Goal: Transaction & Acquisition: Download file/media

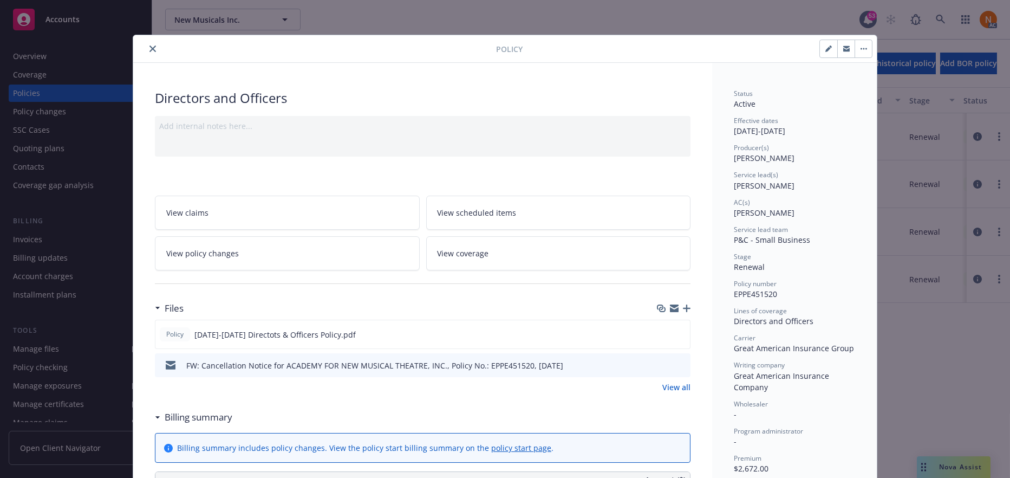
click at [677, 385] on link "View all" at bounding box center [676, 386] width 28 height 11
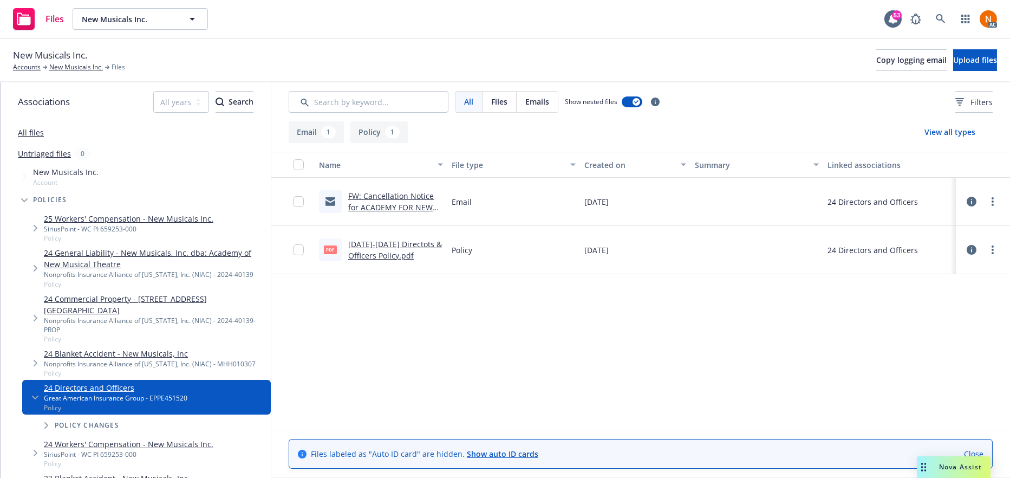
drag, startPoint x: 0, startPoint y: 0, endPoint x: 415, endPoint y: 206, distance: 463.4
click at [415, 206] on link "FW: Cancellation Notice for ACADEMY FOR NEW MUSICAL THEATRE, INC., Policy No.: …" at bounding box center [392, 219] width 89 height 56
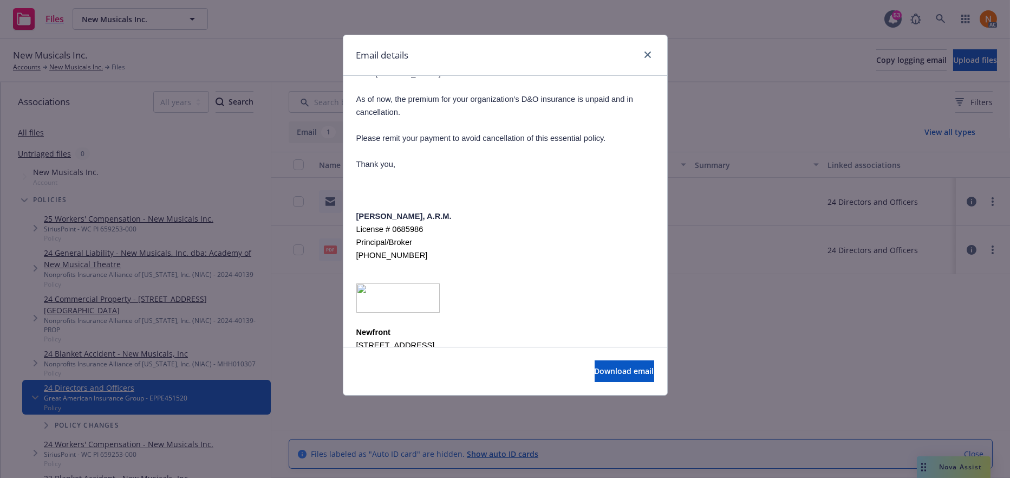
scroll to position [487, 0]
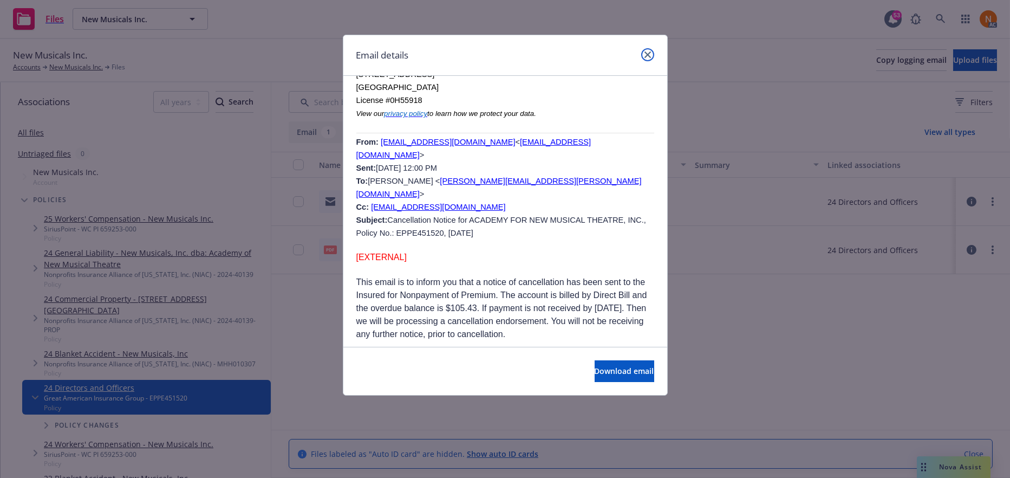
click at [645, 53] on icon "close" at bounding box center [647, 54] width 6 height 6
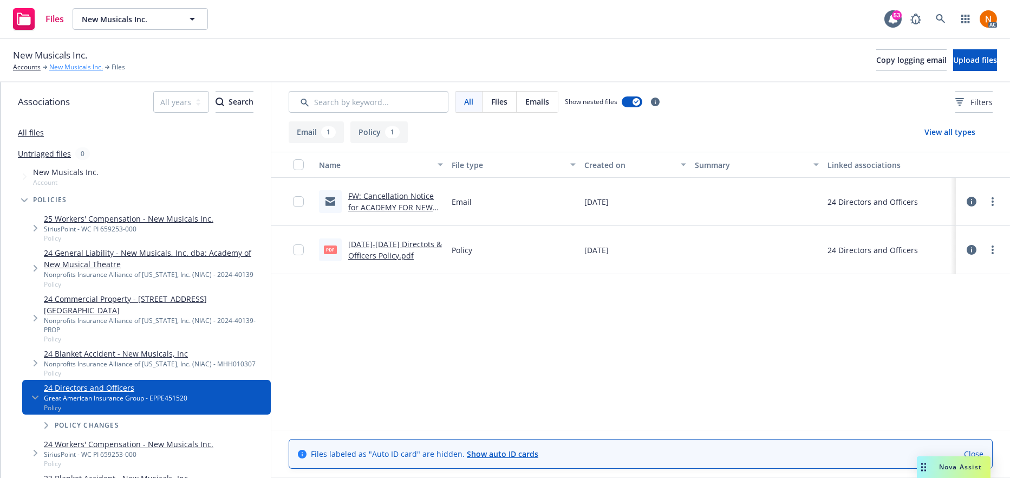
click at [89, 68] on link "New Musicals Inc." at bounding box center [76, 67] width 54 height 10
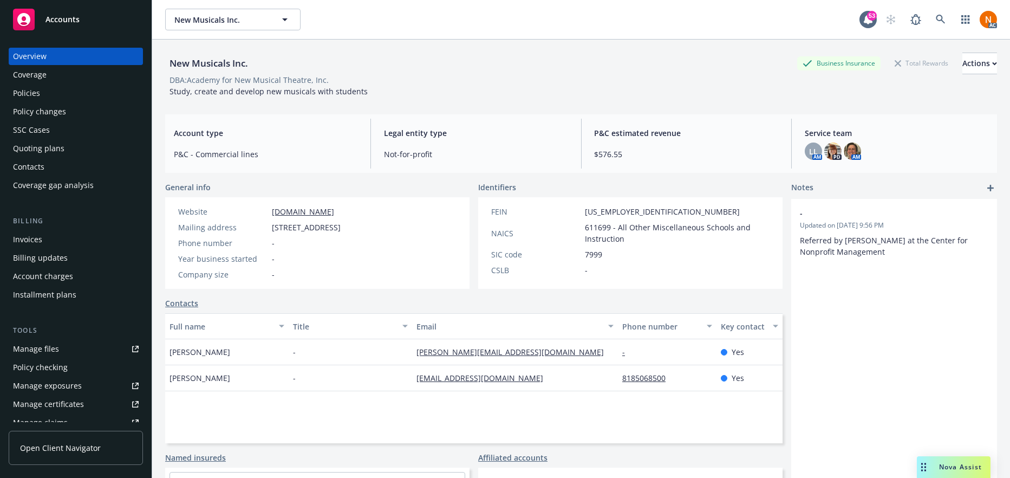
click at [88, 148] on div "Quoting plans" at bounding box center [76, 148] width 126 height 17
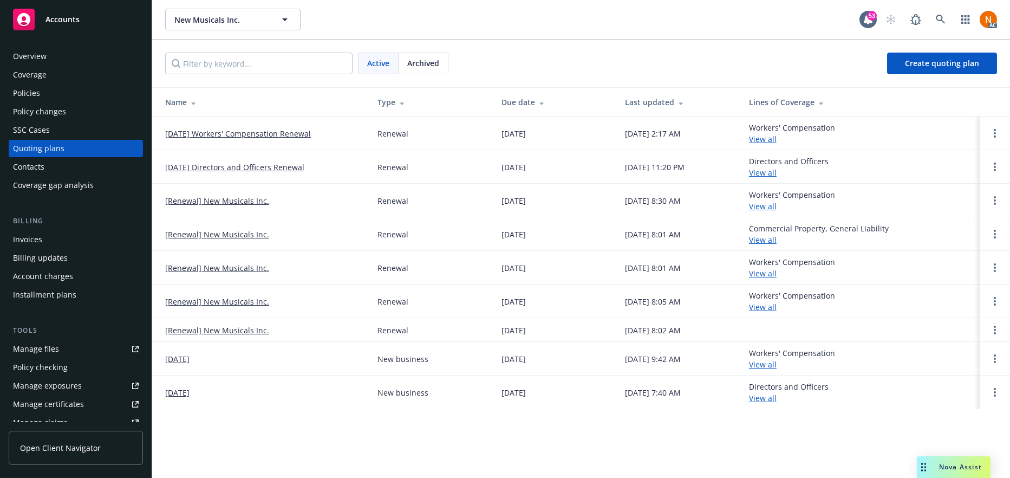
drag, startPoint x: 425, startPoint y: 64, endPoint x: 398, endPoint y: 73, distance: 28.6
click at [425, 64] on span "Archived" at bounding box center [423, 62] width 32 height 11
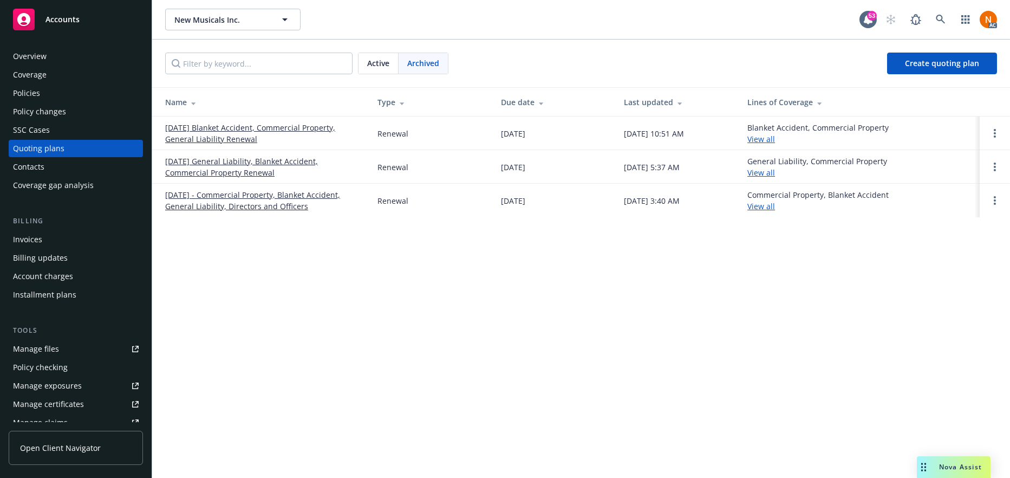
click at [236, 135] on link "10/19/25 Blanket Accident, Commercial Property, General Liability Renewal" at bounding box center [262, 133] width 195 height 23
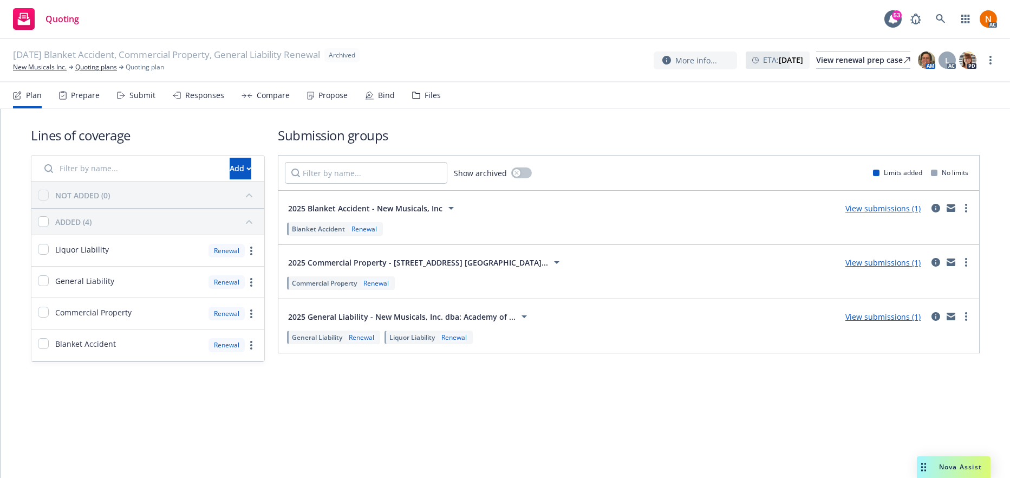
drag, startPoint x: 511, startPoint y: 346, endPoint x: 0, endPoint y: 117, distance: 560.1
click at [499, 335] on div "2025 General Liability - New Musicals, Inc. dba: Academy of ... View submission…" at bounding box center [628, 326] width 701 height 54
click at [87, 87] on div "Prepare" at bounding box center [79, 95] width 41 height 26
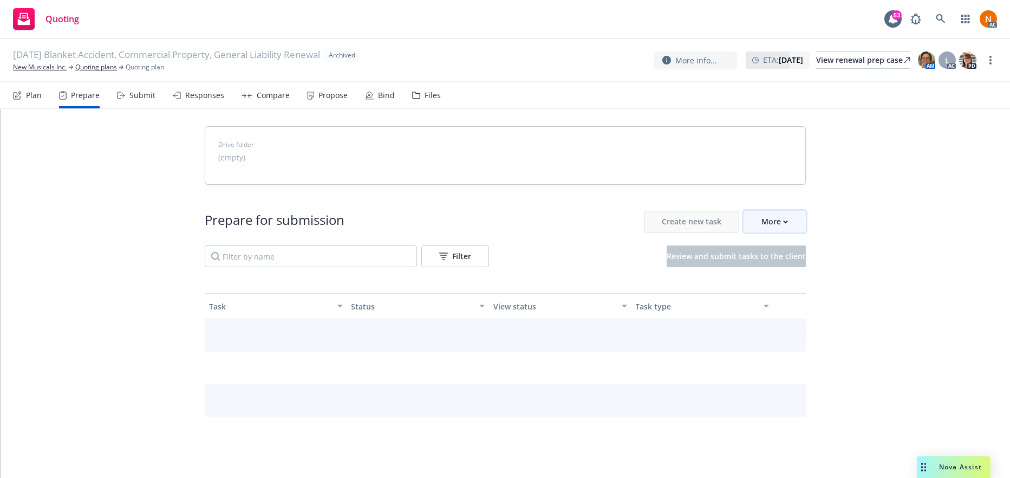
click at [761, 222] on div "More" at bounding box center [774, 221] width 27 height 21
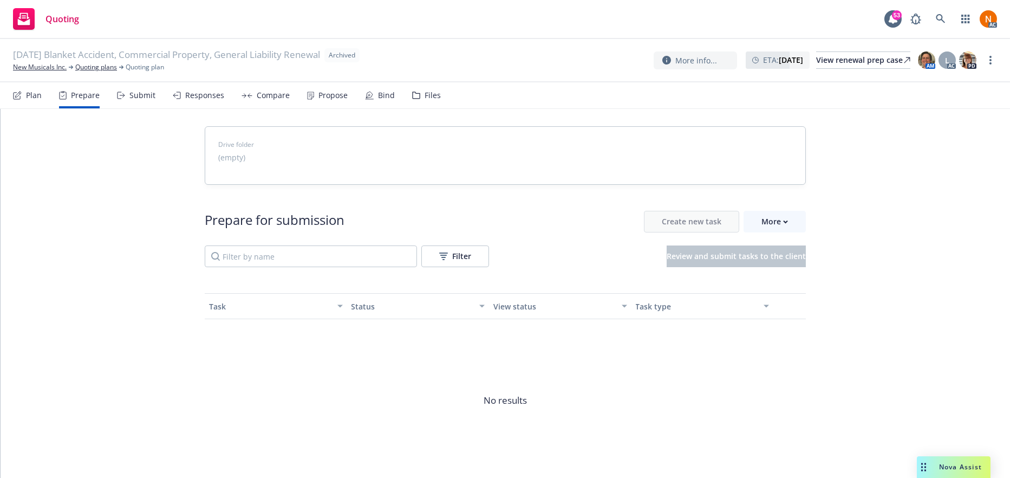
drag, startPoint x: 192, startPoint y: 40, endPoint x: 407, endPoint y: 23, distance: 215.1
click at [231, 34] on div "Quoting 53 AC 10/19/25 Blanket Accident, Commercial Property, General Liability…" at bounding box center [505, 239] width 1010 height 478
click at [770, 224] on div "More" at bounding box center [774, 221] width 27 height 21
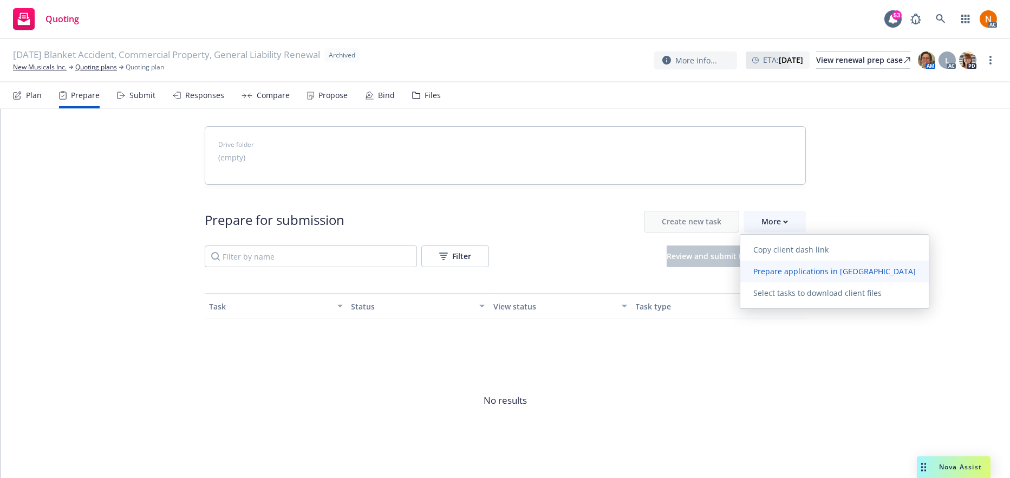
click at [803, 275] on span "Prepare applications in Indio" at bounding box center [834, 271] width 188 height 10
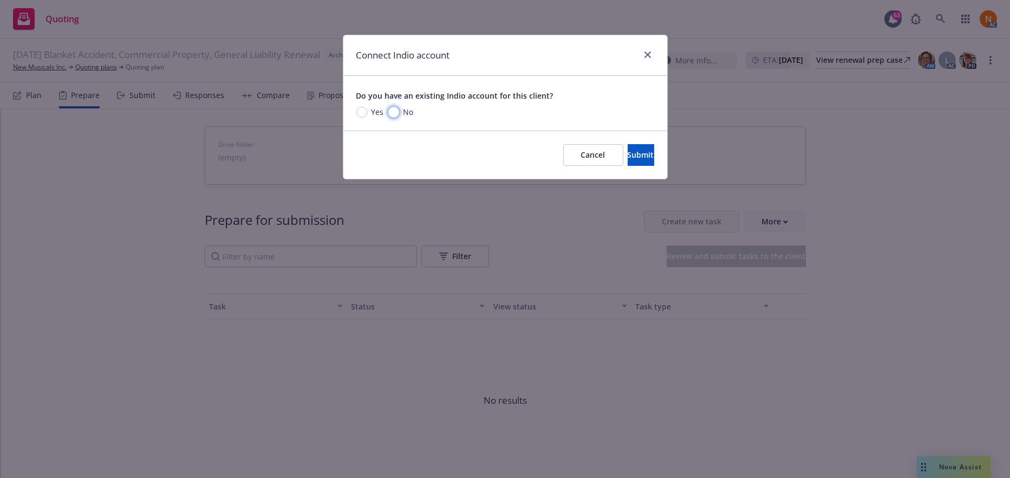
drag, startPoint x: 389, startPoint y: 114, endPoint x: 448, endPoint y: 114, distance: 58.5
click at [391, 114] on input "No" at bounding box center [393, 112] width 11 height 11
radio input "true"
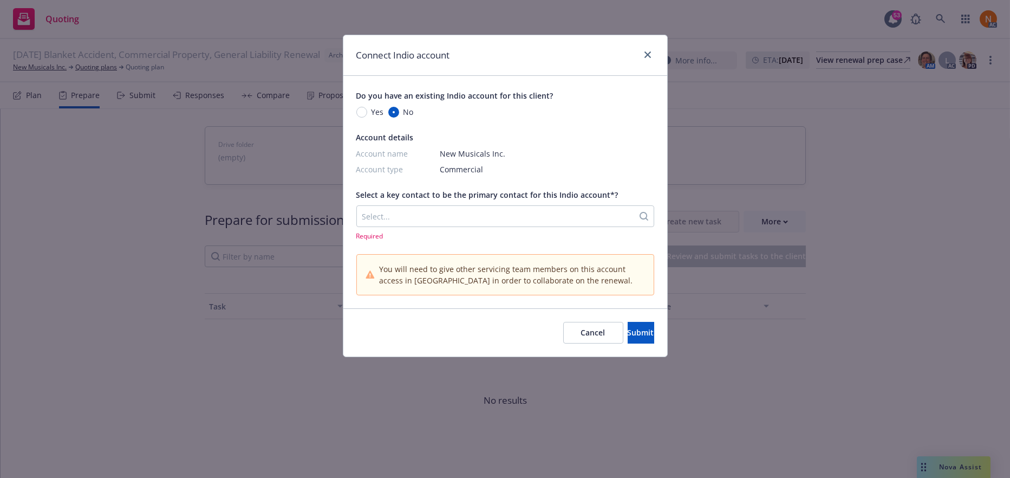
click at [514, 205] on div "Select..." at bounding box center [505, 216] width 298 height 22
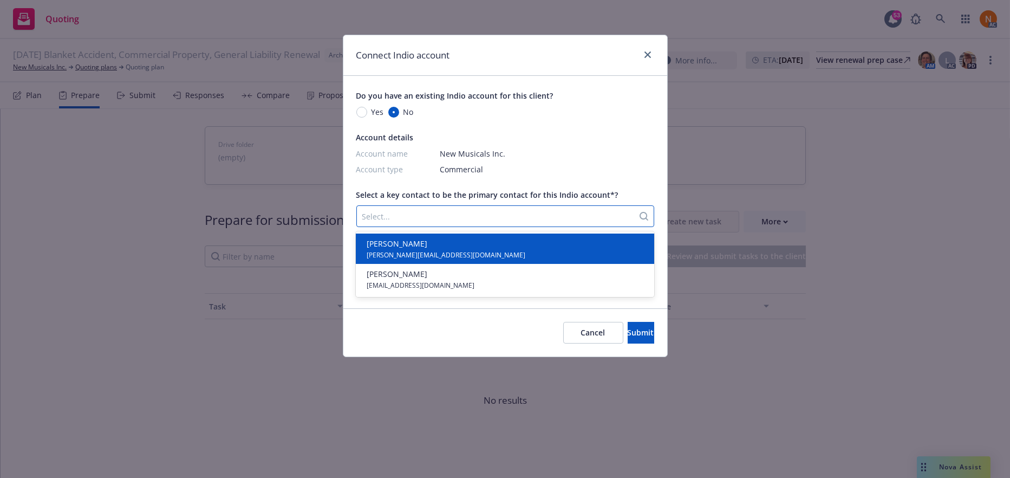
click at [448, 239] on div "Scott Guy scott@nmi.org" at bounding box center [504, 249] width 285 height 22
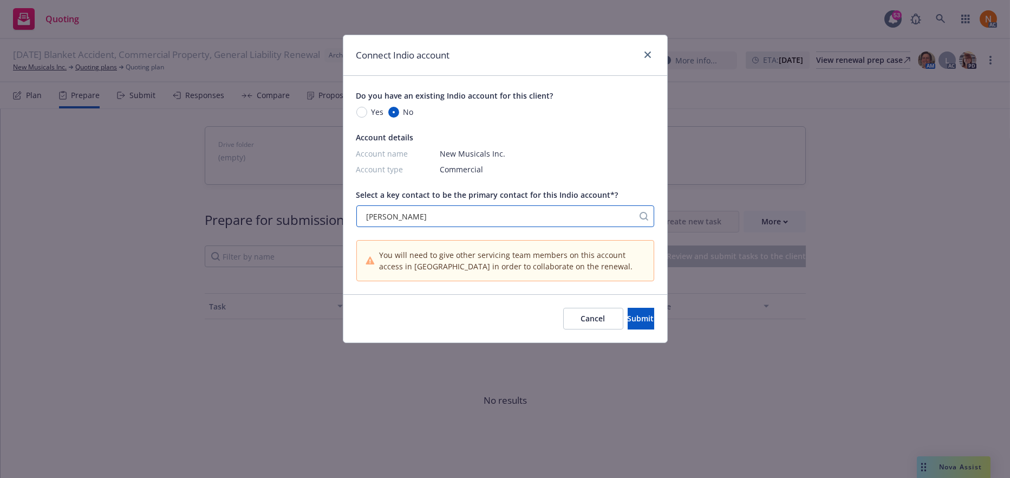
click at [447, 204] on div "Select a key contact to be the primary contact for this Indio account*? option …" at bounding box center [505, 207] width 298 height 39
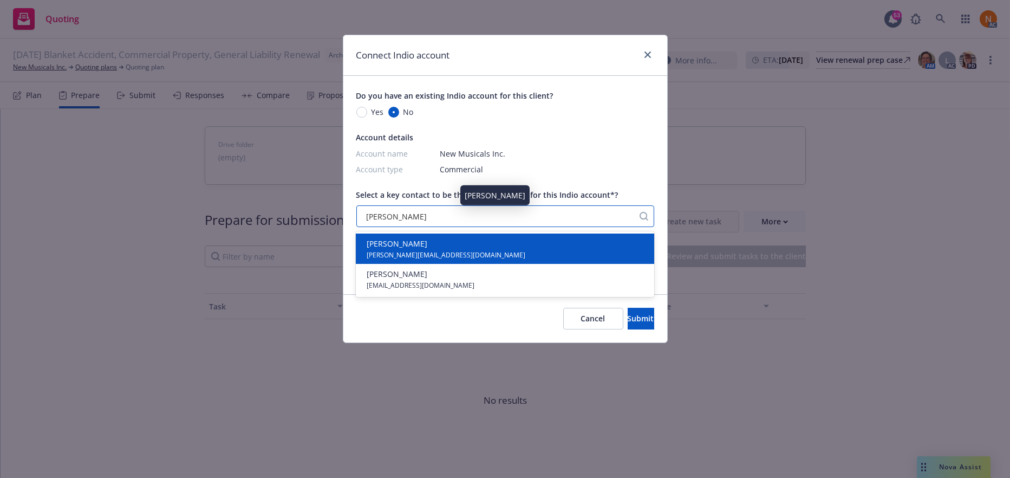
click at [453, 214] on div "Scott Guy" at bounding box center [495, 216] width 266 height 11
click at [469, 244] on div "Scott Guy scott@nmi.org" at bounding box center [504, 249] width 285 height 22
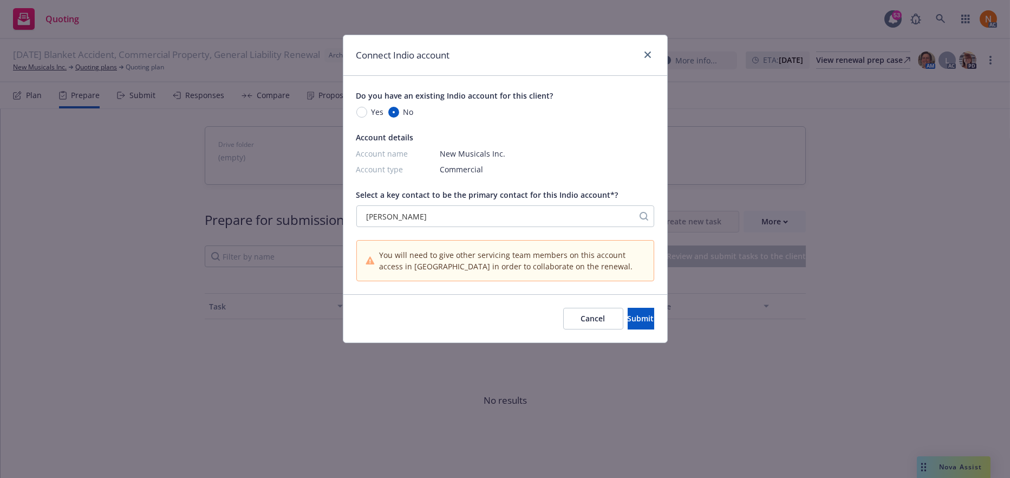
click at [629, 334] on div "Cancel Submit" at bounding box center [505, 318] width 324 height 48
click at [628, 320] on span "Submit" at bounding box center [641, 318] width 27 height 10
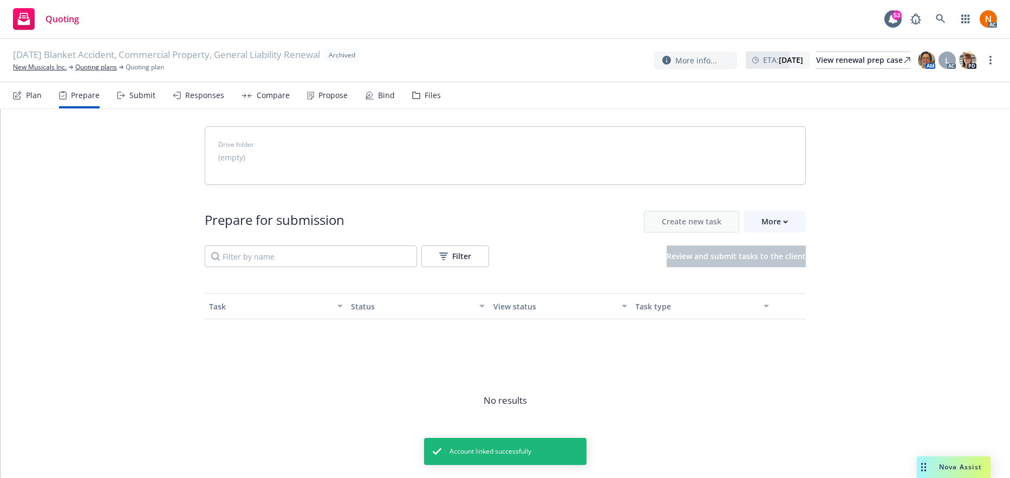
click at [146, 347] on div "Drive folder (empty) Prepare for submission Create new task More Filter Review …" at bounding box center [505, 317] width 1009 height 416
click at [766, 223] on div "More" at bounding box center [774, 221] width 27 height 21
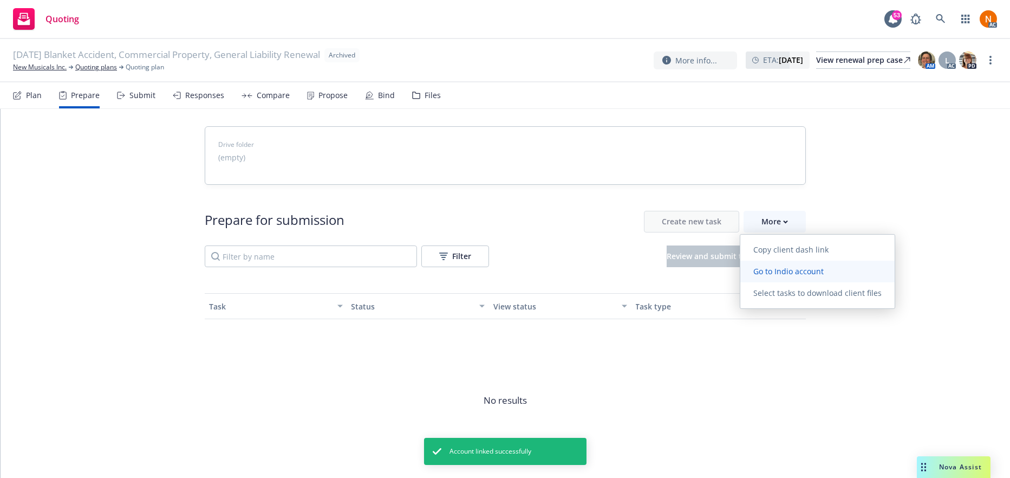
click at [773, 265] on link "Go to Indio account" at bounding box center [817, 271] width 154 height 22
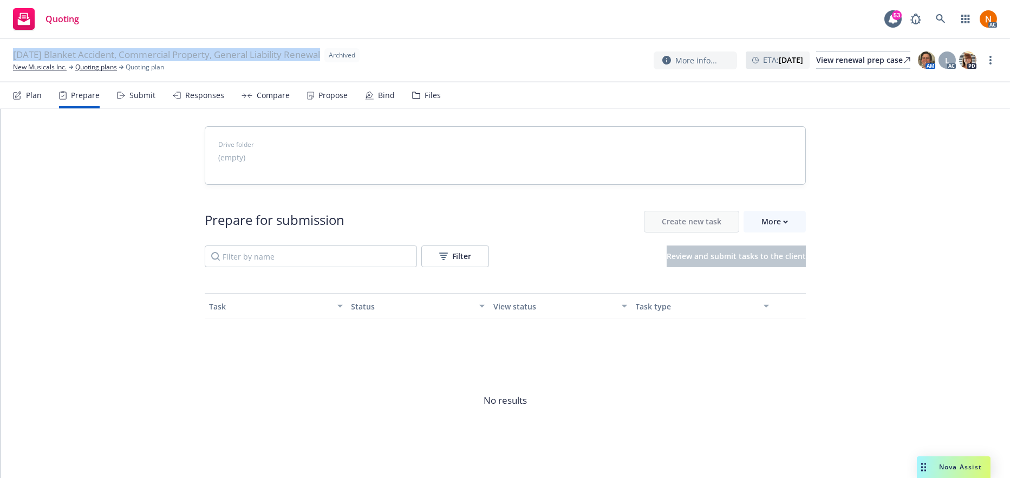
drag, startPoint x: 9, startPoint y: 54, endPoint x: 334, endPoint y: 55, distance: 324.3
click at [334, 55] on div "10/19/25 Blanket Accident, Commercial Property, General Liability Renewal Archi…" at bounding box center [505, 60] width 1010 height 43
copy span "10/19/25 Blanket Accident, Commercial Property, General Liability Renewal"
click at [31, 67] on link "New Musicals Inc." at bounding box center [40, 67] width 54 height 10
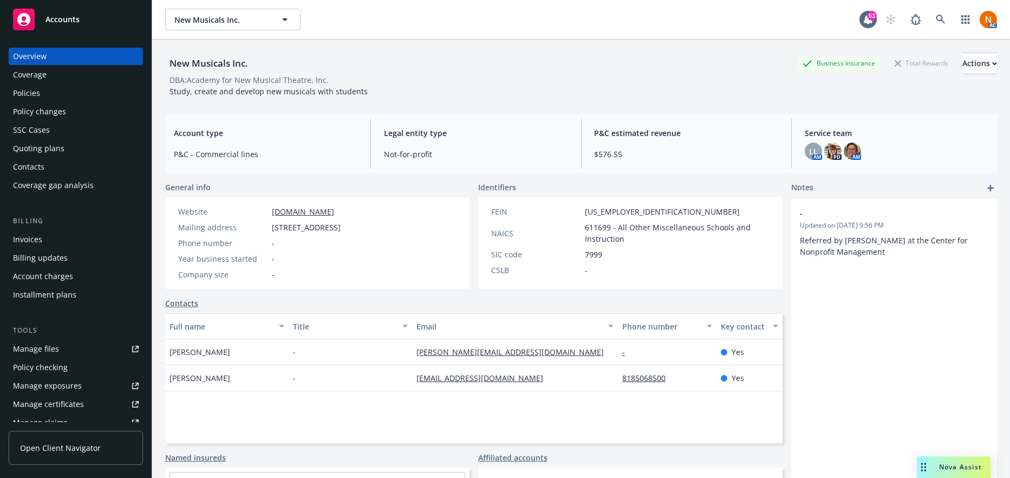
click at [75, 87] on div "Policies" at bounding box center [76, 92] width 126 height 17
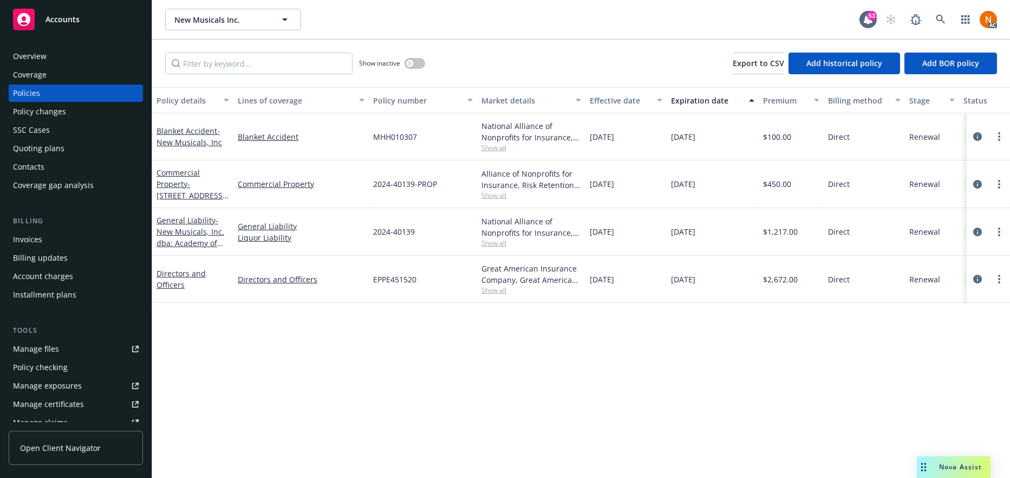
click at [836, 413] on div "Policy details Lines of coverage Policy number Market details Effective date Ex…" at bounding box center [581, 282] width 858 height 390
click at [557, 297] on div "Great American Insurance Company, Great American Insurance Group Show all" at bounding box center [531, 279] width 108 height 47
drag, startPoint x: 535, startPoint y: 390, endPoint x: 450, endPoint y: 308, distance: 117.9
click at [529, 382] on div "Policy details Lines of coverage Policy number Market details Effective date Ex…" at bounding box center [581, 282] width 858 height 390
click at [460, 334] on div "Policy details Lines of coverage Policy number Market details Effective date Ex…" at bounding box center [581, 282] width 858 height 390
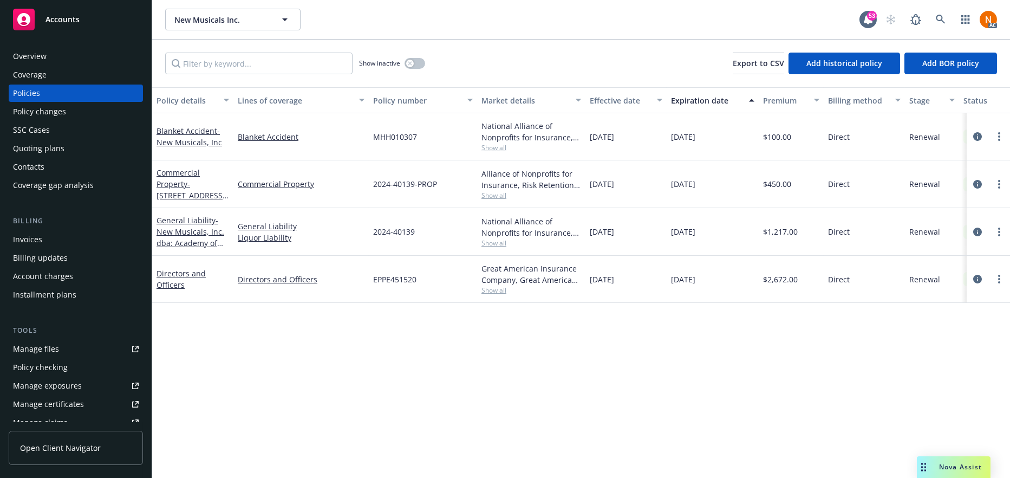
click at [21, 56] on div "Overview" at bounding box center [30, 56] width 34 height 17
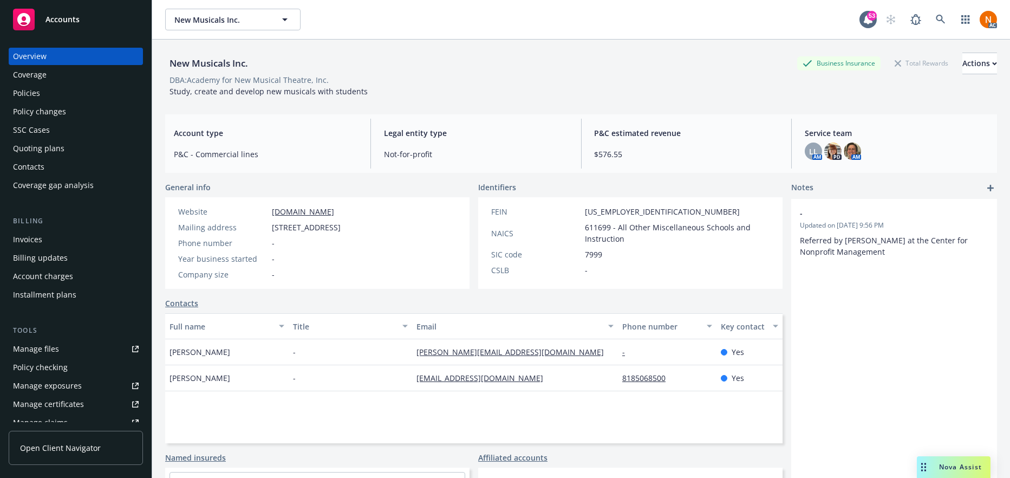
drag, startPoint x: 422, startPoint y: 259, endPoint x: 326, endPoint y: 228, distance: 100.7
click at [345, 251] on div "Website www.nmi.org Mailing address 5628 Vineland Ave, North Hollywood, CA, 916…" at bounding box center [259, 243] width 171 height 74
drag, startPoint x: 268, startPoint y: 227, endPoint x: 335, endPoint y: 224, distance: 66.7
click at [335, 224] on div "Mailing address 5628 Vineland Ave, North Hollywood, CA, 91601" at bounding box center [259, 226] width 171 height 11
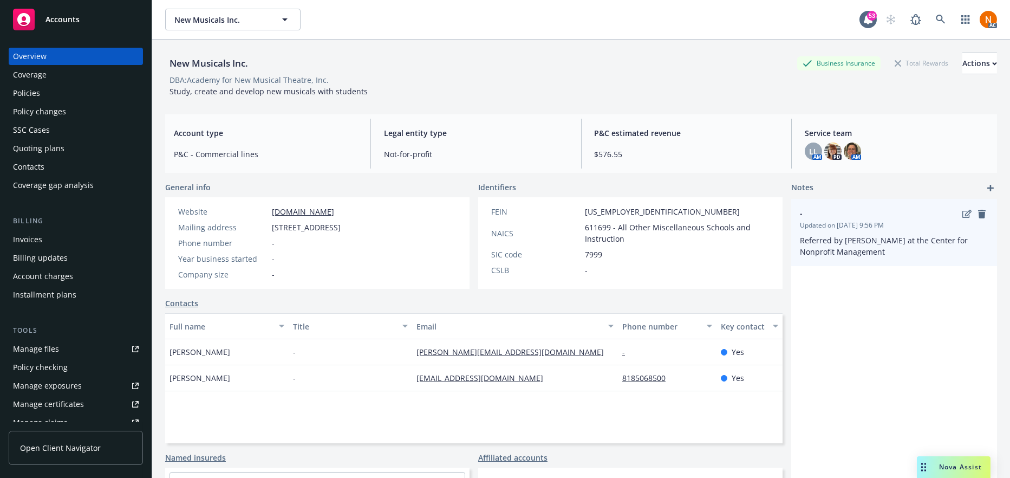
copy div "5628 Vineland Ave"
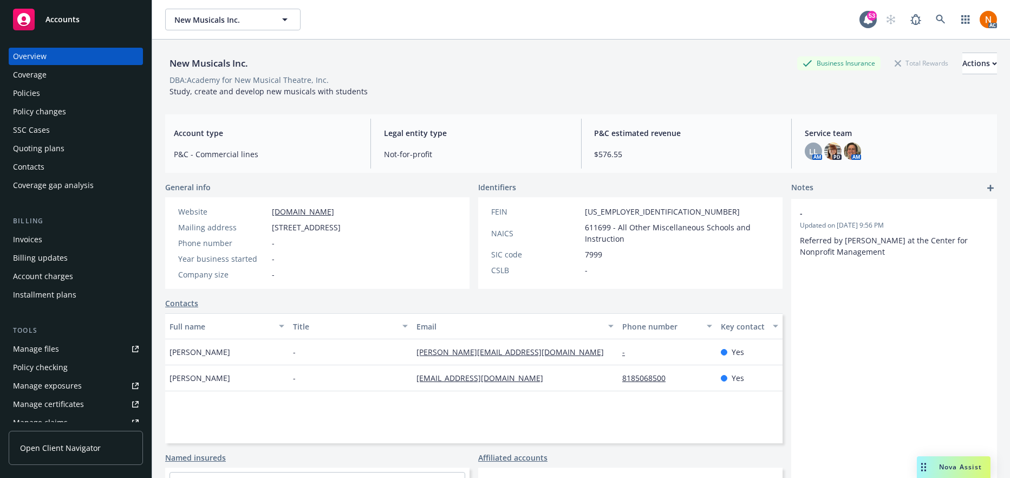
drag, startPoint x: 342, startPoint y: 227, endPoint x: 401, endPoint y: 227, distance: 59.0
click at [341, 227] on span "5628 Vineland Ave, North Hollywood, CA, 91601" at bounding box center [306, 226] width 69 height 11
copy span "North Hollywood"
drag, startPoint x: 425, startPoint y: 256, endPoint x: 442, endPoint y: 228, distance: 32.1
click at [345, 250] on div "Website www.nmi.org Mailing address 5628 Vineland Ave, North Hollywood, CA, 916…" at bounding box center [259, 243] width 171 height 74
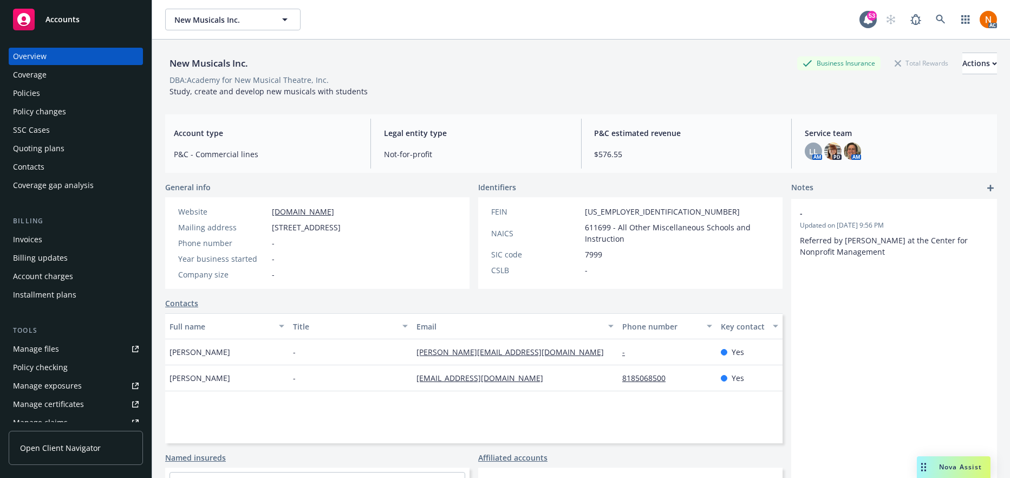
drag, startPoint x: 443, startPoint y: 227, endPoint x: 481, endPoint y: 219, distance: 38.8
click at [345, 224] on div "Mailing address 5628 Vineland Ave, North Hollywood, CA, 91601" at bounding box center [259, 226] width 171 height 11
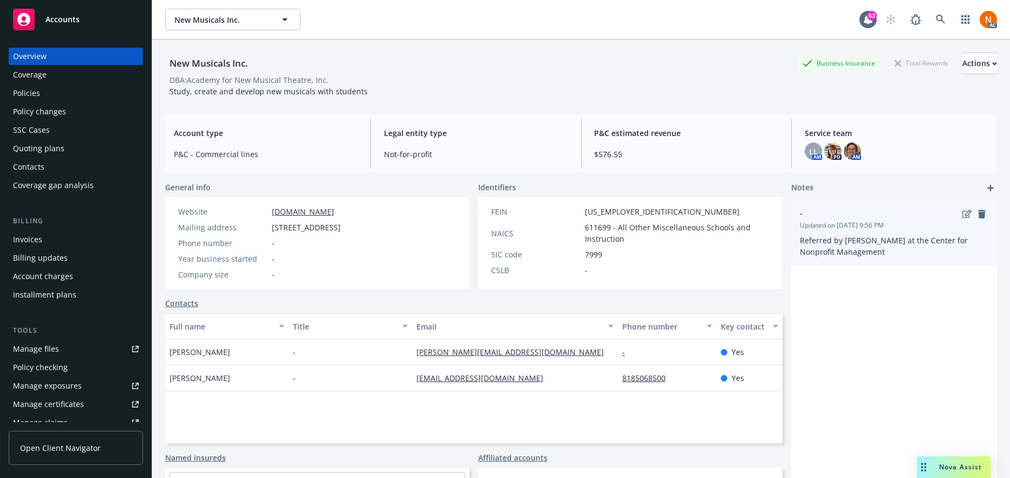
copy span "91601"
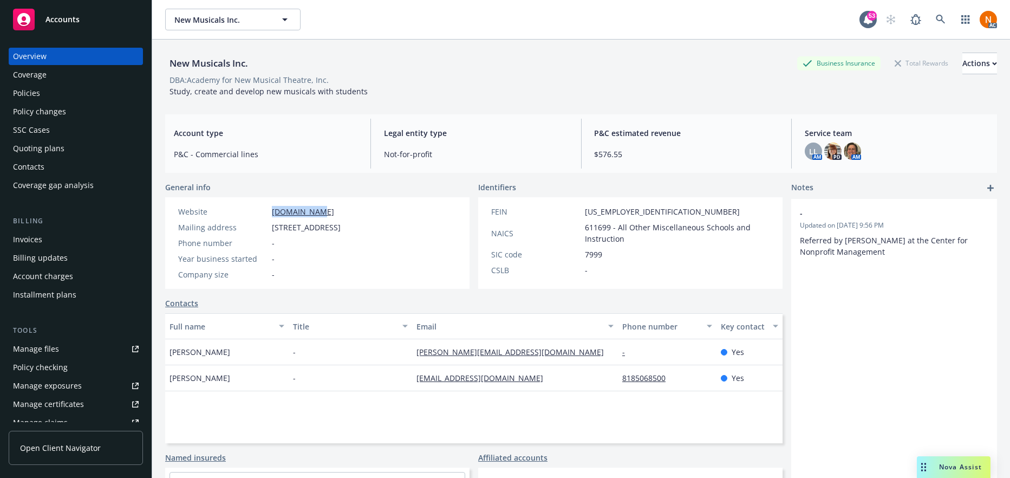
drag, startPoint x: 341, startPoint y: 208, endPoint x: 269, endPoint y: 211, distance: 72.0
click at [269, 211] on div "Website www.nmi.org" at bounding box center [259, 211] width 171 height 11
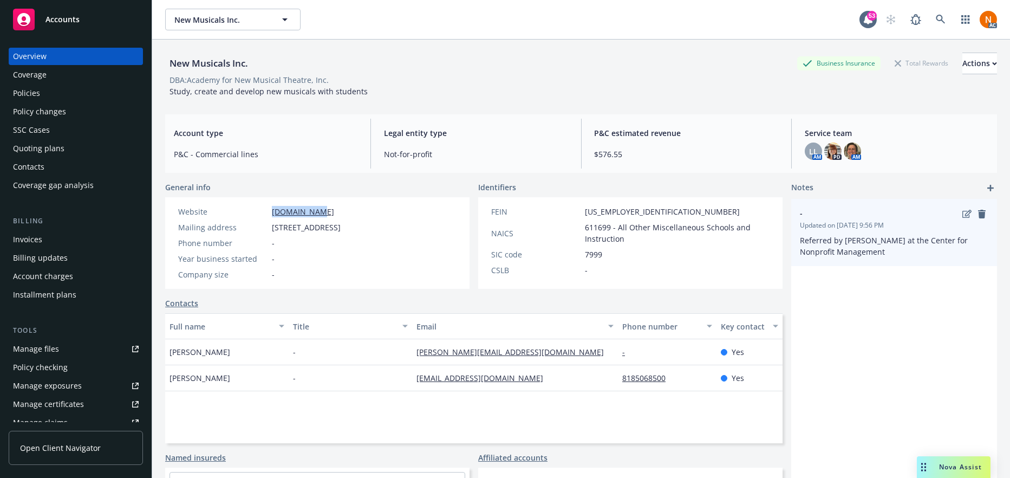
copy div "www.nmi.org"
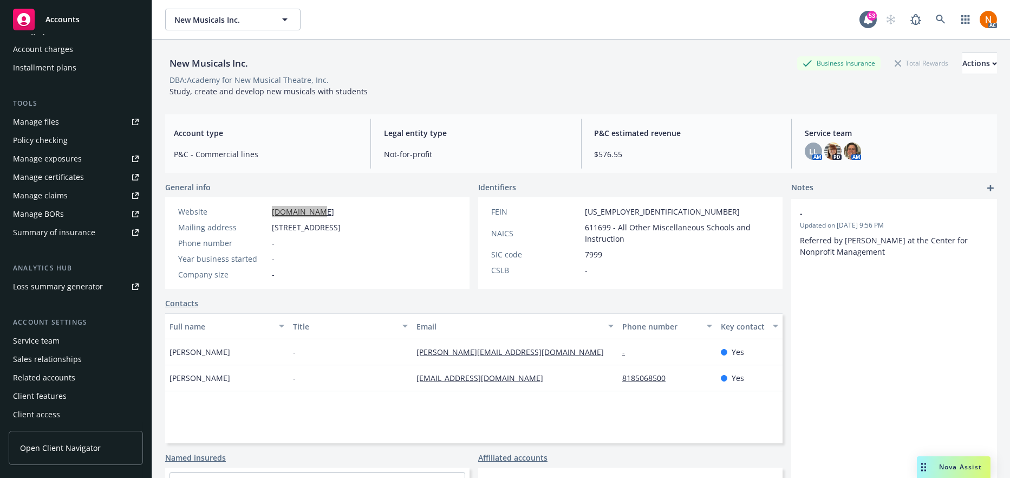
scroll to position [227, 0]
click at [38, 344] on div "Service team" at bounding box center [36, 339] width 47 height 17
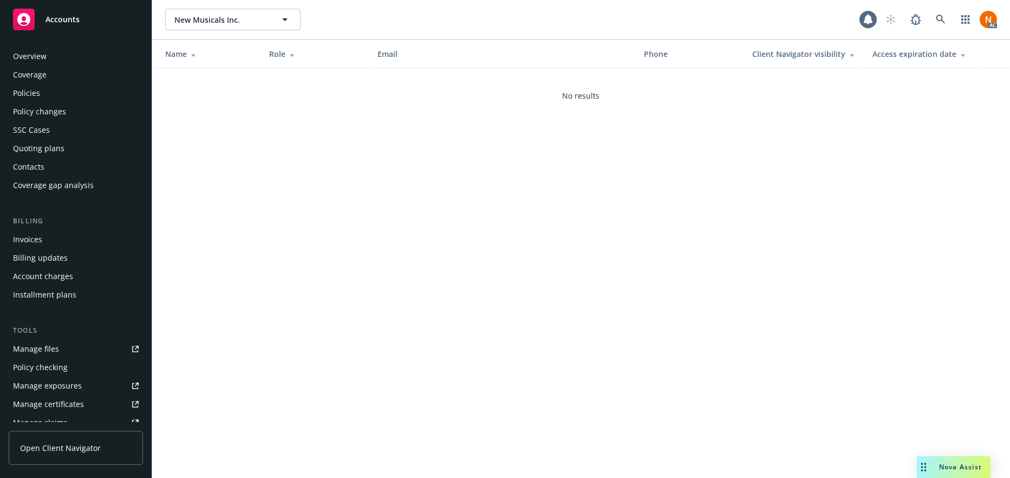
scroll to position [228, 0]
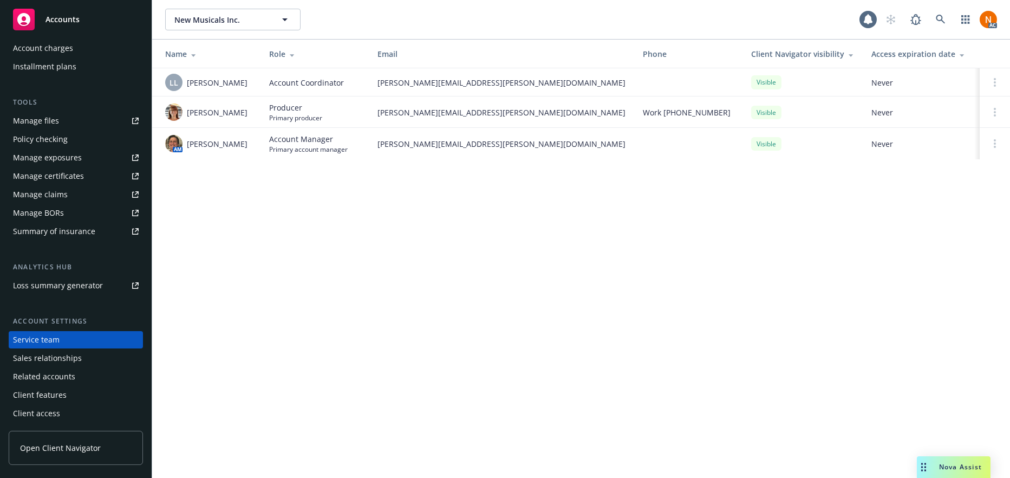
drag, startPoint x: 267, startPoint y: 193, endPoint x: 263, endPoint y: 183, distance: 11.4
click at [265, 189] on div "New Musicals Inc. New Musicals Inc. AC Name Role Email Phone Client Navigator v…" at bounding box center [581, 239] width 858 height 478
drag, startPoint x: 231, startPoint y: 83, endPoint x: 186, endPoint y: 82, distance: 45.5
click at [186, 82] on div "LL Lacy Lipetzky" at bounding box center [208, 82] width 87 height 17
copy span "Lacy Lipetzky"
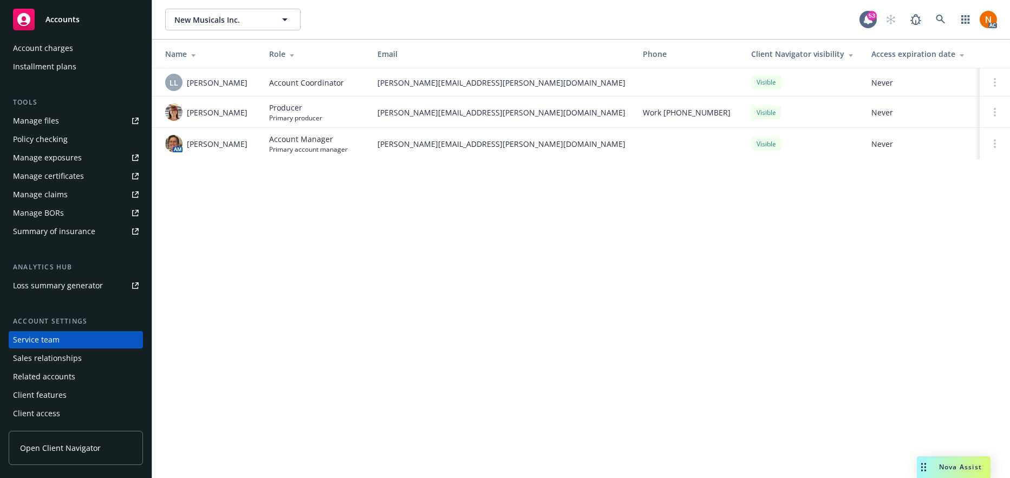
drag, startPoint x: 612, startPoint y: 219, endPoint x: 488, endPoint y: 121, distance: 157.3
click at [608, 216] on div "New Musicals Inc. New Musicals Inc. 53 AC Name Role Email Phone Client Navigato…" at bounding box center [581, 239] width 858 height 478
drag, startPoint x: 185, startPoint y: 103, endPoint x: 223, endPoint y: 121, distance: 42.6
click at [223, 121] on div "Maureen Bernstein" at bounding box center [208, 111] width 87 height 17
copy span "Maureen Bernstein"
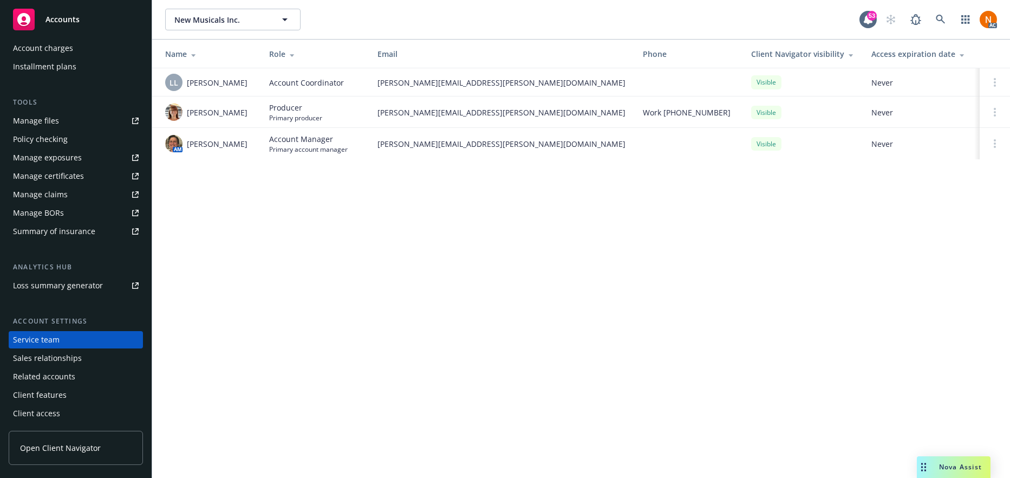
drag, startPoint x: 508, startPoint y: 161, endPoint x: 494, endPoint y: 149, distance: 17.7
click at [508, 159] on td "nicholas.baldwin@newfront.com" at bounding box center [501, 143] width 265 height 31
drag, startPoint x: 243, startPoint y: 148, endPoint x: 186, endPoint y: 148, distance: 56.8
click at [186, 148] on div "AM Nicholas Baldwin" at bounding box center [208, 143] width 87 height 17
copy span "Nicholas Baldwin"
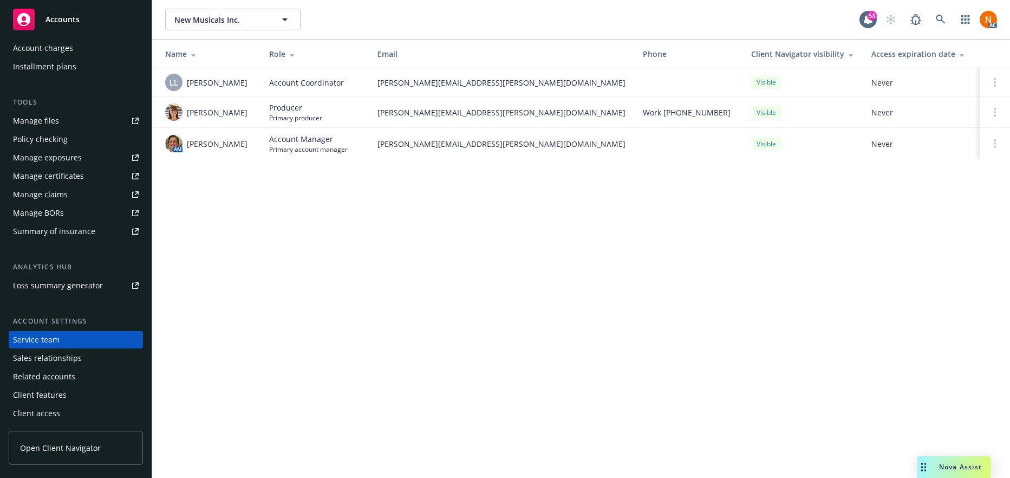
scroll to position [11, 0]
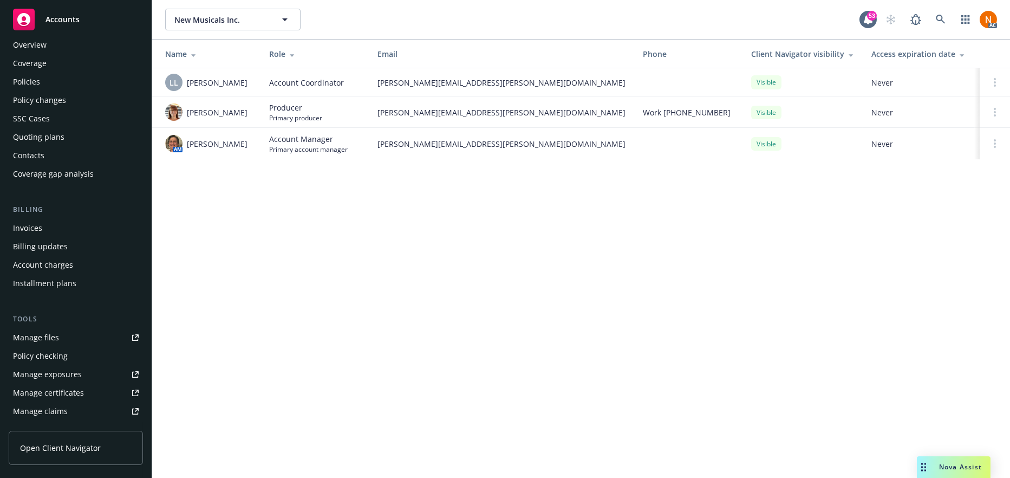
drag, startPoint x: 38, startPoint y: 76, endPoint x: 238, endPoint y: 81, distance: 199.8
click at [39, 76] on div "Policies" at bounding box center [76, 81] width 126 height 17
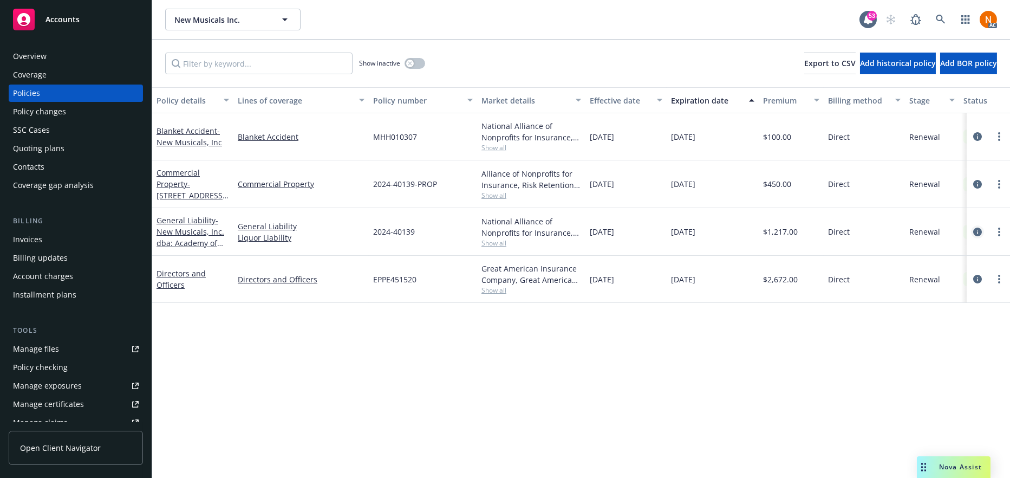
click at [976, 230] on icon "circleInformation" at bounding box center [977, 231] width 9 height 9
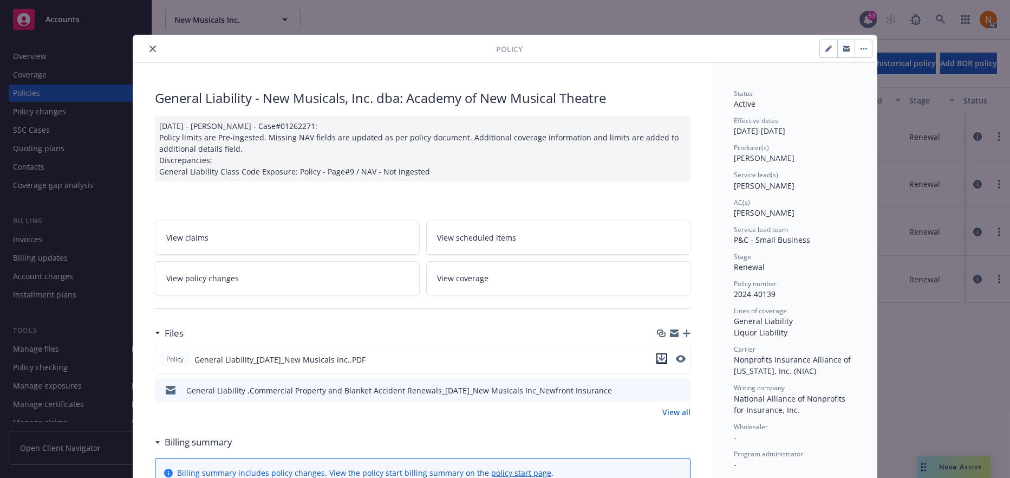
click at [657, 358] on icon "download file" at bounding box center [661, 358] width 9 height 9
click at [505, 305] on div at bounding box center [422, 308] width 535 height 27
click at [151, 47] on icon "close" at bounding box center [152, 48] width 6 height 6
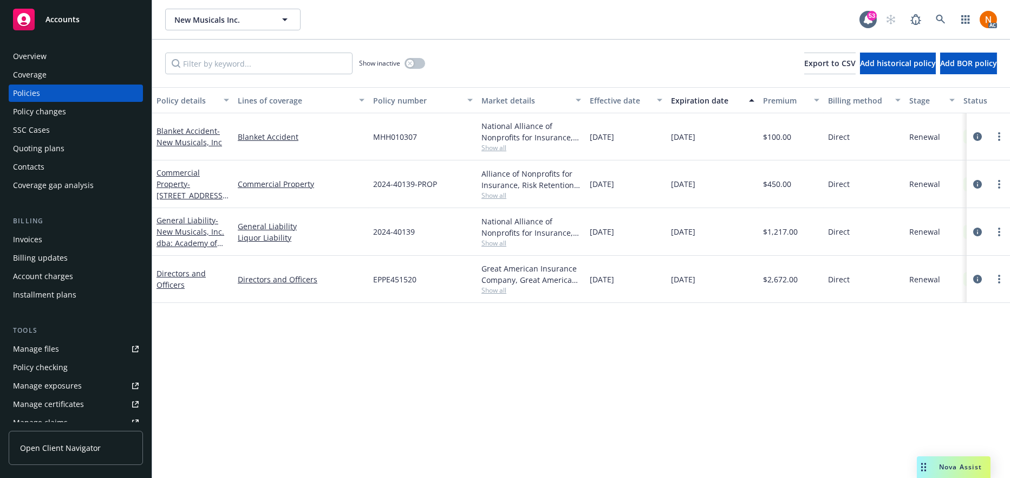
click at [76, 60] on div "Overview" at bounding box center [76, 56] width 126 height 17
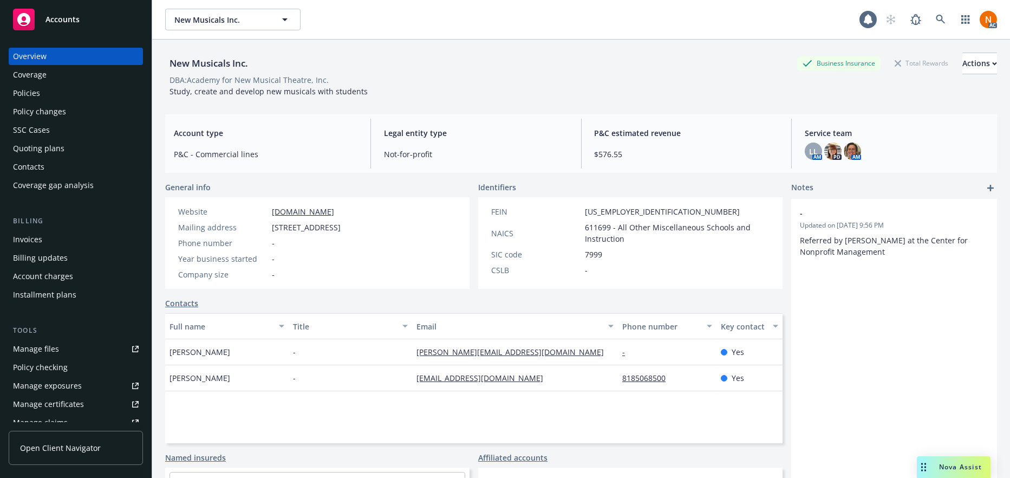
click at [465, 258] on div "Website www.nmi.org Mailing address 5628 Vineland Ave, North Hollywood, CA, 916…" at bounding box center [317, 243] width 304 height 92
drag, startPoint x: 344, startPoint y: 227, endPoint x: 401, endPoint y: 229, distance: 57.4
click at [341, 229] on span "5628 Vineland Ave, North Hollywood, CA, 91601" at bounding box center [306, 226] width 69 height 11
drag, startPoint x: 341, startPoint y: 226, endPoint x: 398, endPoint y: 226, distance: 56.8
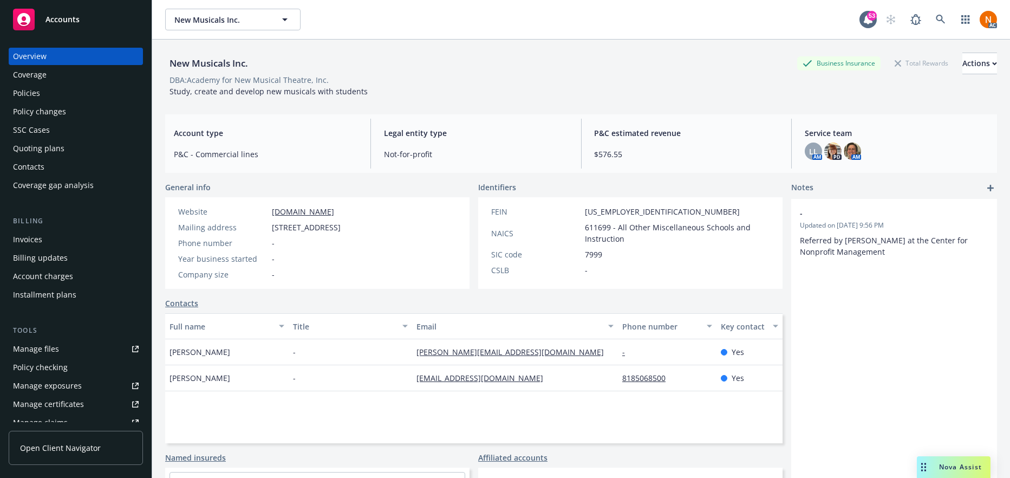
click at [341, 226] on span "5628 Vineland Ave, North Hollywood, CA, 91601" at bounding box center [306, 226] width 69 height 11
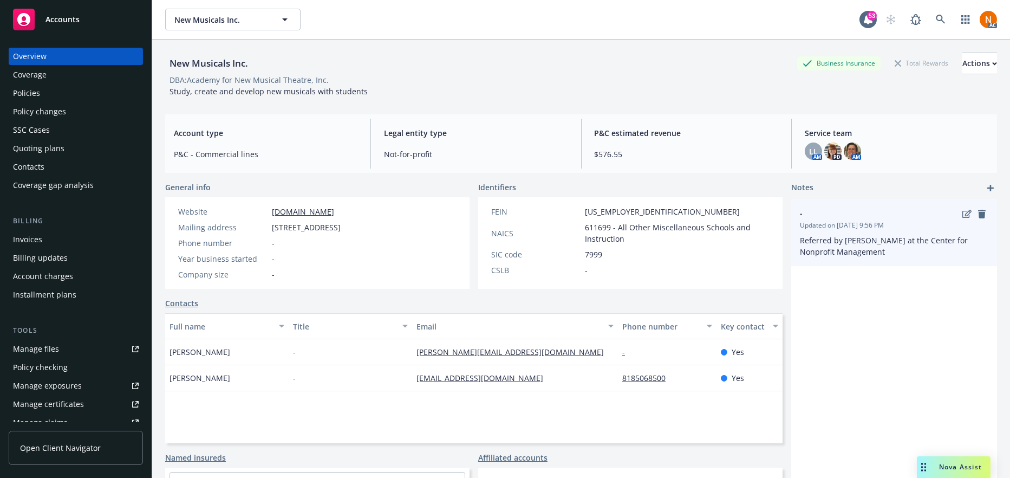
copy span "[GEOGRAPHIC_DATA]"
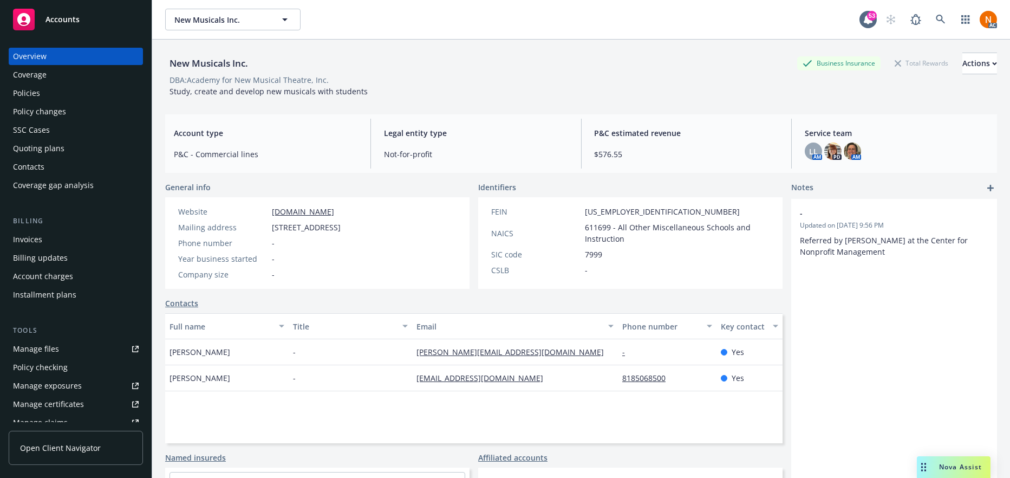
click at [341, 225] on span "5628 Vineland Ave, North Hollywood, CA, 91601" at bounding box center [306, 226] width 69 height 11
copy span "91601"
click at [473, 243] on div "General info Website www.nmi.org Mailing address 5628 Vineland Ave, North Holly…" at bounding box center [473, 234] width 617 height 107
drag, startPoint x: 327, startPoint y: 210, endPoint x: 271, endPoint y: 212, distance: 56.3
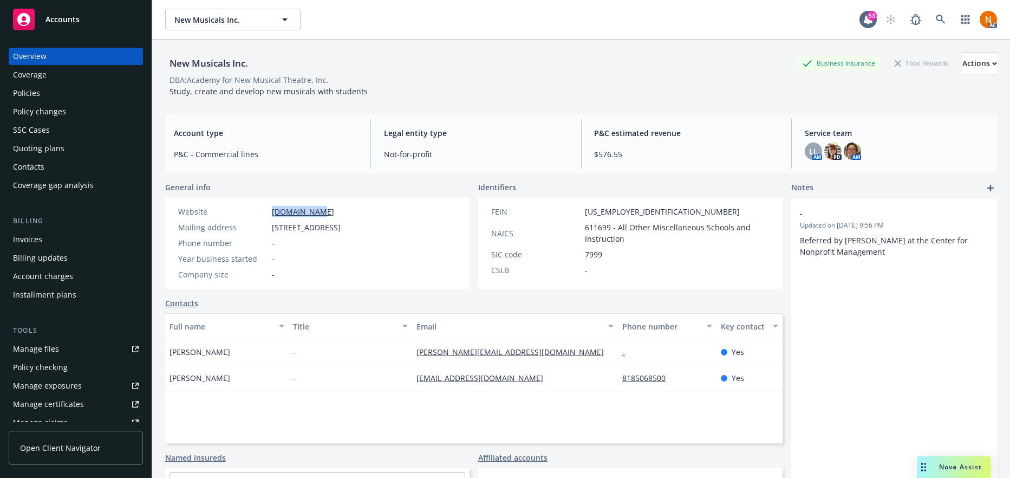
click at [271, 212] on div "Website www.nmi.org" at bounding box center [259, 211] width 171 height 11
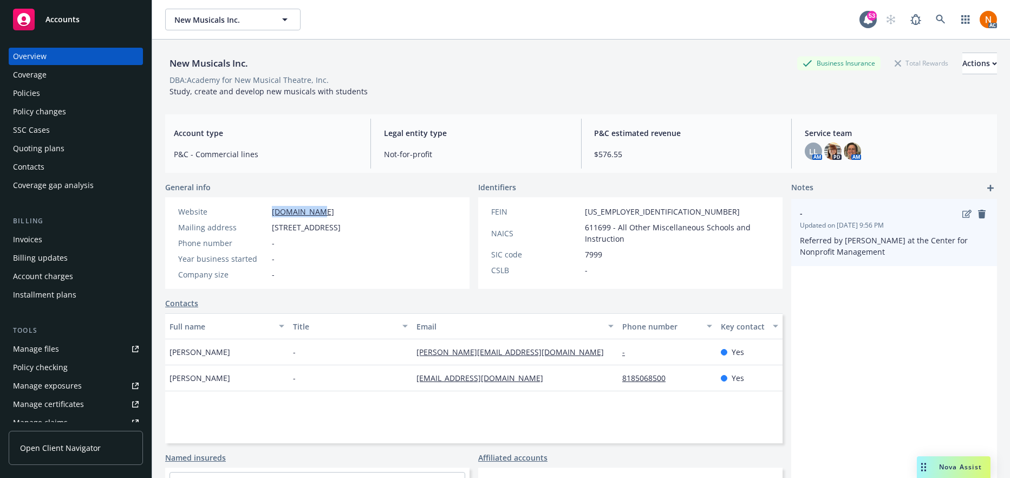
copy link "www.nmi.org"
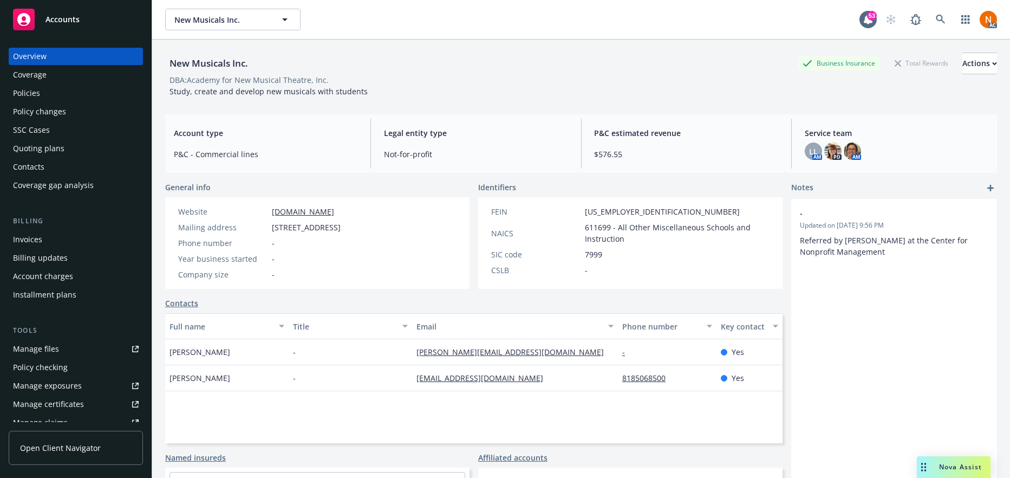
click at [599, 227] on span "611699 - All Other Miscellaneous Schools and Instruction" at bounding box center [677, 232] width 185 height 23
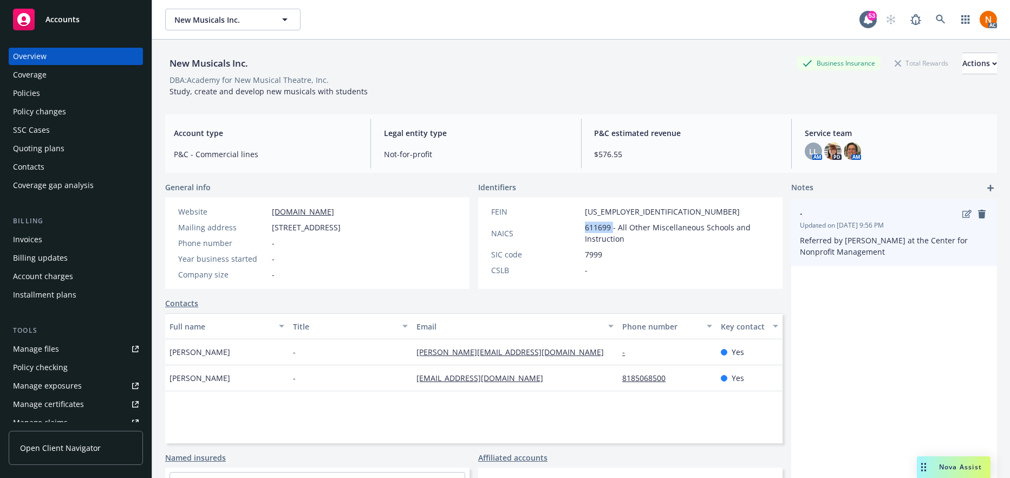
copy span "611699"
drag, startPoint x: 641, startPoint y: 209, endPoint x: 886, endPoint y: 232, distance: 246.3
click at [574, 208] on div "FEIN 01-0745909" at bounding box center [630, 211] width 287 height 11
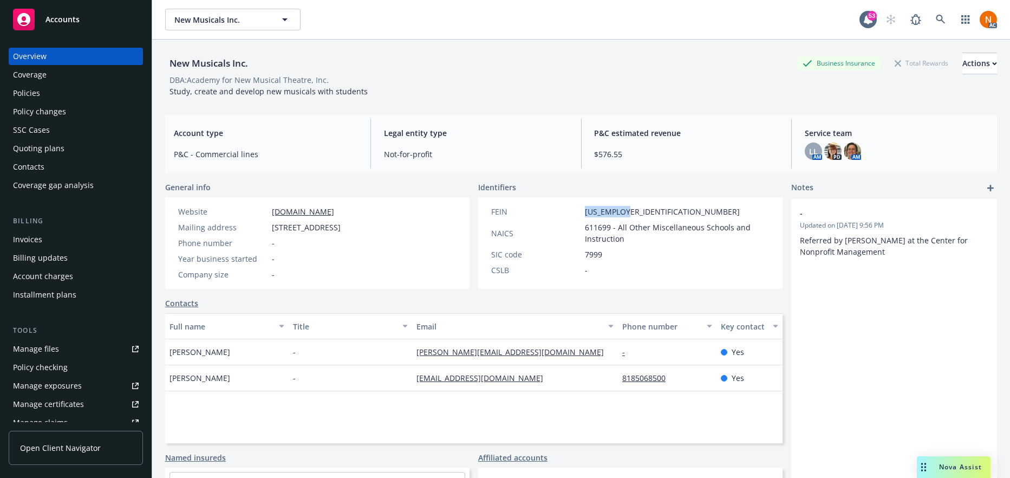
copy div "01-0745909"
drag, startPoint x: 212, startPoint y: 350, endPoint x: 277, endPoint y: 342, distance: 65.5
click at [168, 348] on div "Scott Guy" at bounding box center [226, 352] width 123 height 26
copy span "Scott Guy"
drag, startPoint x: 496, startPoint y: 352, endPoint x: 410, endPoint y: 352, distance: 86.6
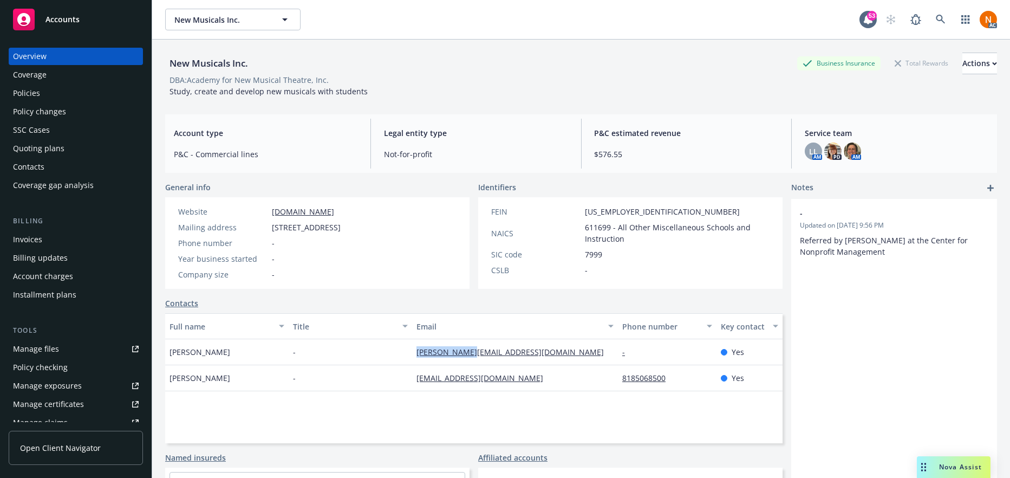
click at [412, 352] on div "scott@nmi.org" at bounding box center [515, 352] width 206 height 26
copy link "scott@nmi.org"
drag, startPoint x: 527, startPoint y: 412, endPoint x: 546, endPoint y: 389, distance: 29.7
click at [527, 412] on div "Full name Title Email Phone number Key contact Scott Guy - scott@nmi.org - Yes …" at bounding box center [473, 378] width 617 height 130
drag, startPoint x: 216, startPoint y: 383, endPoint x: 165, endPoint y: 379, distance: 51.0
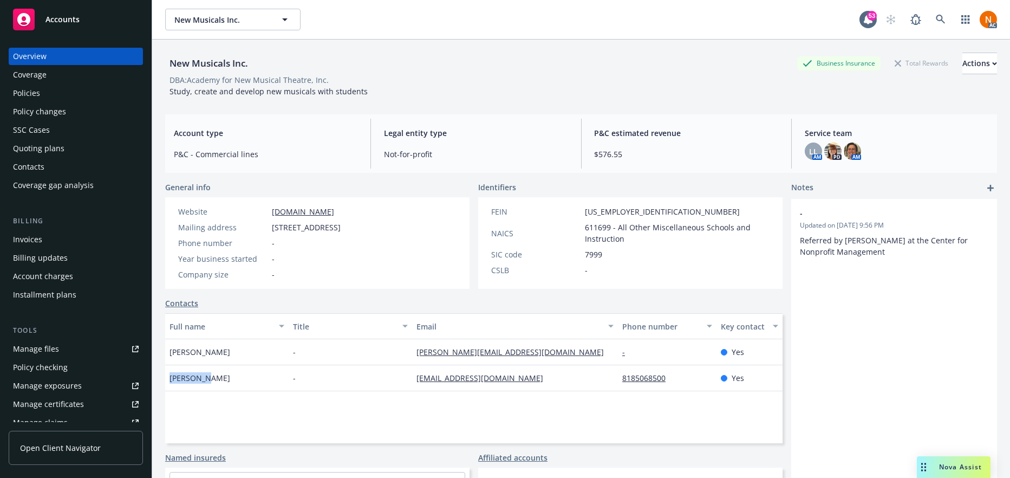
click at [167, 380] on div "Scott Guy" at bounding box center [226, 378] width 123 height 26
copy span "Scott Guy"
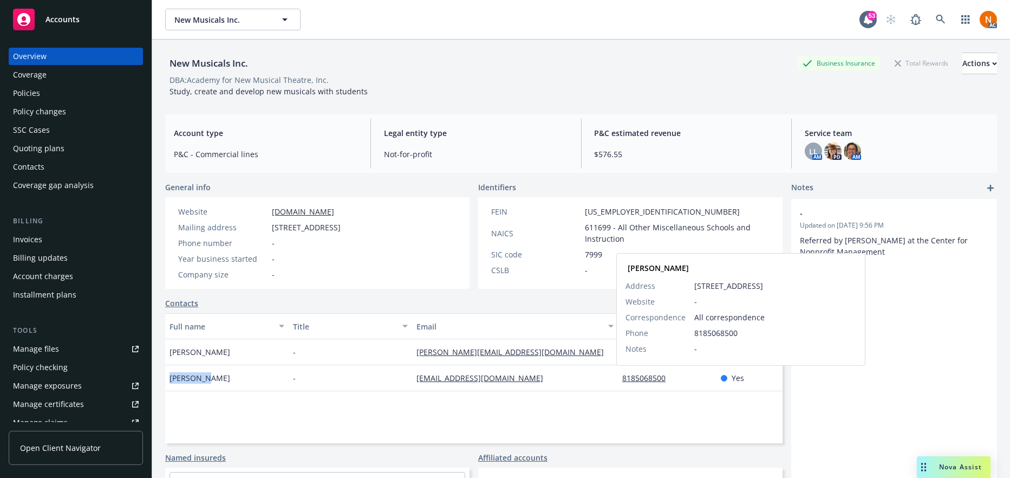
click at [641, 420] on div "Full name Title Email Phone number Key contact Scott Guy - scott@nmi.org - Yes …" at bounding box center [473, 378] width 617 height 130
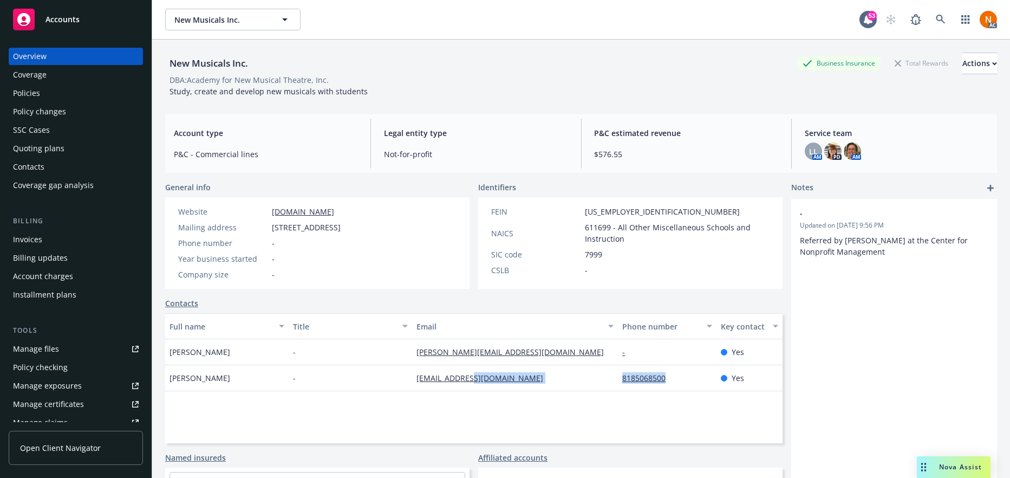
drag, startPoint x: 662, startPoint y: 378, endPoint x: 986, endPoint y: 388, distance: 325.0
click at [609, 380] on div "Scott Guy - admin@nmi.org 8185068500 Yes" at bounding box center [473, 378] width 617 height 26
copy div "8185068500"
drag, startPoint x: 502, startPoint y: 440, endPoint x: 506, endPoint y: 399, distance: 41.3
click at [502, 440] on div "Full name Title Email Phone number Key contact Scott Guy - scott@nmi.org - Yes …" at bounding box center [473, 378] width 617 height 130
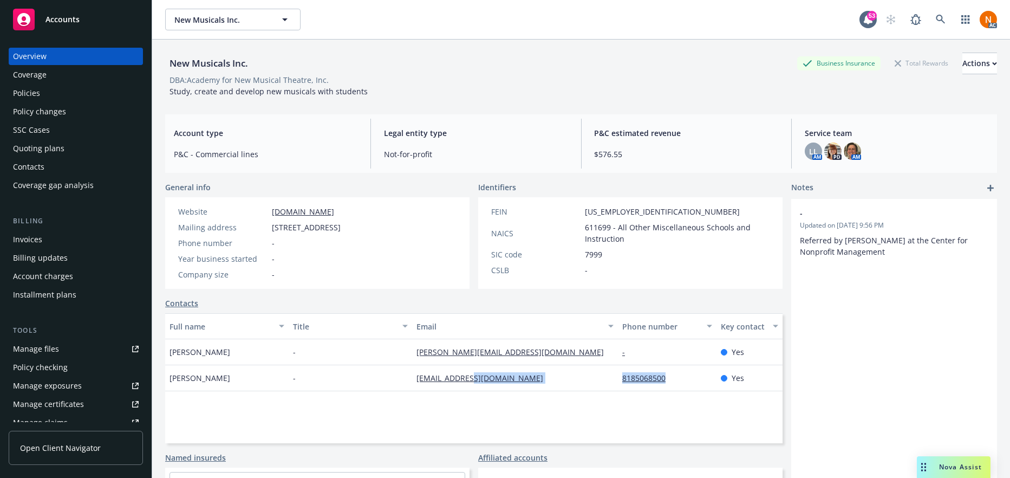
click at [509, 400] on div "Full name Title Email Phone number Key contact Scott Guy - scott@nmi.org - Yes …" at bounding box center [473, 378] width 617 height 130
click at [492, 410] on div "Full name Title Email Phone number Key contact Scott Guy - scott@nmi.org - Yes …" at bounding box center [473, 378] width 617 height 130
click at [458, 376] on link "admin@nmi.org" at bounding box center [483, 378] width 135 height 10
drag, startPoint x: 483, startPoint y: 378, endPoint x: 417, endPoint y: 377, distance: 66.6
click at [412, 377] on div "admin@nmi.org" at bounding box center [515, 378] width 206 height 26
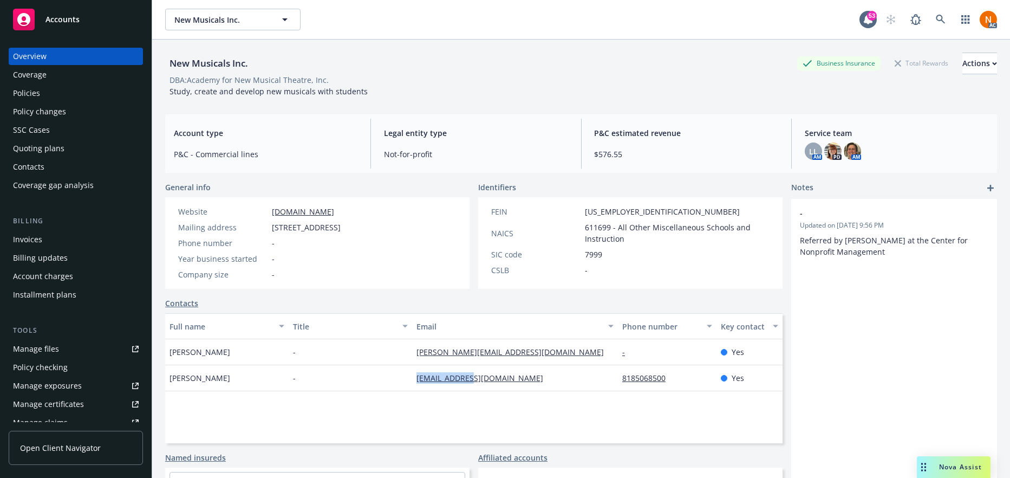
copy link "admin@nmi.org"
drag, startPoint x: 168, startPoint y: 91, endPoint x: 367, endPoint y: 89, distance: 198.7
click at [367, 89] on div "New Musicals Inc. Business Insurance Total Rewards Actions DBA: Academy for New…" at bounding box center [581, 75] width 832 height 44
click at [83, 83] on div "Coverage" at bounding box center [76, 74] width 126 height 17
click at [84, 89] on div "Policies" at bounding box center [76, 92] width 126 height 17
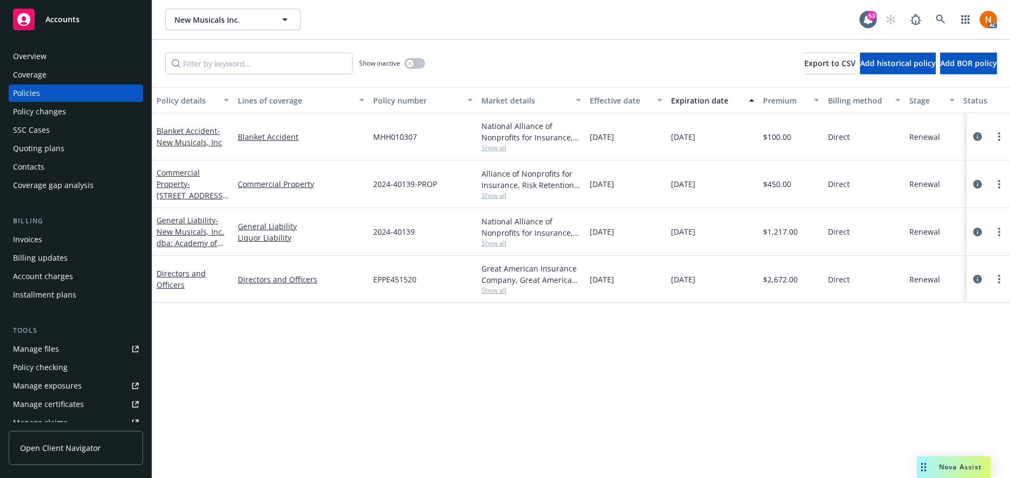
click at [506, 244] on span "Show all" at bounding box center [531, 242] width 100 height 9
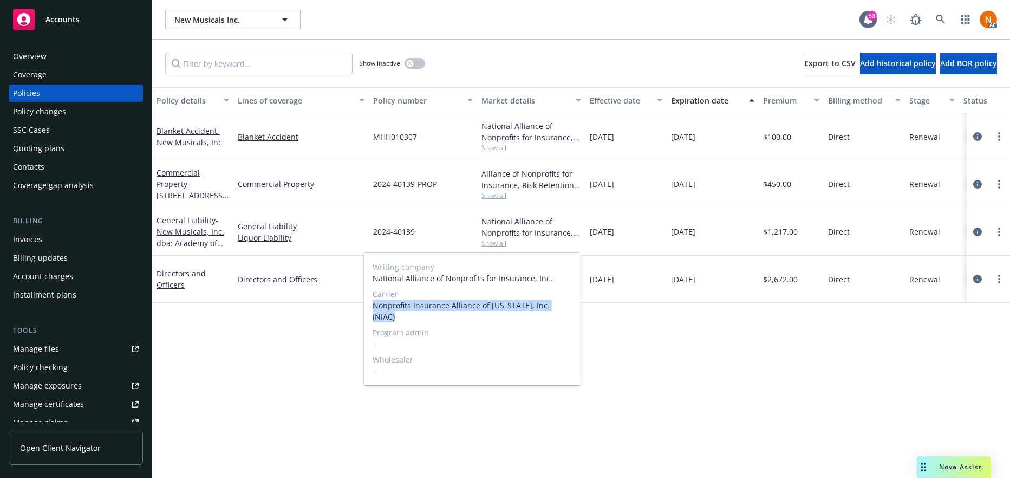
drag, startPoint x: 375, startPoint y: 305, endPoint x: 564, endPoint y: 306, distance: 189.0
click at [564, 306] on span "Nonprofits Insurance Alliance of California, Inc. (NIAC)" at bounding box center [472, 310] width 199 height 23
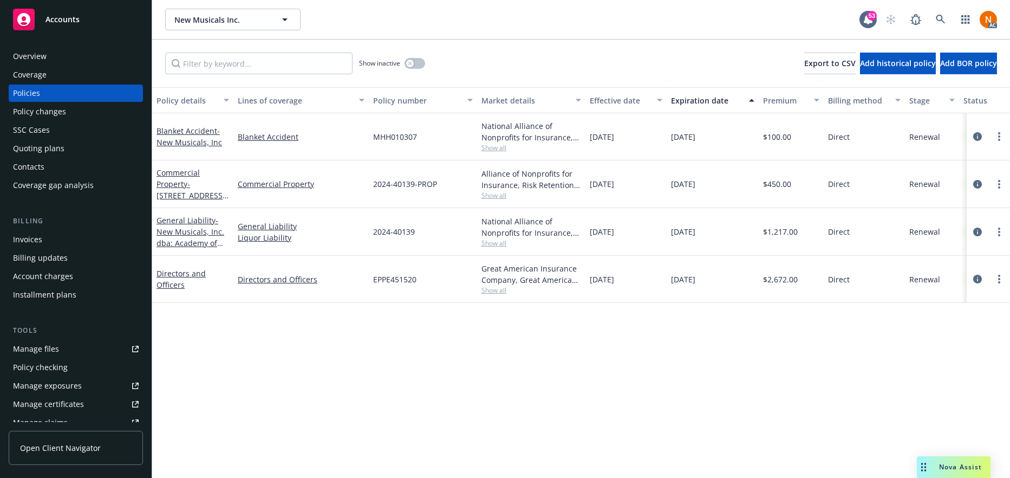
click at [606, 389] on div "Policy details Lines of coverage Policy number Market details Effective date Ex…" at bounding box center [581, 282] width 858 height 390
drag, startPoint x: 417, startPoint y: 230, endPoint x: 988, endPoint y: 260, distance: 572.0
click at [370, 232] on div "2024-40139" at bounding box center [423, 232] width 108 height 48
drag, startPoint x: 651, startPoint y: 225, endPoint x: 690, endPoint y: 262, distance: 53.6
click at [589, 227] on div "10/19/2024" at bounding box center [625, 232] width 81 height 48
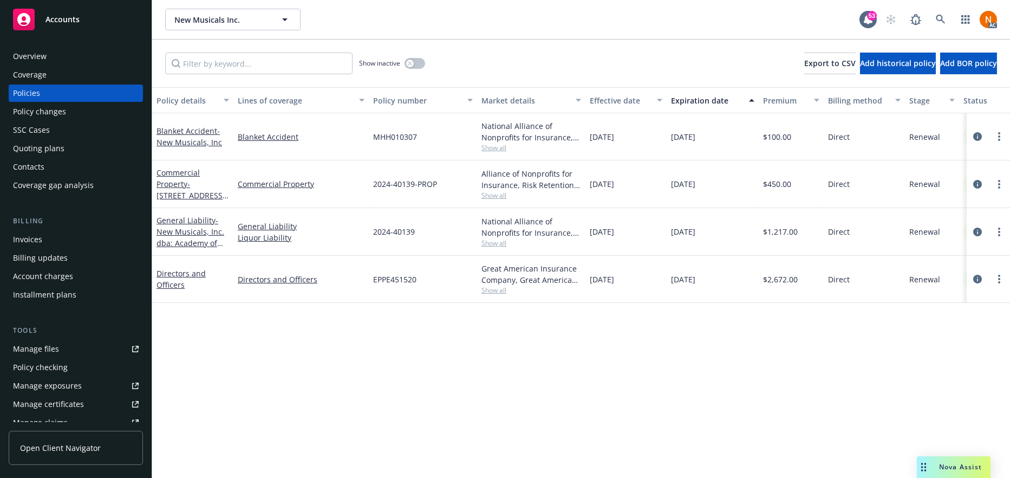
drag, startPoint x: 518, startPoint y: 290, endPoint x: 497, endPoint y: 206, distance: 87.1
click at [518, 284] on div "Great American Insurance Company, Great American Insurance Group Show all" at bounding box center [531, 279] width 100 height 32
click at [501, 194] on span "Show all" at bounding box center [531, 195] width 100 height 9
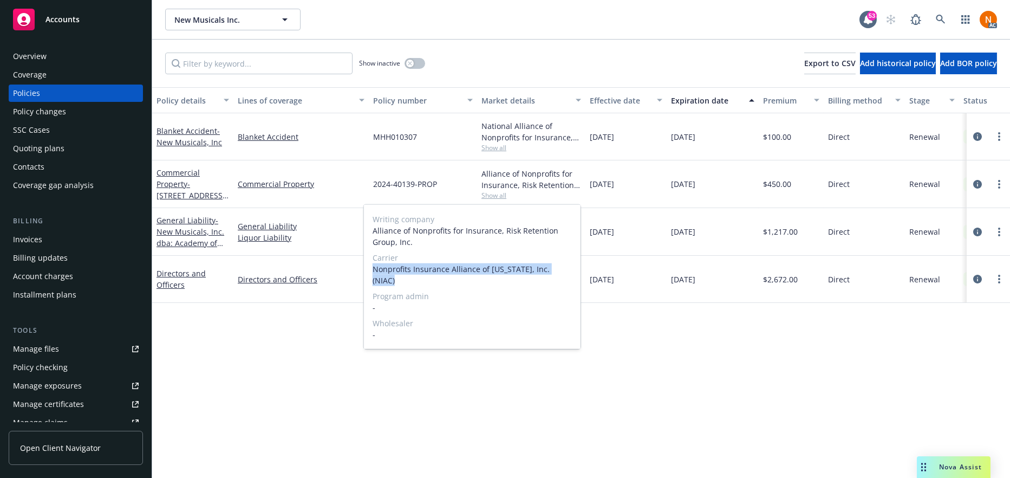
drag, startPoint x: 371, startPoint y: 270, endPoint x: 565, endPoint y: 270, distance: 193.8
click at [565, 270] on div "Writing company Alliance of Nonprofits for Insurance, Risk Retention Group, Inc…" at bounding box center [472, 277] width 217 height 144
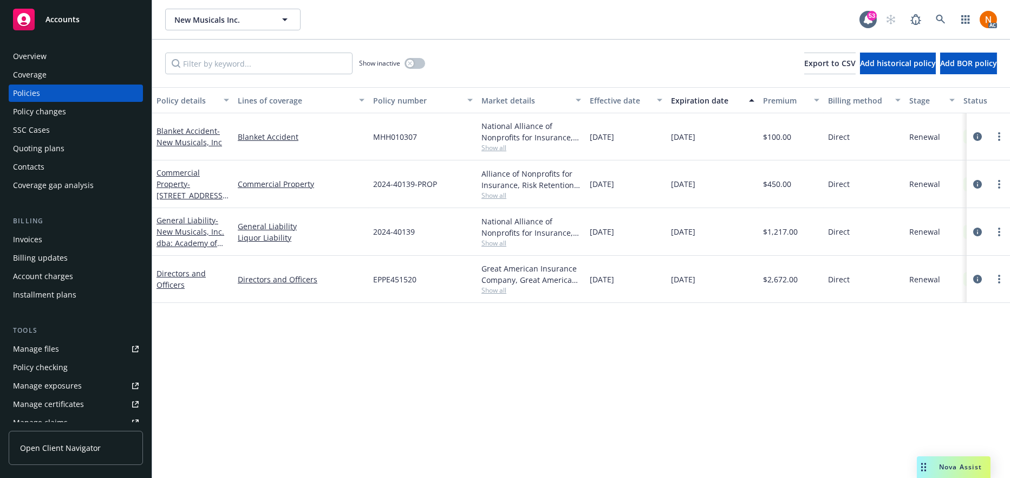
click at [793, 359] on div "Policy details Lines of coverage Policy number Market details Effective date Ex…" at bounding box center [581, 282] width 858 height 390
drag, startPoint x: 449, startPoint y: 180, endPoint x: 372, endPoint y: 184, distance: 77.5
click at [372, 184] on div "2024-40139-PROP" at bounding box center [423, 184] width 108 height 48
click at [445, 330] on div "Policy details Lines of coverage Policy number Market details Effective date Ex…" at bounding box center [581, 282] width 858 height 390
drag, startPoint x: 329, startPoint y: 283, endPoint x: 238, endPoint y: 277, distance: 90.6
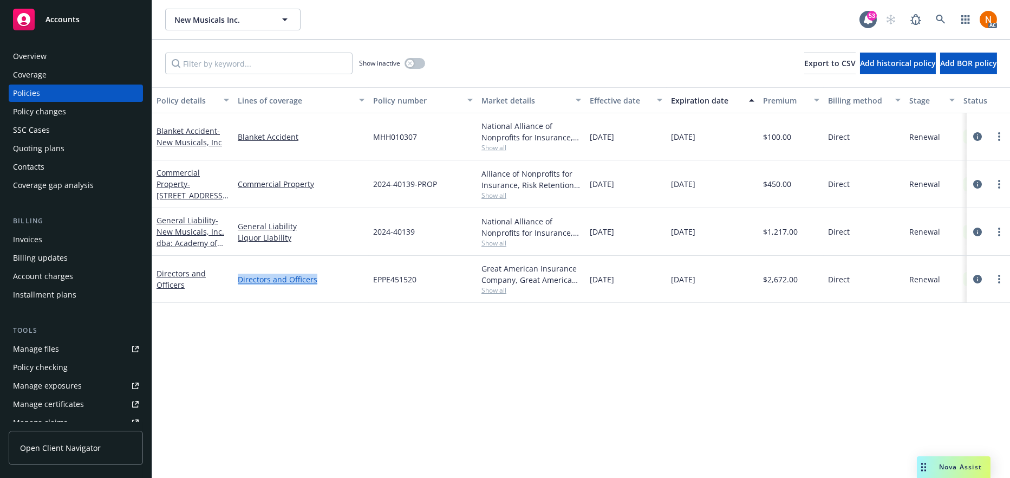
click at [238, 277] on div "Directors and Officers" at bounding box center [300, 279] width 135 height 47
drag, startPoint x: 507, startPoint y: 288, endPoint x: 861, endPoint y: 275, distance: 354.4
click at [507, 288] on span "Show all" at bounding box center [531, 289] width 100 height 9
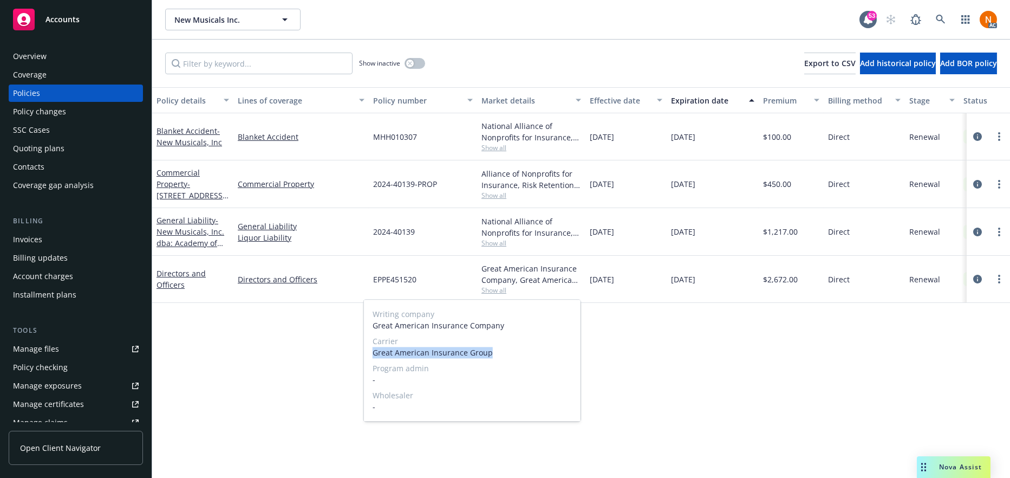
drag, startPoint x: 495, startPoint y: 351, endPoint x: 373, endPoint y: 355, distance: 122.4
click at [373, 355] on span "Great American Insurance Group" at bounding box center [472, 352] width 199 height 11
click at [375, 266] on div "EPPE451520" at bounding box center [423, 279] width 108 height 47
click at [389, 278] on span "EPPE451520" at bounding box center [394, 278] width 43 height 11
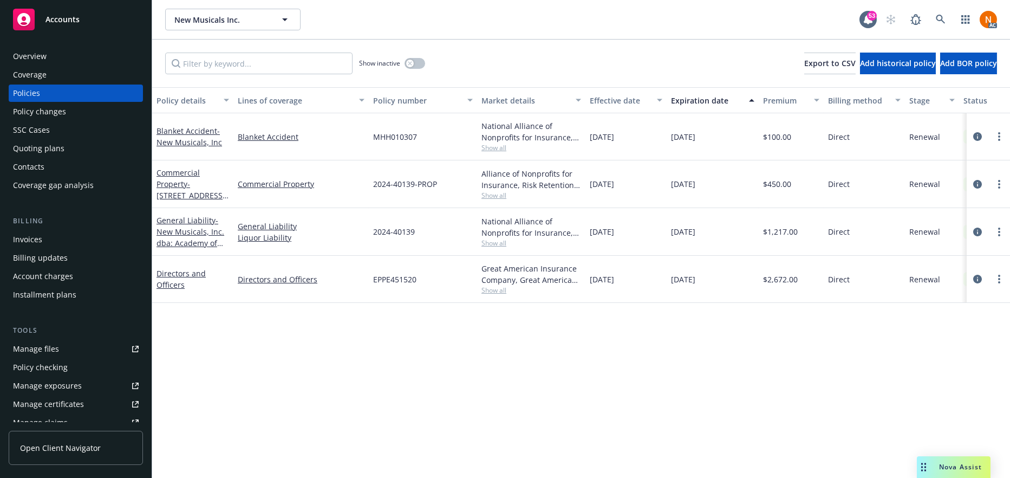
drag, startPoint x: 801, startPoint y: 362, endPoint x: 799, endPoint y: 293, distance: 68.3
click at [800, 354] on div "Policy details Lines of coverage Policy number Market details Effective date Ex…" at bounding box center [581, 282] width 858 height 390
drag, startPoint x: 648, startPoint y: 276, endPoint x: 591, endPoint y: 272, distance: 57.0
click at [591, 272] on div "10/18/2024" at bounding box center [625, 279] width 81 height 47
drag, startPoint x: 718, startPoint y: 277, endPoint x: 974, endPoint y: 279, distance: 256.1
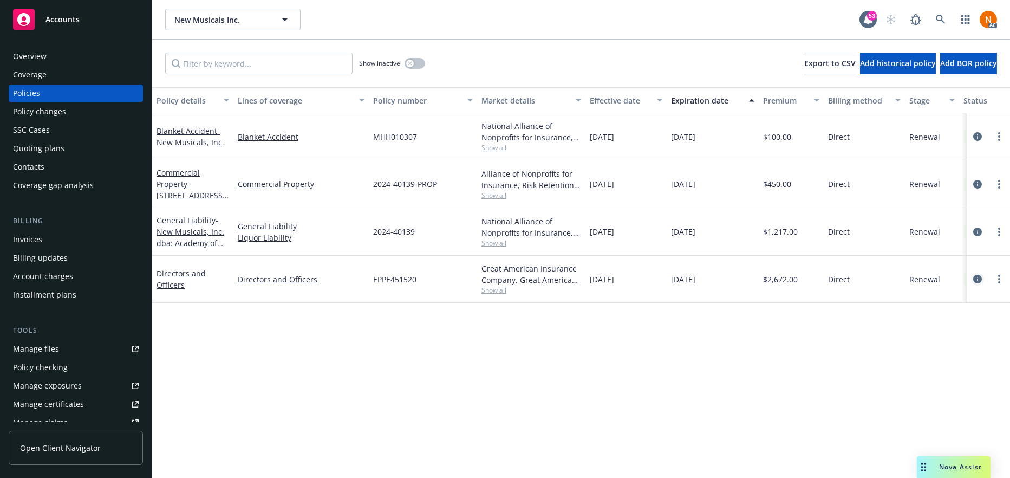
click at [669, 280] on div "10/18/2026" at bounding box center [712, 279] width 92 height 47
click at [413, 64] on div "button" at bounding box center [410, 64] width 8 height 8
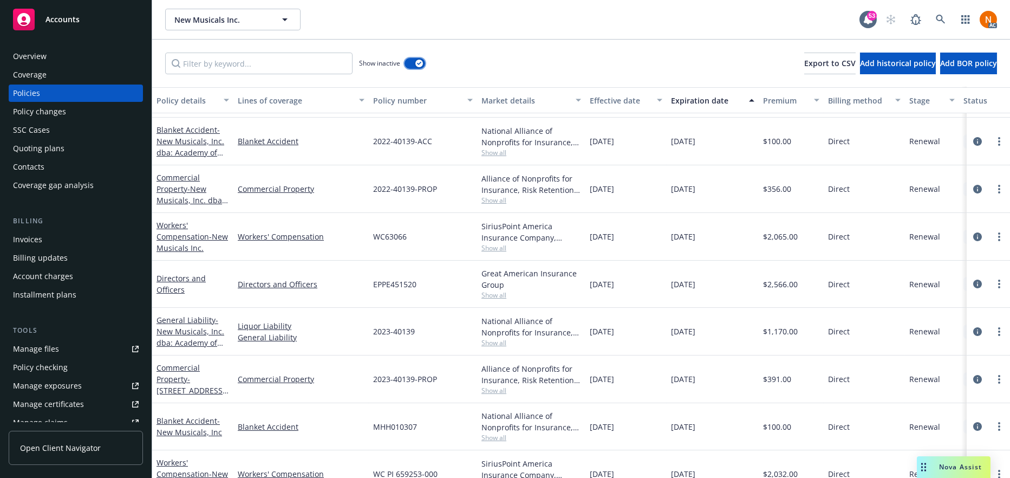
scroll to position [487, 0]
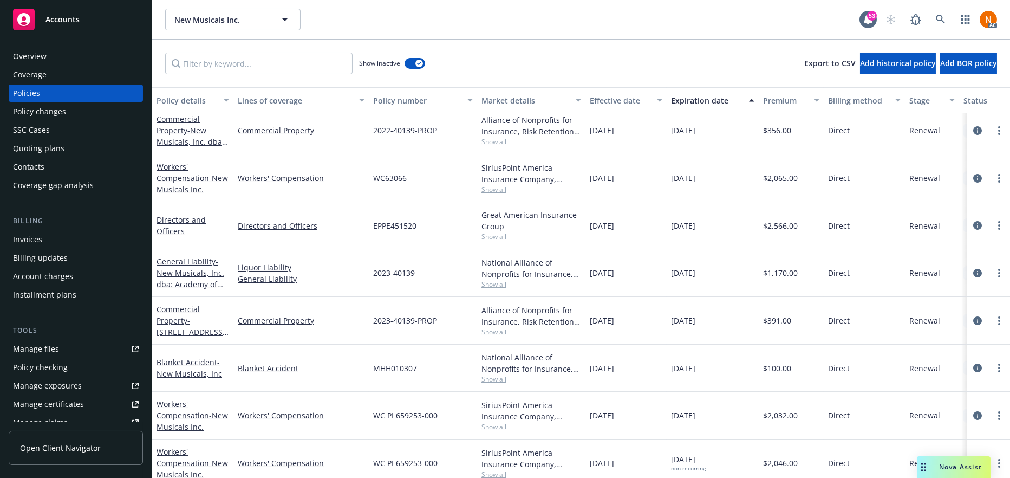
click at [502, 284] on span "Show all" at bounding box center [531, 283] width 100 height 9
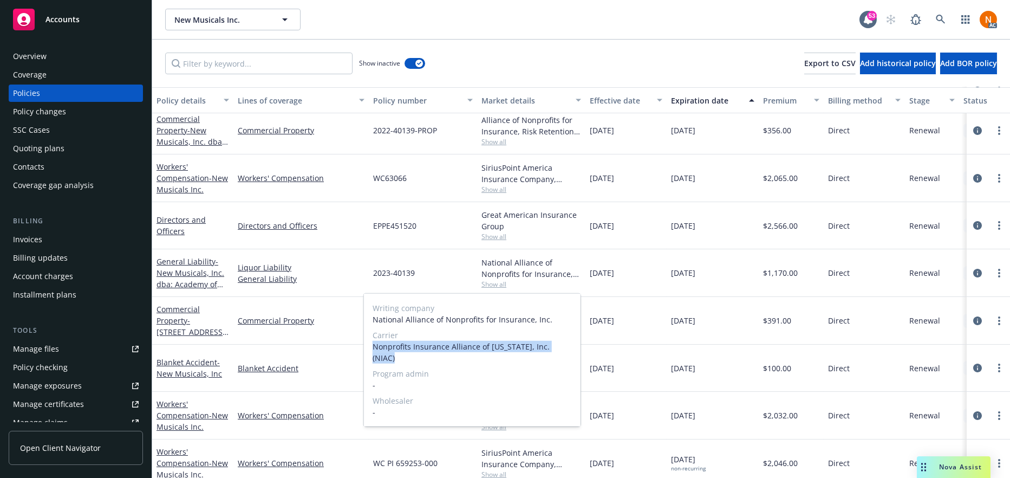
drag, startPoint x: 373, startPoint y: 345, endPoint x: 564, endPoint y: 346, distance: 191.1
click at [564, 346] on span "Nonprofits Insurance Alliance of California, Inc. (NIAC)" at bounding box center [472, 352] width 199 height 23
click at [416, 303] on span "Writing company" at bounding box center [472, 307] width 199 height 11
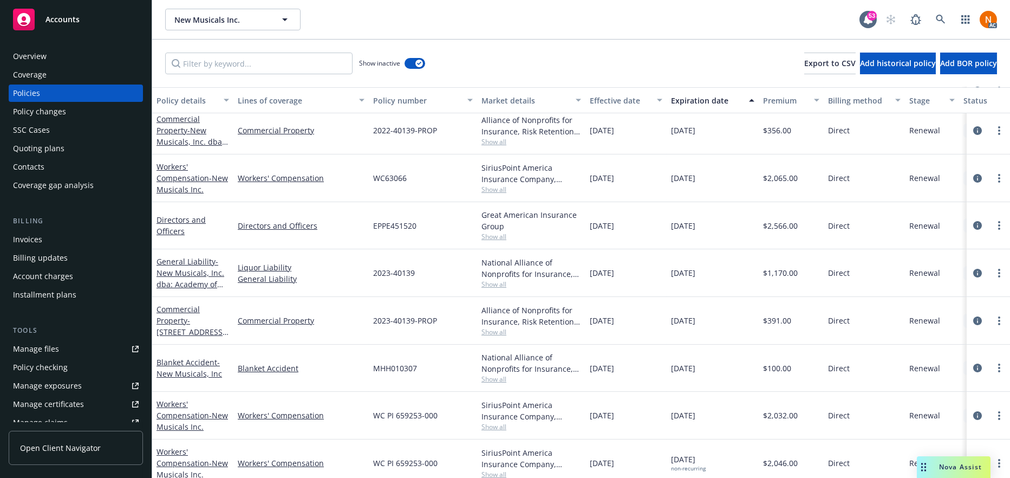
click at [410, 267] on span "2023-40139" at bounding box center [394, 272] width 42 height 11
drag, startPoint x: 421, startPoint y: 273, endPoint x: 374, endPoint y: 272, distance: 47.1
click at [374, 272] on div "2023-40139" at bounding box center [423, 273] width 108 height 48
click at [566, 236] on span "Show all" at bounding box center [531, 236] width 100 height 9
click at [696, 260] on div "10/19/2024" at bounding box center [712, 273] width 92 height 48
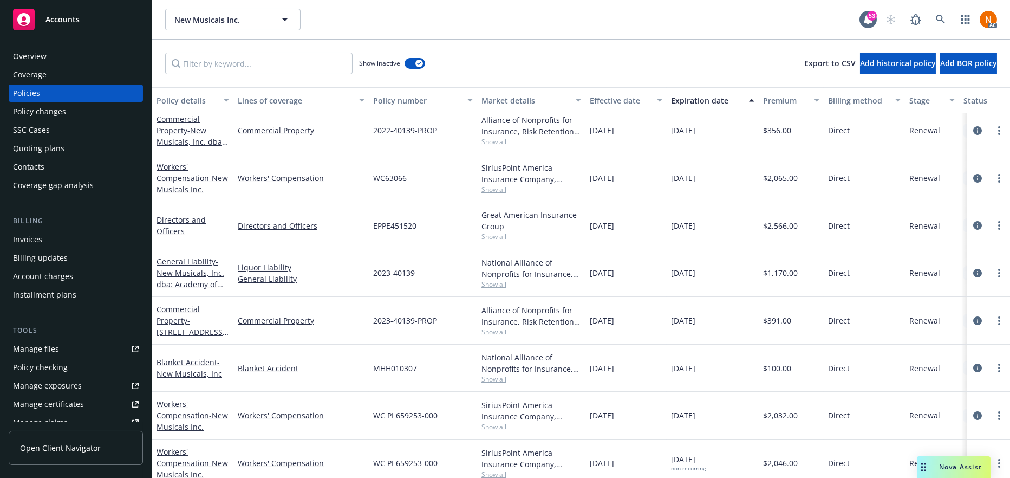
drag, startPoint x: 645, startPoint y: 271, endPoint x: 919, endPoint y: 276, distance: 274.0
click at [587, 269] on div "10/19/2023" at bounding box center [625, 273] width 81 height 48
drag, startPoint x: 788, startPoint y: 352, endPoint x: 770, endPoint y: 351, distance: 17.9
click at [788, 352] on div "$100.00" at bounding box center [791, 367] width 65 height 47
click at [496, 330] on span "Show all" at bounding box center [531, 331] width 100 height 9
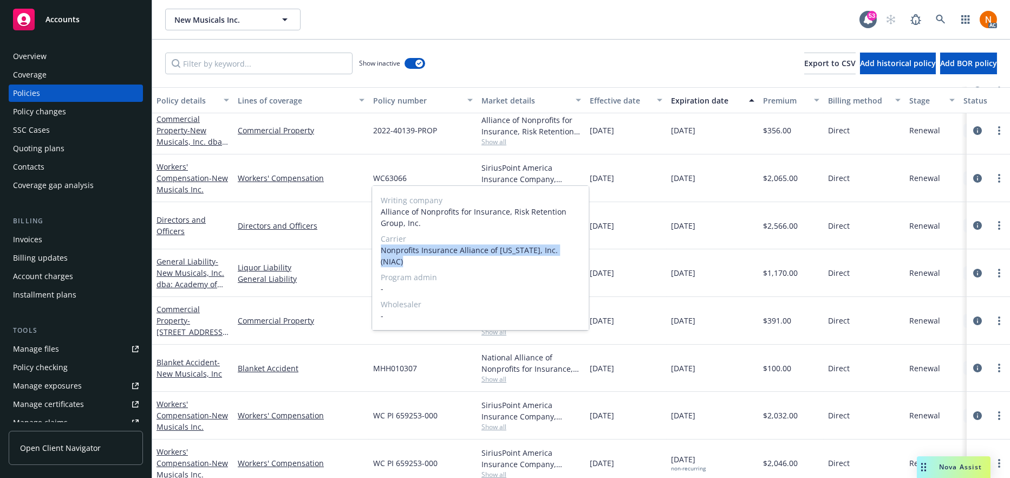
drag, startPoint x: 380, startPoint y: 261, endPoint x: 589, endPoint y: 264, distance: 209.0
click at [589, 264] on div "Writing company Alliance of Nonprofits for Insurance, Risk Retention Group, Inc…" at bounding box center [480, 257] width 218 height 145
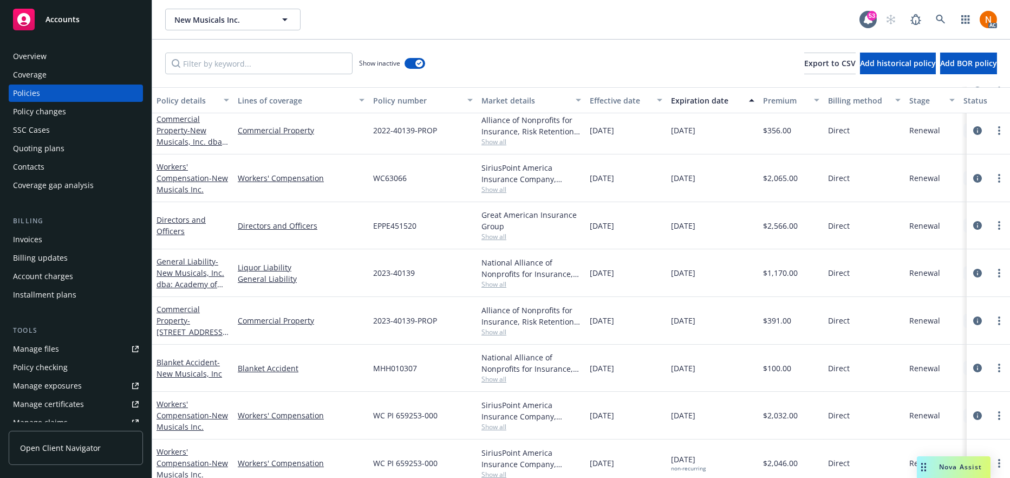
drag, startPoint x: 461, startPoint y: 404, endPoint x: 460, endPoint y: 336, distance: 68.8
click at [461, 404] on body "Accounts Overview Coverage Policies Policy changes SSC Cases Quoting plans Cont…" at bounding box center [505, 239] width 1010 height 478
drag, startPoint x: 435, startPoint y: 320, endPoint x: 373, endPoint y: 321, distance: 62.8
click at [373, 321] on div "2023-40139-PROP" at bounding box center [423, 321] width 108 height 48
drag, startPoint x: 338, startPoint y: 223, endPoint x: 237, endPoint y: 224, distance: 101.8
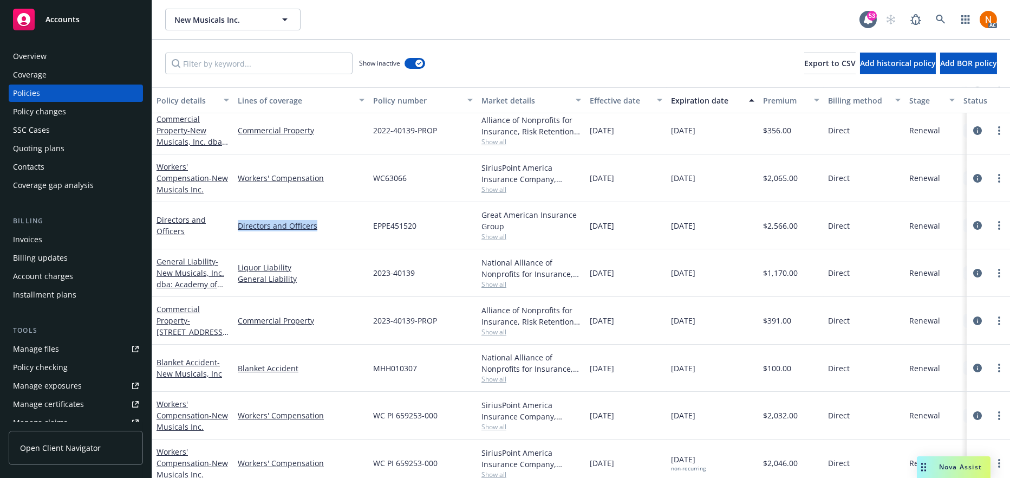
click at [237, 224] on div "Directors and Officers" at bounding box center [300, 225] width 135 height 47
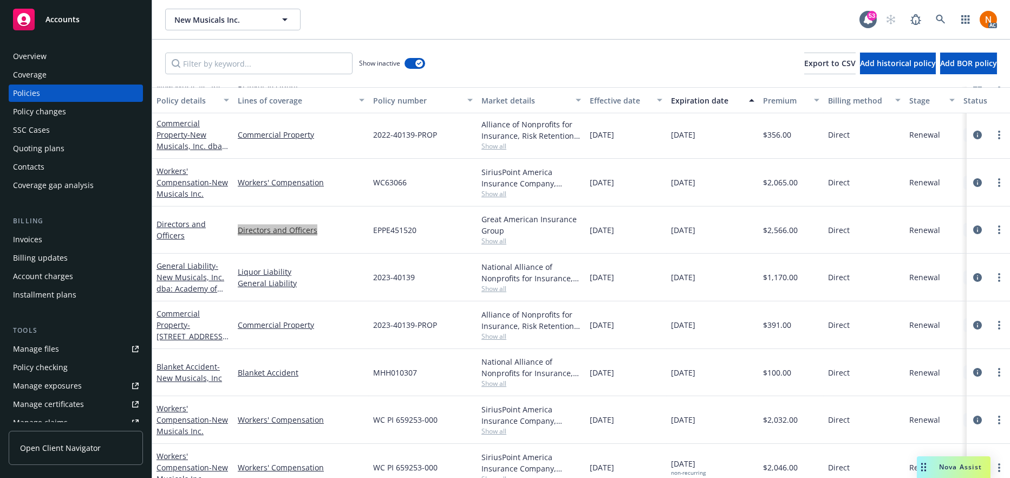
scroll to position [433, 0]
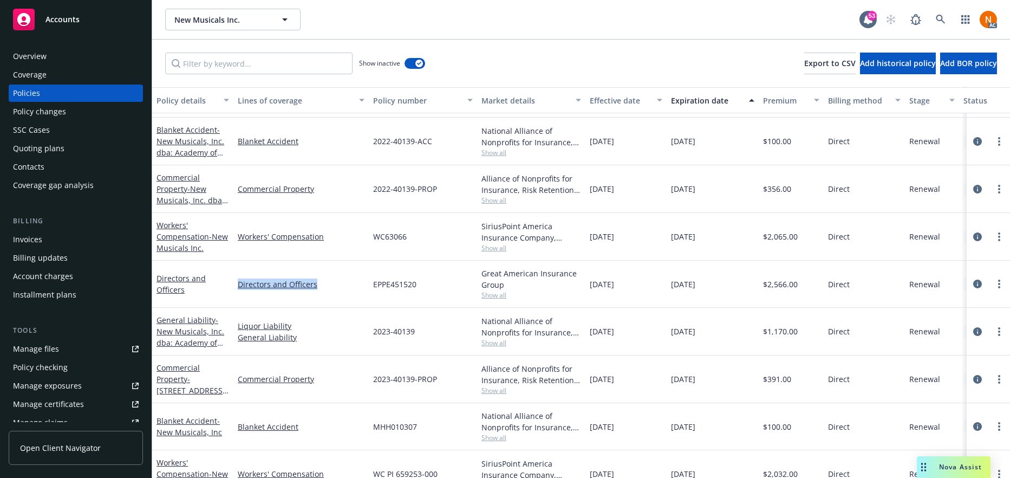
click at [499, 293] on span "Show all" at bounding box center [531, 294] width 100 height 9
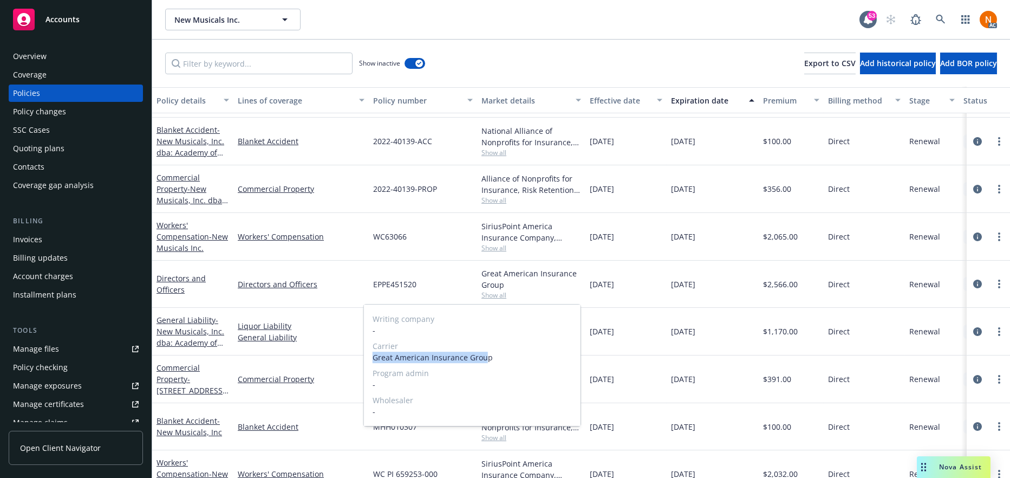
drag, startPoint x: 374, startPoint y: 358, endPoint x: 486, endPoint y: 357, distance: 111.5
click at [486, 357] on span "Great American Insurance Group" at bounding box center [472, 356] width 199 height 11
drag, startPoint x: 502, startPoint y: 359, endPoint x: 369, endPoint y: 360, distance: 132.7
click at [369, 360] on div "Writing company - Carrier Great American Insurance Group Program admin - Wholes…" at bounding box center [472, 364] width 217 height 121
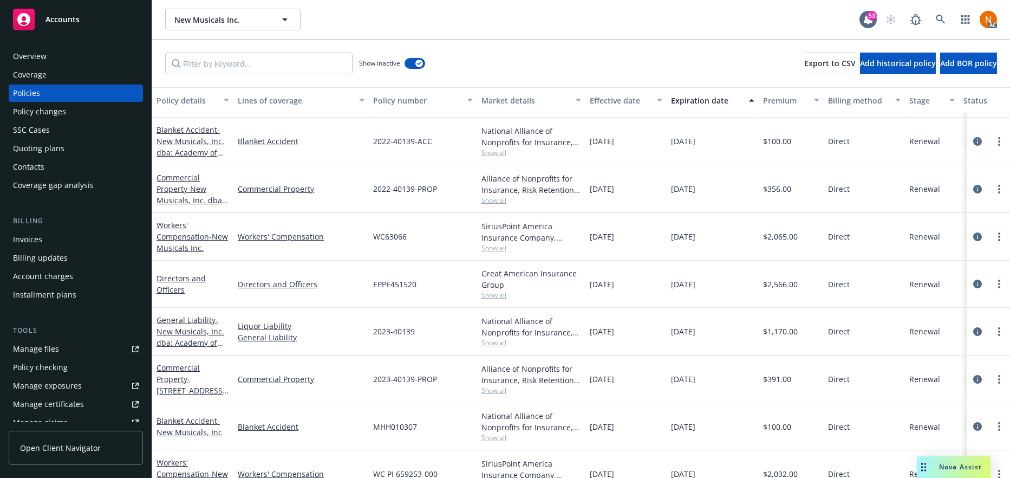
click at [521, 177] on div "Alliance of Nonprofits for Insurance, Risk Retention Group, Inc., Nonprofits In…" at bounding box center [531, 184] width 100 height 23
drag, startPoint x: 423, startPoint y: 285, endPoint x: 379, endPoint y: 285, distance: 44.4
click at [369, 289] on div "EPPE451520" at bounding box center [423, 283] width 108 height 47
drag, startPoint x: 635, startPoint y: 279, endPoint x: 576, endPoint y: 283, distance: 59.1
click at [576, 283] on div "Directors and Officers Directors and Officers EPPE451520 Great American Insuran…" at bounding box center [674, 283] width 1045 height 47
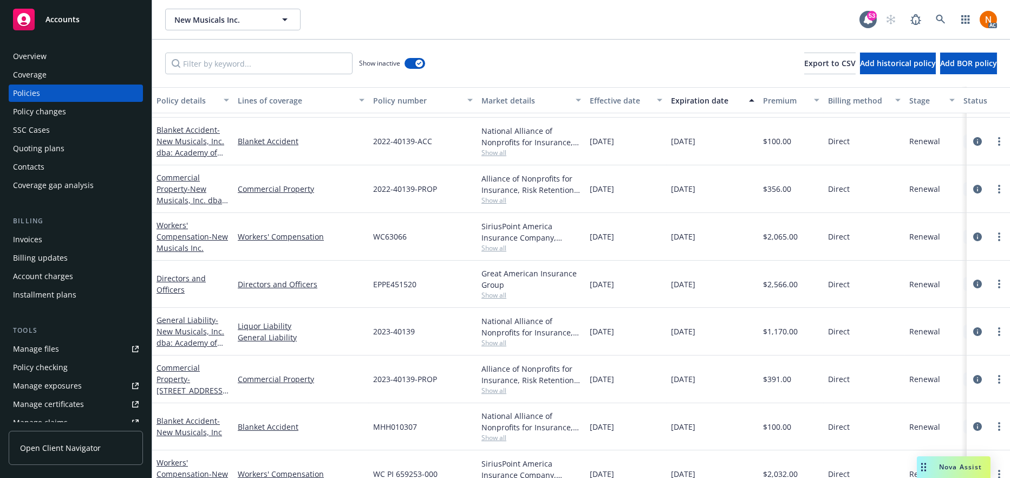
drag, startPoint x: 607, startPoint y: 308, endPoint x: 616, endPoint y: 288, distance: 21.8
click at [606, 308] on div "10/19/2023" at bounding box center [625, 332] width 81 height 48
drag, startPoint x: 628, startPoint y: 282, endPoint x: 589, endPoint y: 285, distance: 38.5
click at [589, 285] on div "10/19/2022" at bounding box center [625, 283] width 81 height 47
drag, startPoint x: 714, startPoint y: 280, endPoint x: 671, endPoint y: 280, distance: 42.8
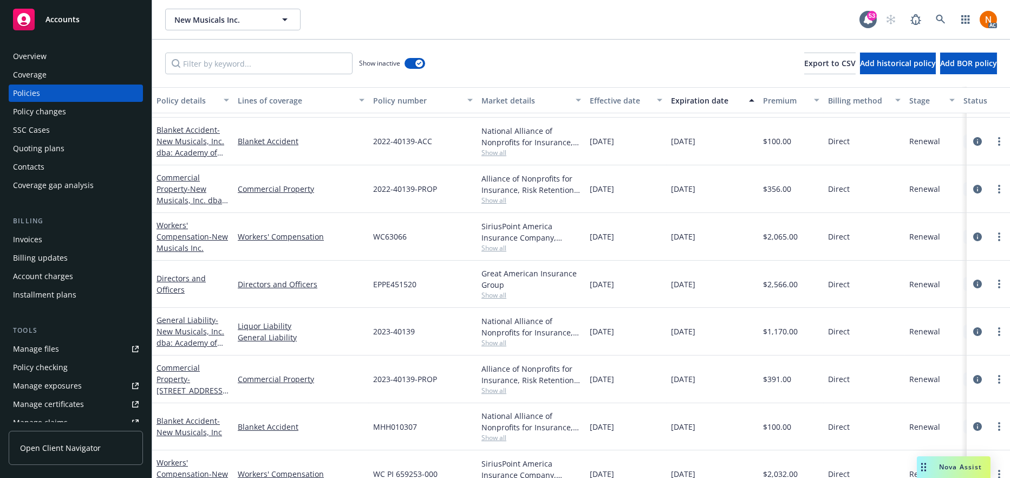
click at [671, 280] on div "10/18/2024" at bounding box center [712, 283] width 92 height 47
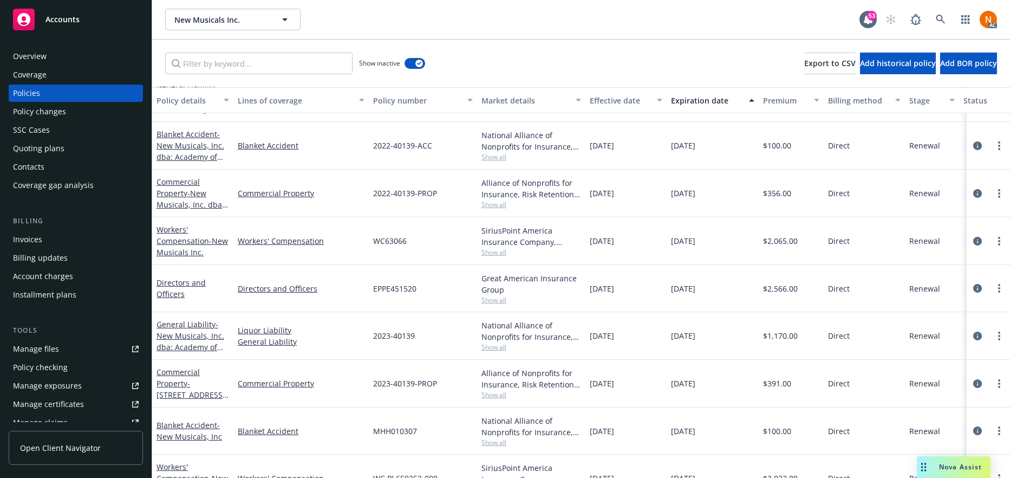
scroll to position [379, 0]
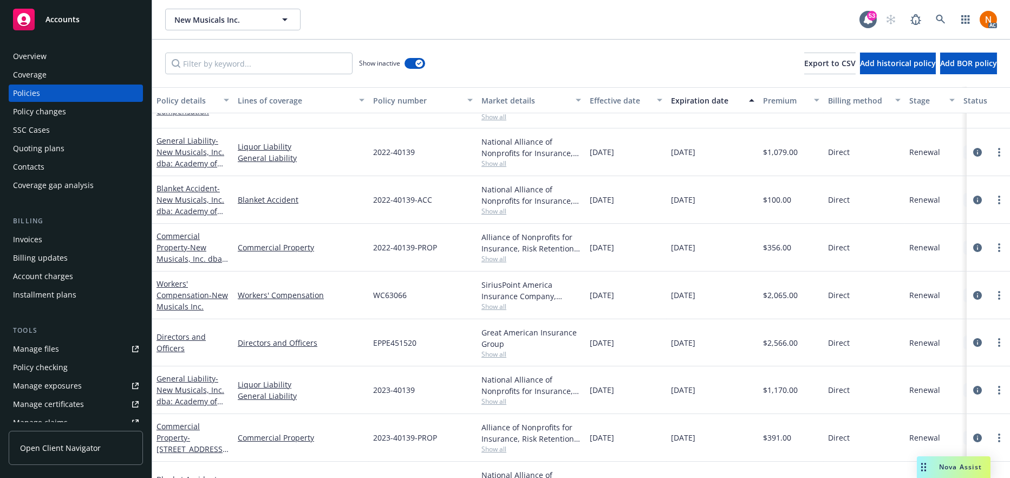
click at [496, 162] on span "Show all" at bounding box center [531, 163] width 100 height 9
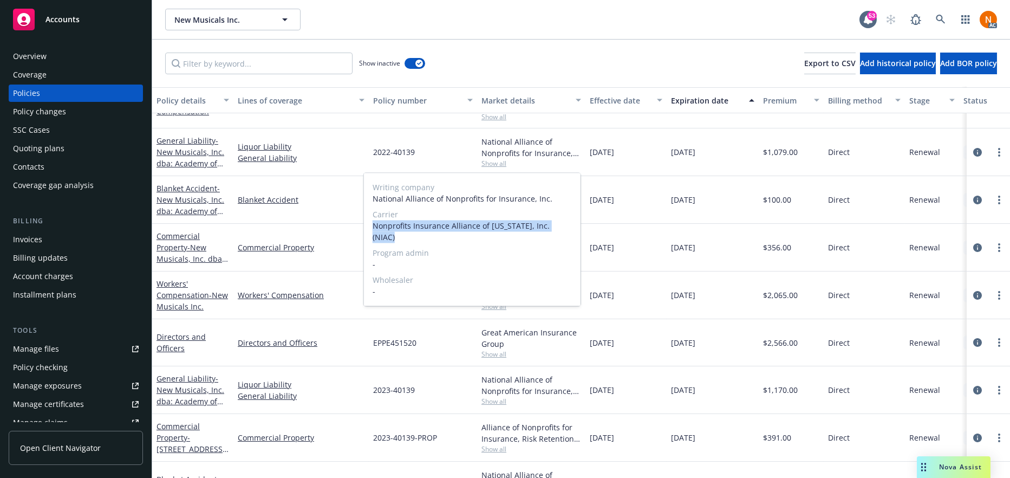
drag, startPoint x: 374, startPoint y: 225, endPoint x: 568, endPoint y: 225, distance: 193.8
click at [568, 225] on span "Nonprofits Insurance Alliance of California, Inc. (NIAC)" at bounding box center [472, 231] width 199 height 23
drag, startPoint x: 441, startPoint y: 231, endPoint x: 493, endPoint y: 315, distance: 99.5
click at [441, 231] on span "Nonprofits Insurance Alliance of California, Inc. (NIAC)" at bounding box center [472, 231] width 199 height 23
drag, startPoint x: 567, startPoint y: 224, endPoint x: 369, endPoint y: 223, distance: 198.2
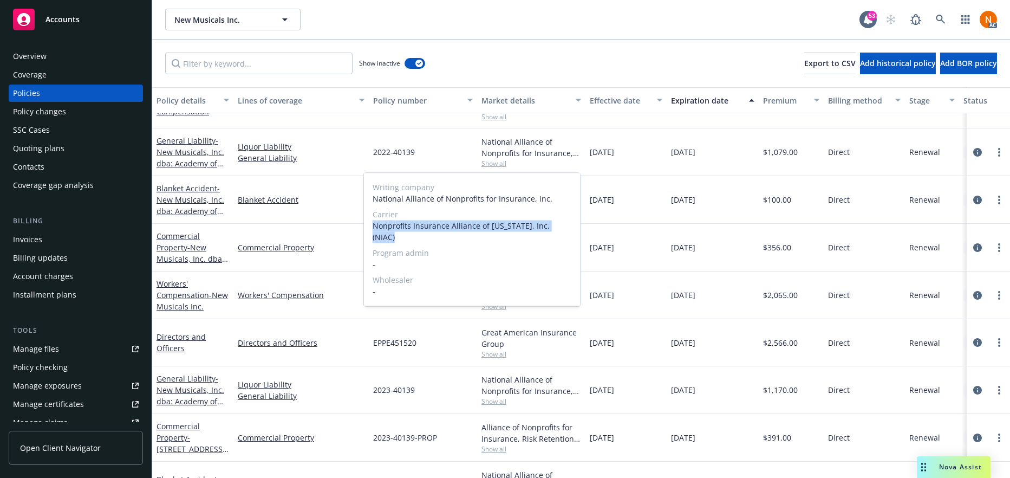
click at [369, 223] on div "Writing company National Alliance of Nonprofits for Insurance, Inc. Carrier Non…" at bounding box center [472, 239] width 217 height 133
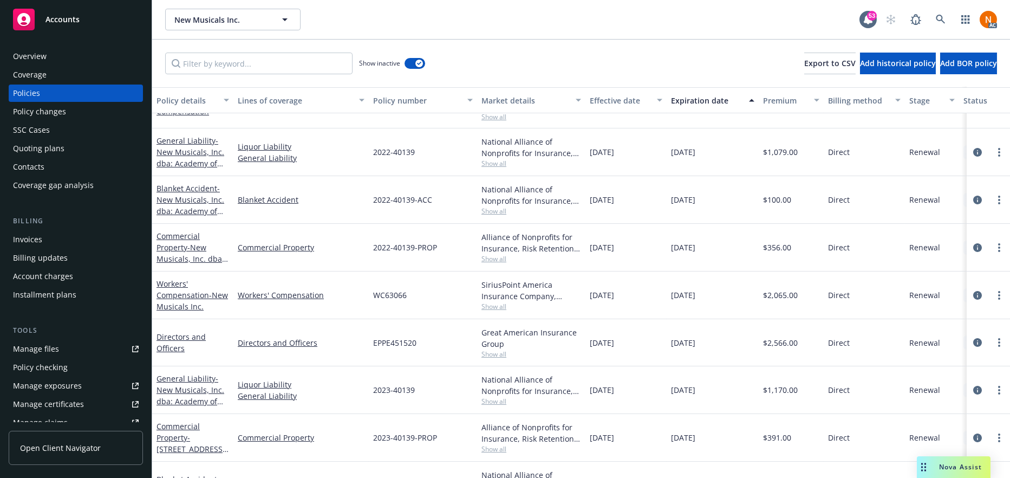
click at [582, 319] on div "Great American Insurance Group Show all" at bounding box center [531, 342] width 108 height 47
drag, startPoint x: 373, startPoint y: 151, endPoint x: 447, endPoint y: 155, distance: 74.8
click at [422, 151] on div "2022-40139" at bounding box center [423, 152] width 108 height 48
drag, startPoint x: 610, startPoint y: 271, endPoint x: 621, endPoint y: 228, distance: 44.6
click at [610, 271] on div "01/01/2023" at bounding box center [625, 295] width 81 height 48
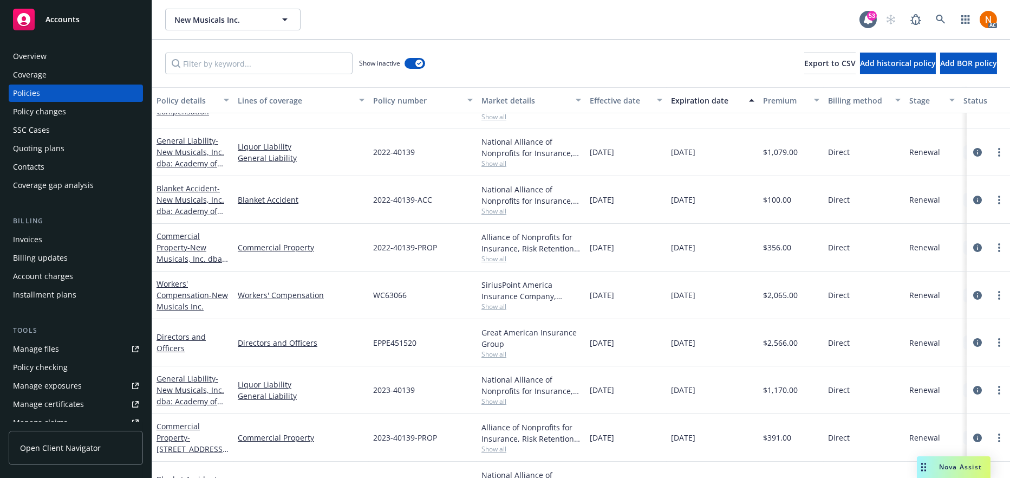
click at [498, 213] on span "Show all" at bounding box center [531, 210] width 100 height 9
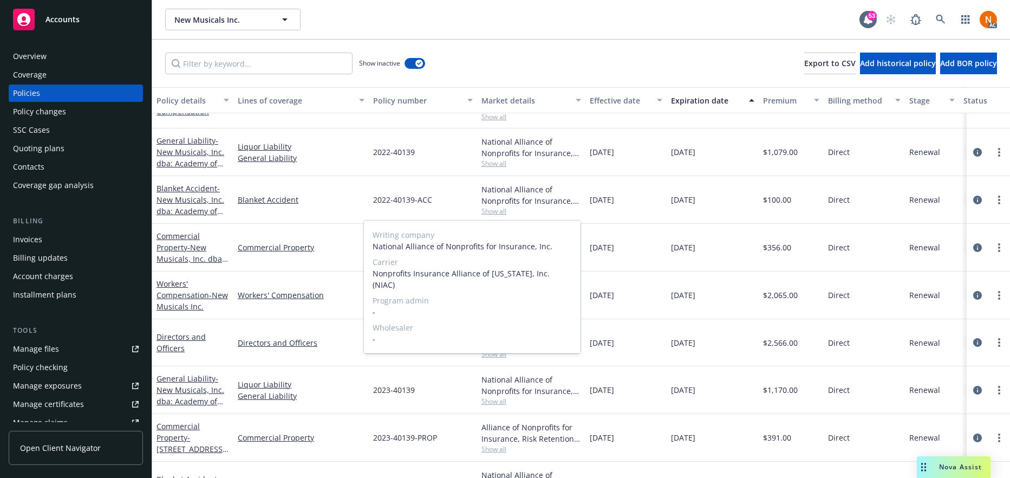
click at [576, 207] on span "Show all" at bounding box center [531, 210] width 100 height 9
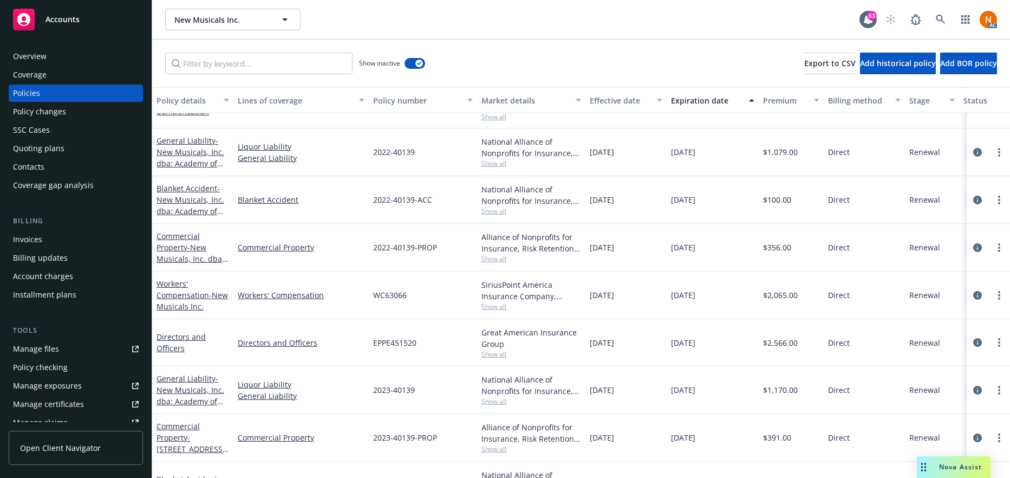
click at [502, 259] on span "Show all" at bounding box center [531, 258] width 100 height 9
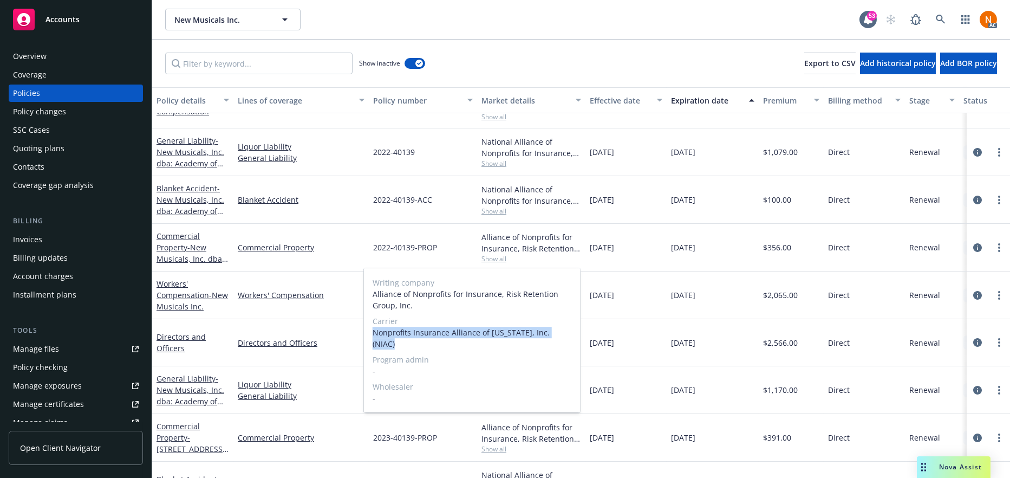
drag, startPoint x: 374, startPoint y: 331, endPoint x: 561, endPoint y: 328, distance: 186.8
click at [561, 328] on span "Nonprofits Insurance Alliance of California, Inc. (NIAC)" at bounding box center [472, 337] width 199 height 23
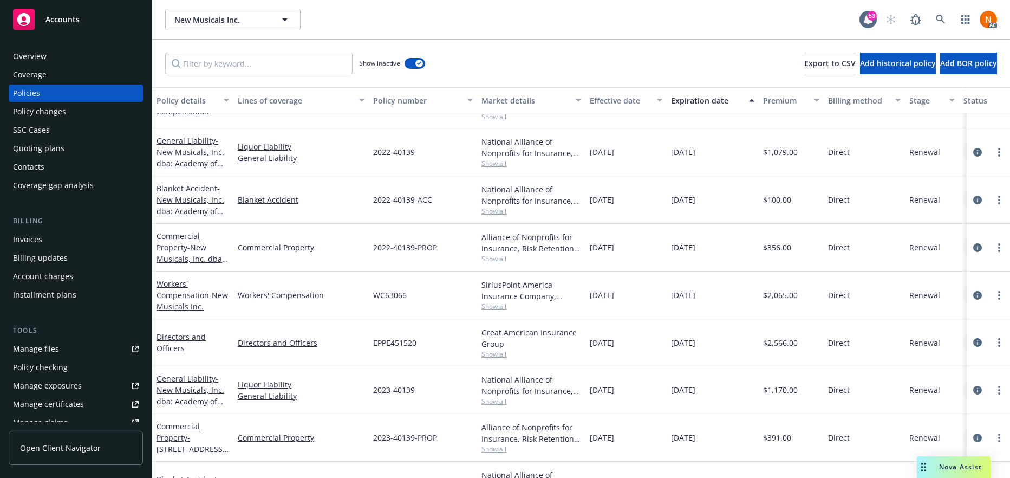
drag, startPoint x: 363, startPoint y: 222, endPoint x: 373, endPoint y: 239, distance: 19.1
click at [363, 222] on div "Blanket Accident" at bounding box center [300, 200] width 135 height 48
drag, startPoint x: 373, startPoint y: 244, endPoint x: 457, endPoint y: 246, distance: 84.0
click at [457, 246] on div "2022-40139-PROP" at bounding box center [423, 248] width 108 height 48
drag, startPoint x: 632, startPoint y: 196, endPoint x: 581, endPoint y: 199, distance: 50.5
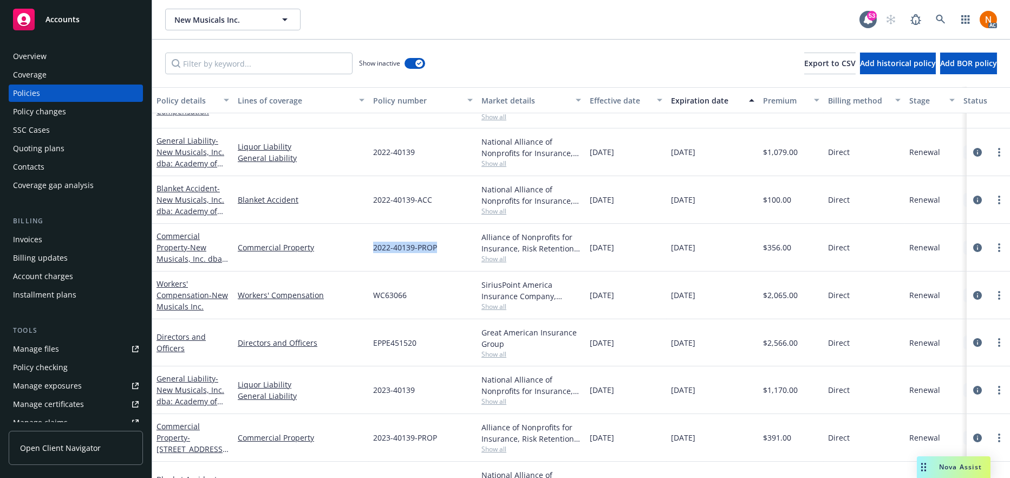
click at [581, 199] on div "Blanket Accident - New Musicals, Inc. dba: Academy of New Musical Theatre Blank…" at bounding box center [674, 200] width 1045 height 48
click at [667, 239] on div "10/19/2023" at bounding box center [712, 248] width 92 height 48
drag, startPoint x: 636, startPoint y: 198, endPoint x: 592, endPoint y: 197, distance: 44.4
click at [592, 197] on div "10/19/2022" at bounding box center [625, 200] width 81 height 48
drag, startPoint x: 589, startPoint y: 196, endPoint x: 638, endPoint y: 196, distance: 48.7
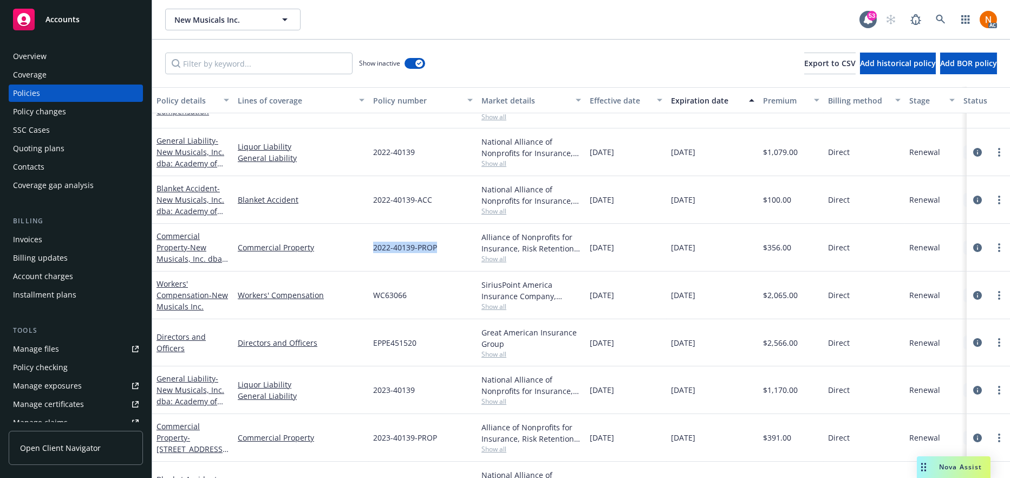
click at [638, 196] on div "10/19/2022" at bounding box center [625, 200] width 81 height 48
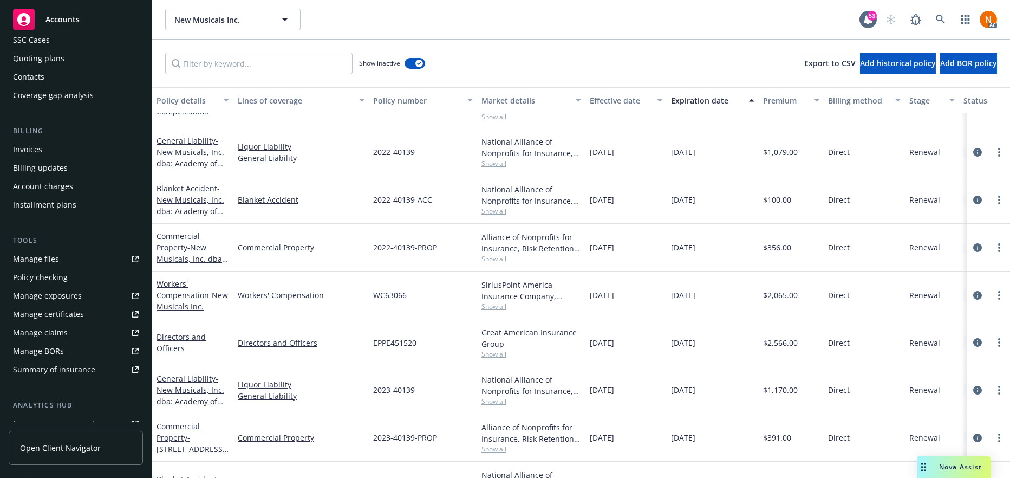
scroll to position [227, 0]
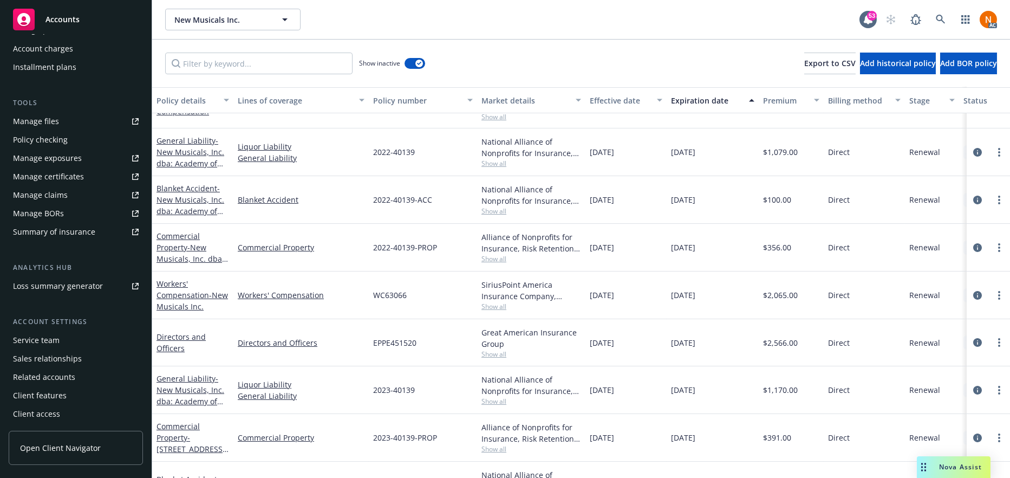
click at [45, 341] on div "Service team" at bounding box center [36, 339] width 47 height 17
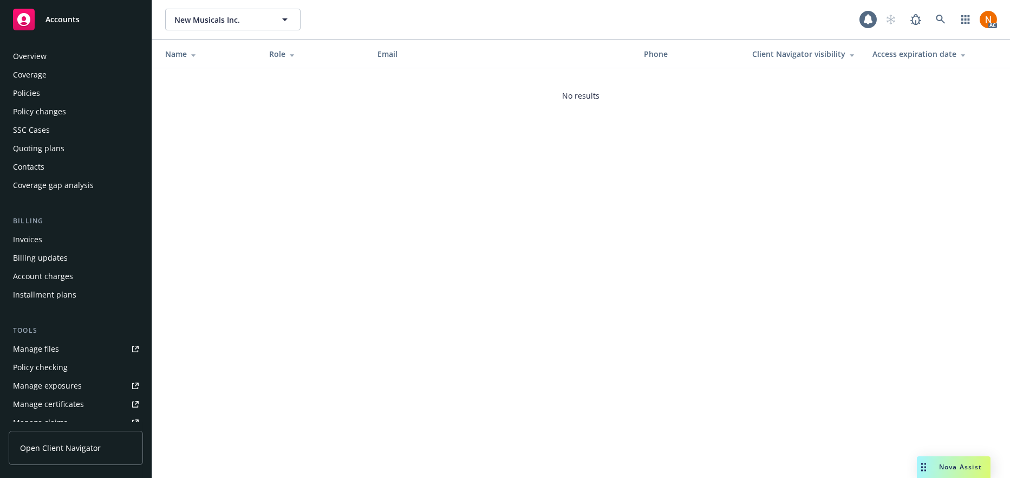
scroll to position [228, 0]
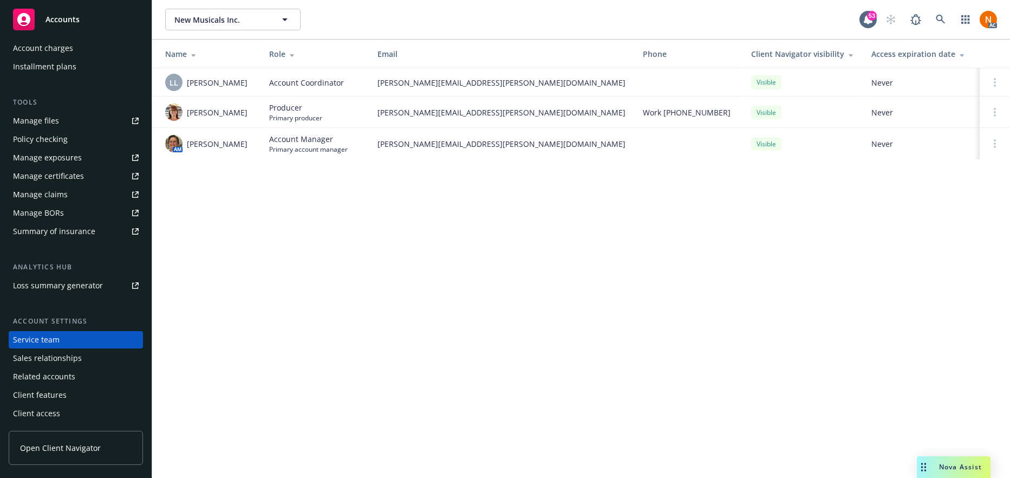
drag, startPoint x: 247, startPoint y: 143, endPoint x: 309, endPoint y: 115, distance: 68.3
click at [186, 145] on div "AM Nicholas Baldwin" at bounding box center [208, 143] width 87 height 17
click at [534, 169] on div "New Musicals Inc. New Musicals Inc. 53 AC Name Role Email Phone Client Navigato…" at bounding box center [581, 239] width 858 height 478
drag, startPoint x: 467, startPoint y: 148, endPoint x: 371, endPoint y: 145, distance: 95.3
click at [371, 145] on td "nicholas.baldwin@newfront.com" at bounding box center [501, 143] width 265 height 31
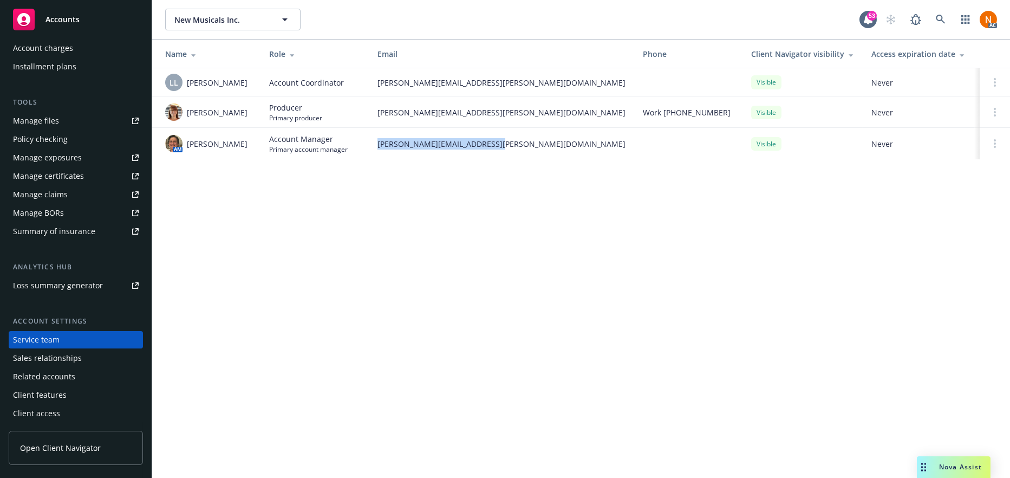
drag, startPoint x: 188, startPoint y: 106, endPoint x: 231, endPoint y: 122, distance: 46.3
click at [231, 118] on span "Maureen Bernstein" at bounding box center [217, 112] width 61 height 11
drag, startPoint x: 433, startPoint y: 250, endPoint x: 881, endPoint y: 80, distance: 479.1
click at [435, 246] on div "New Musicals Inc. New Musicals Inc. 53 AC Name Role Email Phone Client Navigato…" at bounding box center [581, 239] width 858 height 478
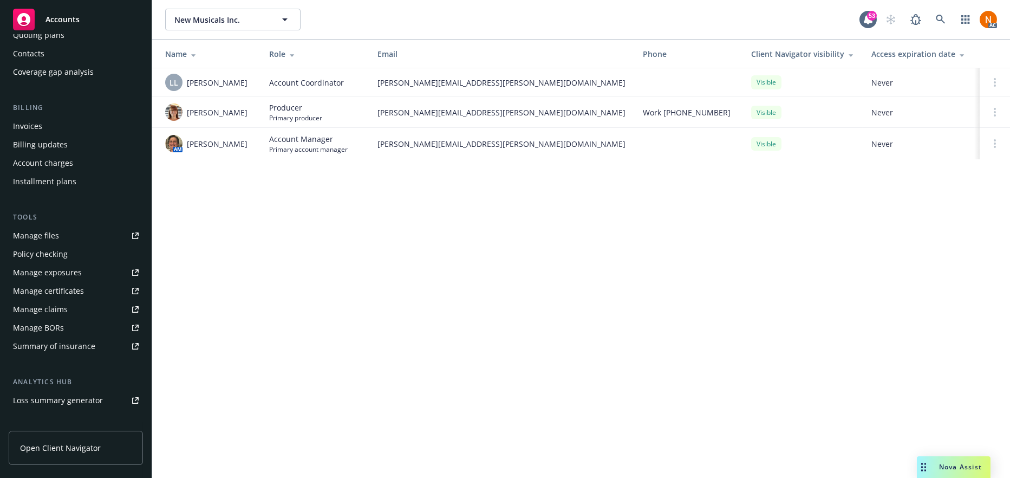
scroll to position [11, 0]
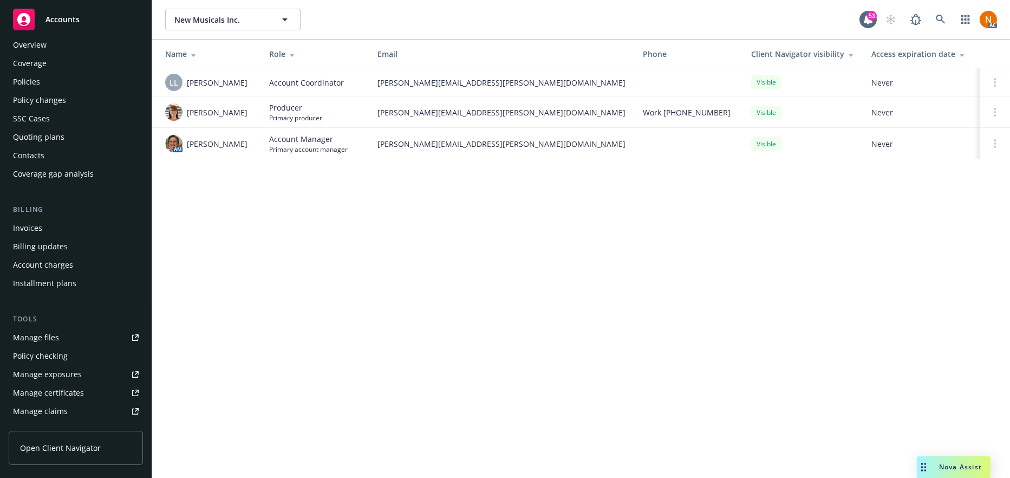
click at [36, 79] on div "Policies" at bounding box center [26, 81] width 27 height 17
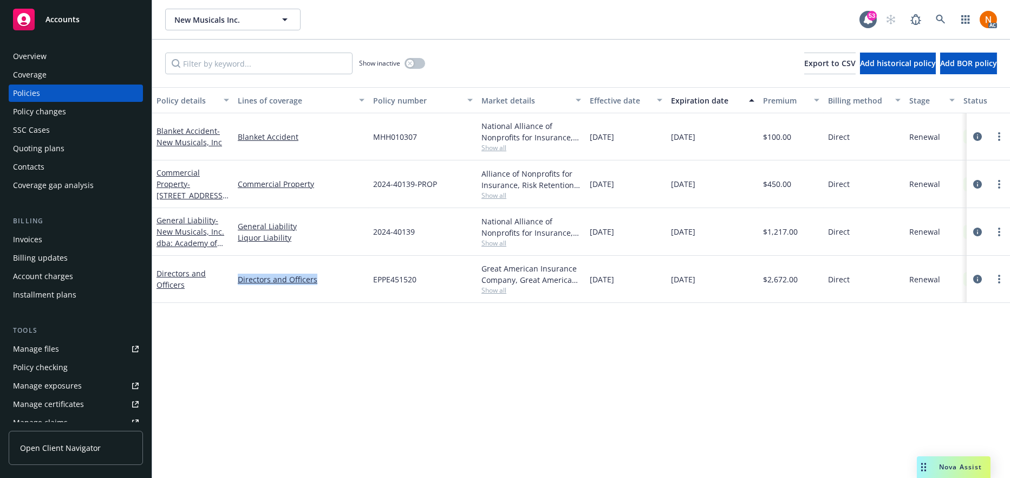
drag, startPoint x: 329, startPoint y: 277, endPoint x: 236, endPoint y: 277, distance: 93.1
click at [236, 277] on div "Directors and Officers" at bounding box center [300, 279] width 135 height 47
click at [700, 335] on div "Policy details Lines of coverage Policy number Market details Effective date Ex…" at bounding box center [581, 282] width 858 height 390
click at [978, 178] on link "circleInformation" at bounding box center [977, 184] width 13 height 13
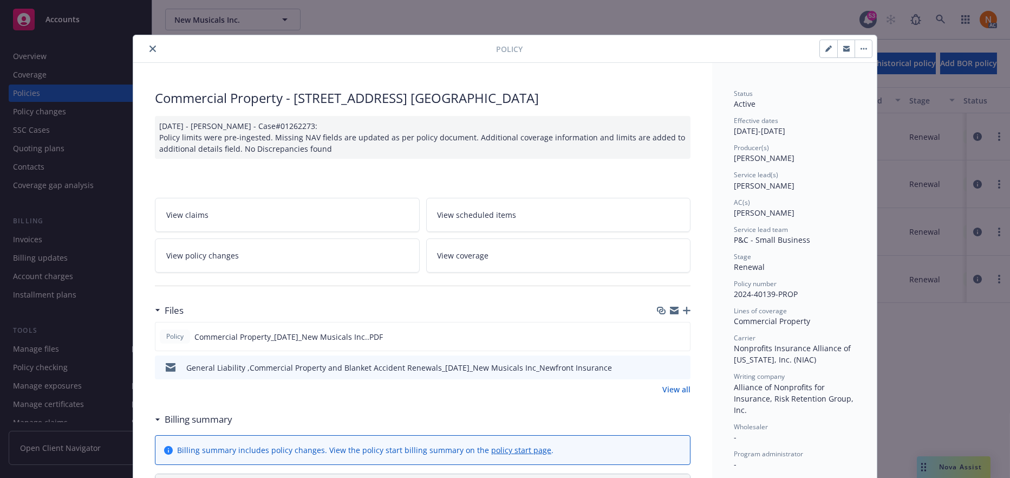
drag, startPoint x: 659, startPoint y: 336, endPoint x: 694, endPoint y: 334, distance: 35.2
click at [659, 336] on icon "download file" at bounding box center [661, 335] width 9 height 9
click at [152, 48] on icon "close" at bounding box center [152, 48] width 6 height 6
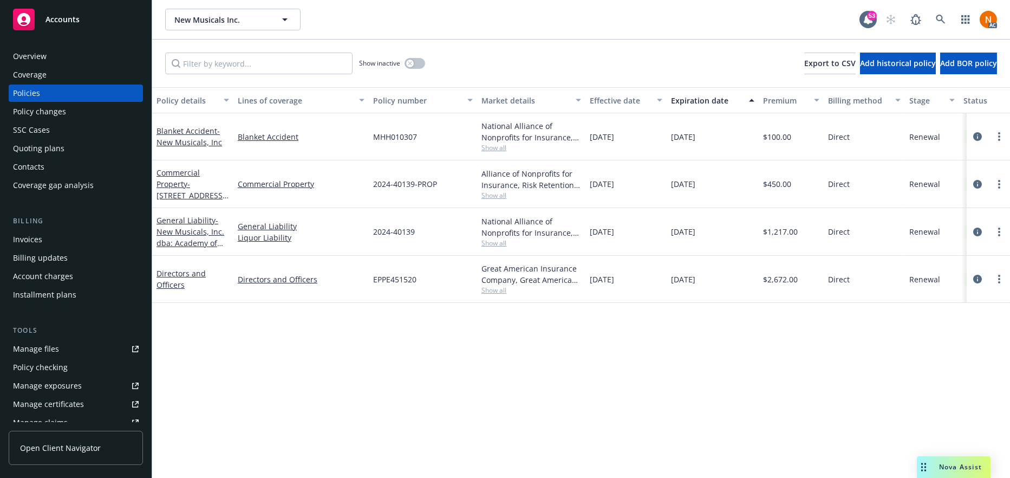
click at [62, 350] on link "Manage files" at bounding box center [76, 348] width 134 height 17
click at [37, 35] on div "Overview Coverage Policies Policy changes SSC Cases Quoting plans Contacts Cove…" at bounding box center [76, 256] width 152 height 443
click at [43, 58] on div "Overview" at bounding box center [30, 56] width 34 height 17
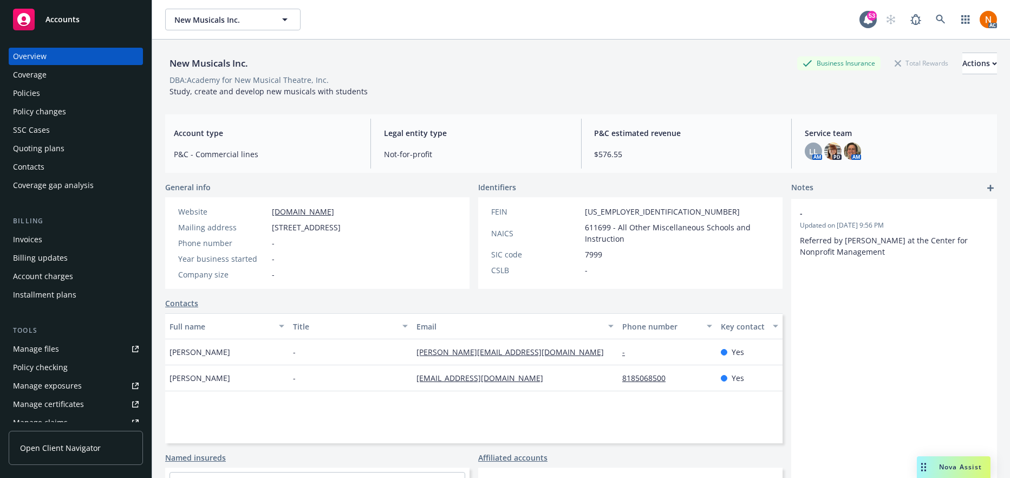
click at [622, 208] on span "01-0745909" at bounding box center [662, 211] width 155 height 11
drag, startPoint x: 71, startPoint y: 97, endPoint x: 364, endPoint y: 233, distance: 323.6
click at [71, 97] on div "Policies" at bounding box center [76, 92] width 126 height 17
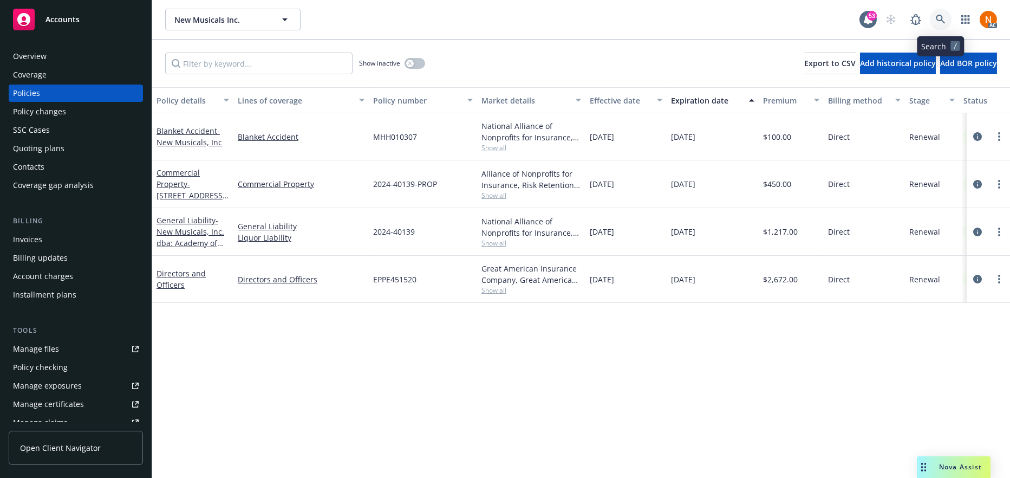
click at [938, 20] on icon at bounding box center [940, 19] width 9 height 9
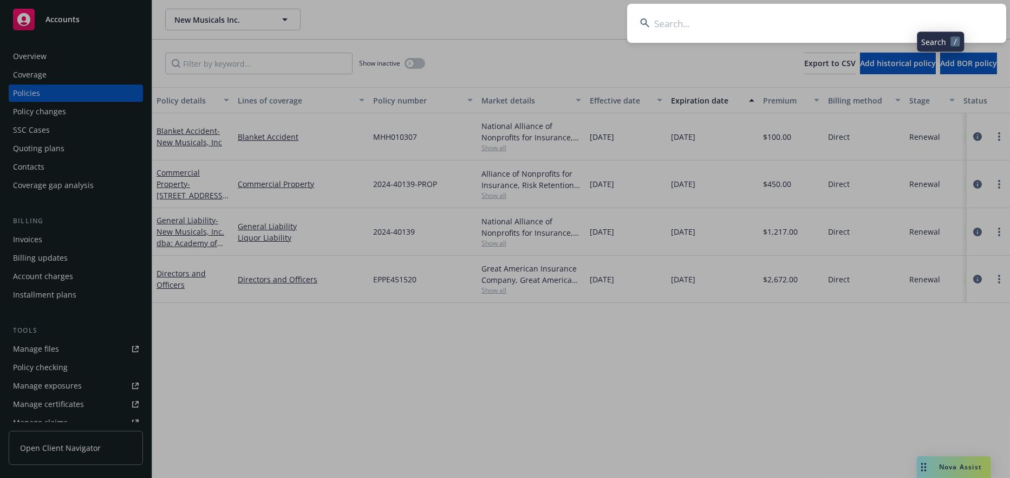
drag, startPoint x: 938, startPoint y: 20, endPoint x: 763, endPoint y: 25, distance: 175.0
click at [794, 11] on input at bounding box center [816, 23] width 379 height 39
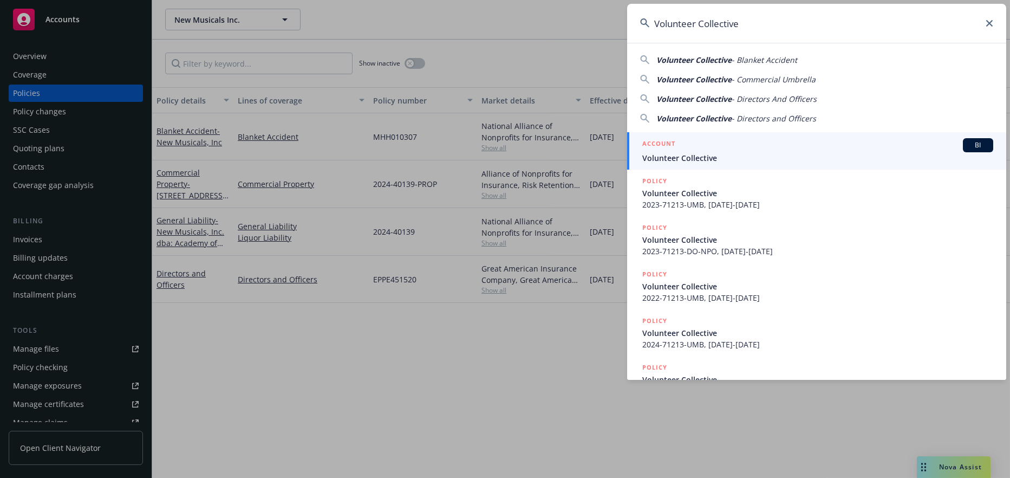
click at [724, 35] on input "Volunteer Collective" at bounding box center [816, 23] width 379 height 39
type input "Volunteer Collective"
click at [699, 163] on span "Volunteer Collective" at bounding box center [817, 157] width 351 height 11
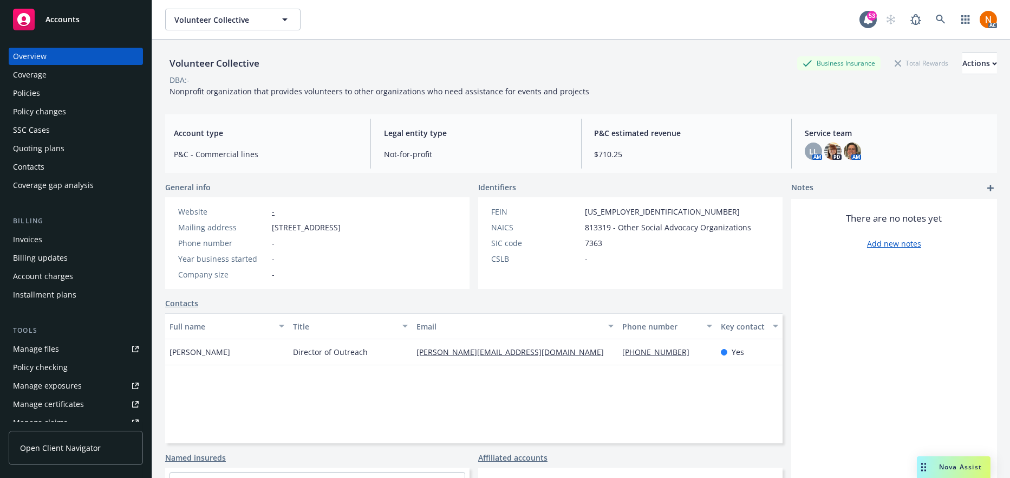
click at [51, 97] on div "Policies" at bounding box center [76, 92] width 126 height 17
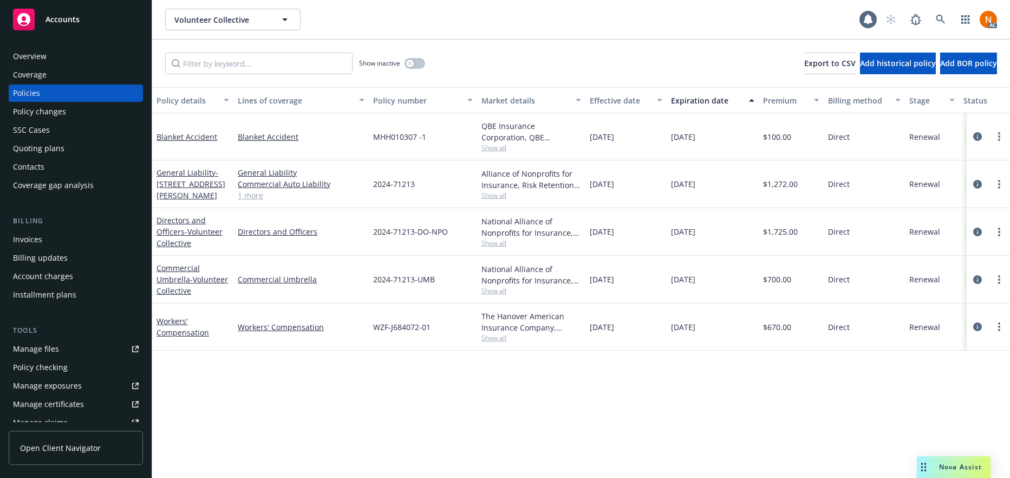
drag, startPoint x: 491, startPoint y: 351, endPoint x: 480, endPoint y: 338, distance: 17.7
click at [491, 351] on div "Policy details Lines of coverage Policy number Market details Effective date Ex…" at bounding box center [581, 282] width 858 height 390
click at [256, 195] on link "1 more" at bounding box center [301, 194] width 127 height 11
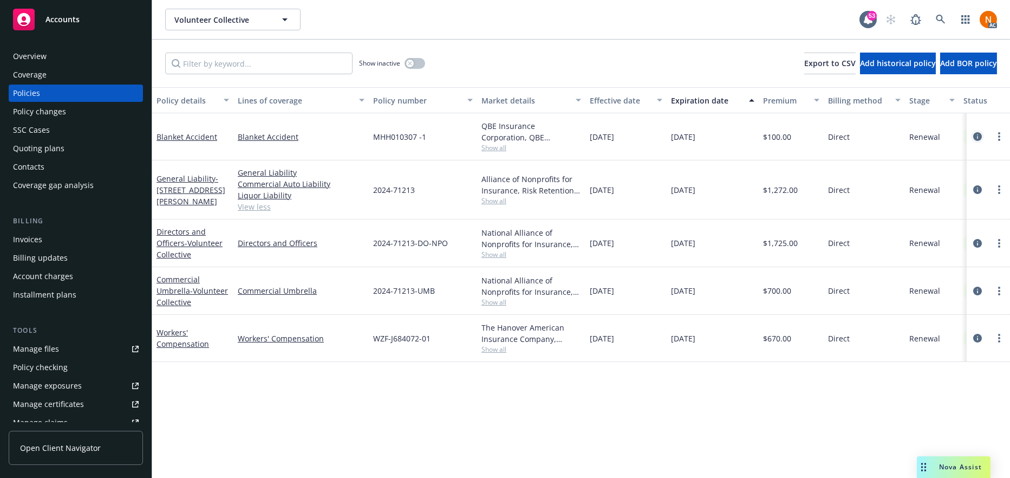
click at [976, 134] on icon "circleInformation" at bounding box center [977, 136] width 9 height 9
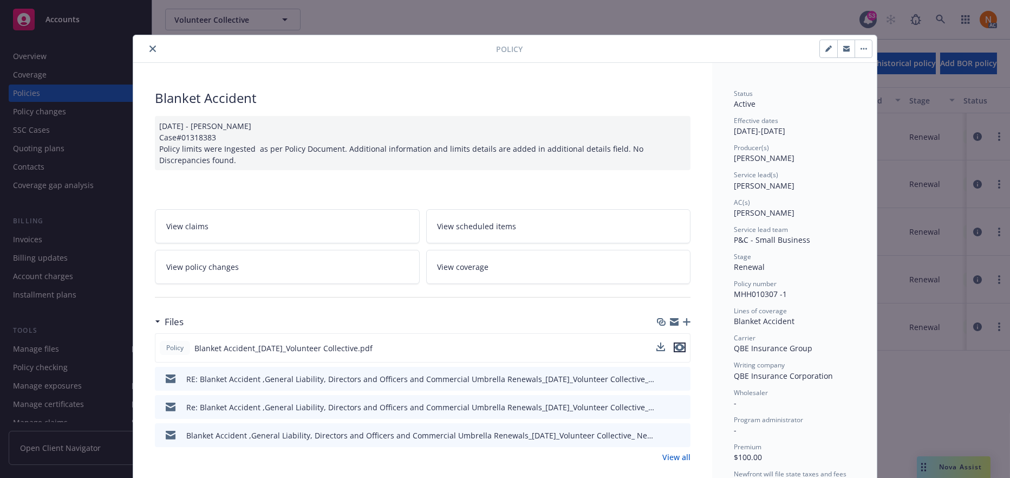
click at [675, 348] on icon "preview file" at bounding box center [680, 347] width 10 height 8
click at [150, 48] on icon "close" at bounding box center [152, 48] width 6 height 6
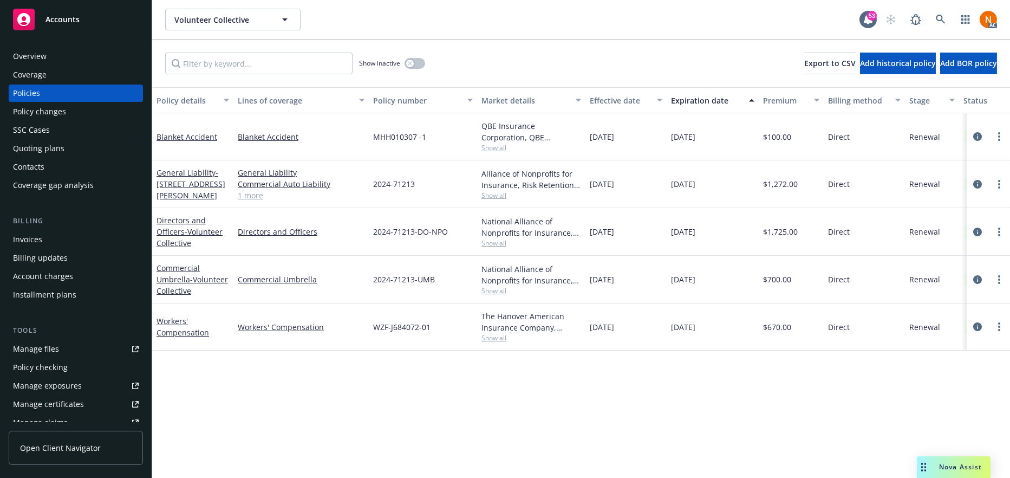
click at [607, 395] on div "Policy details Lines of coverage Policy number Market details Effective date Ex…" at bounding box center [581, 282] width 858 height 390
click at [244, 198] on link "1 more" at bounding box center [301, 194] width 127 height 11
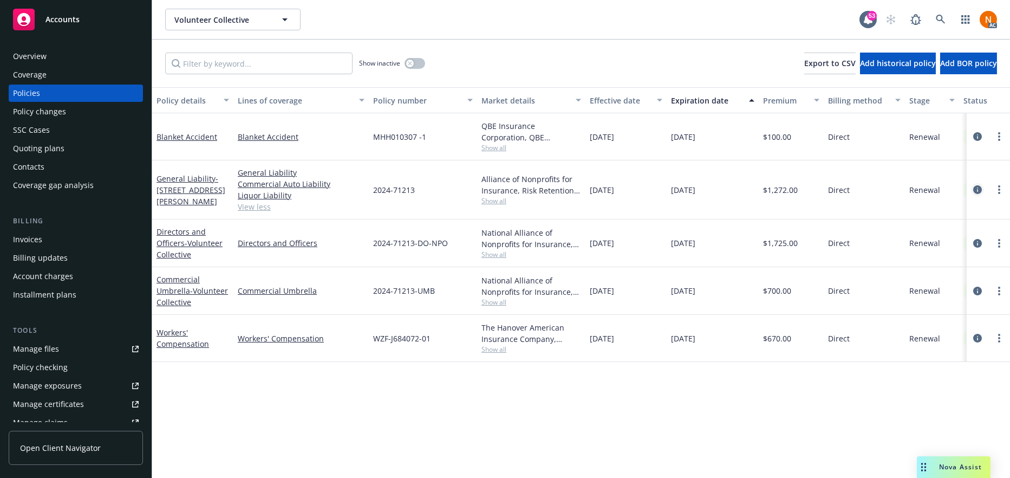
click at [979, 187] on icon "circleInformation" at bounding box center [977, 189] width 9 height 9
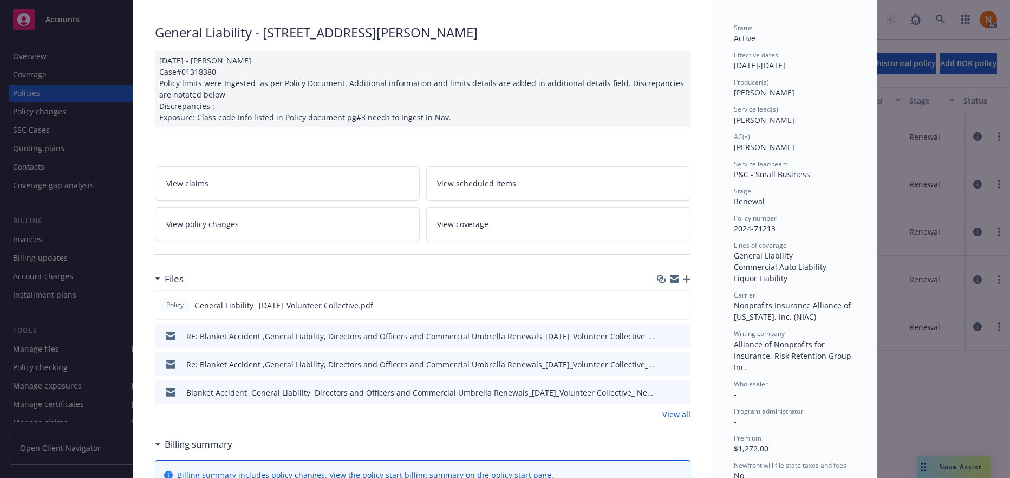
scroll to position [162, 0]
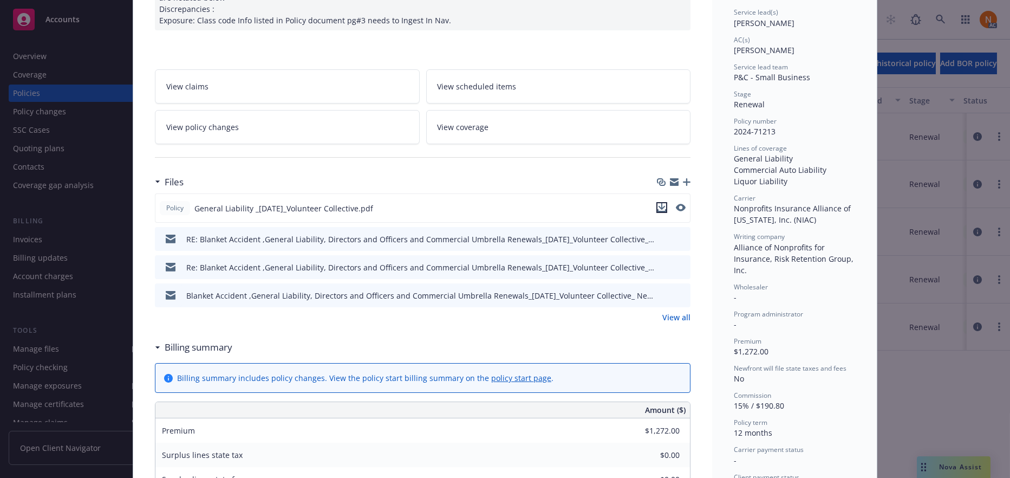
click at [659, 207] on icon "download file" at bounding box center [661, 207] width 9 height 9
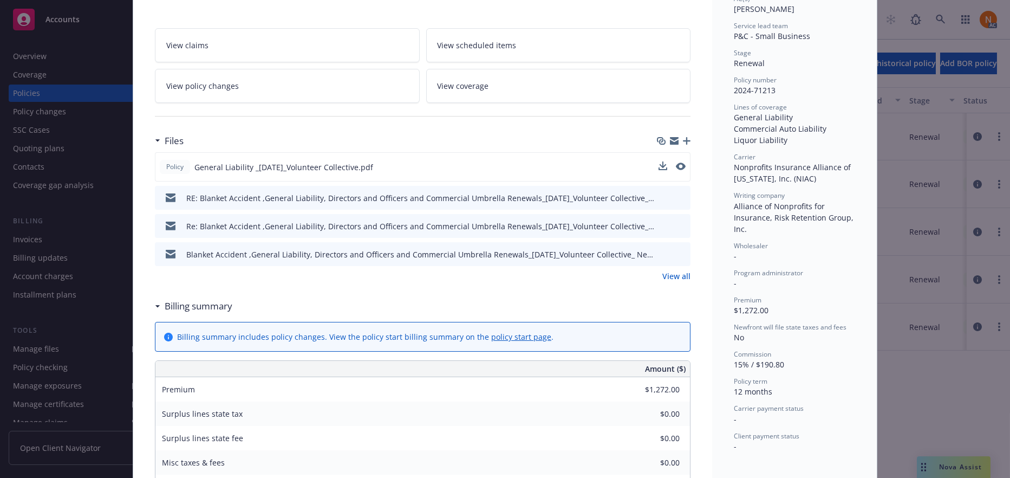
scroll to position [217, 0]
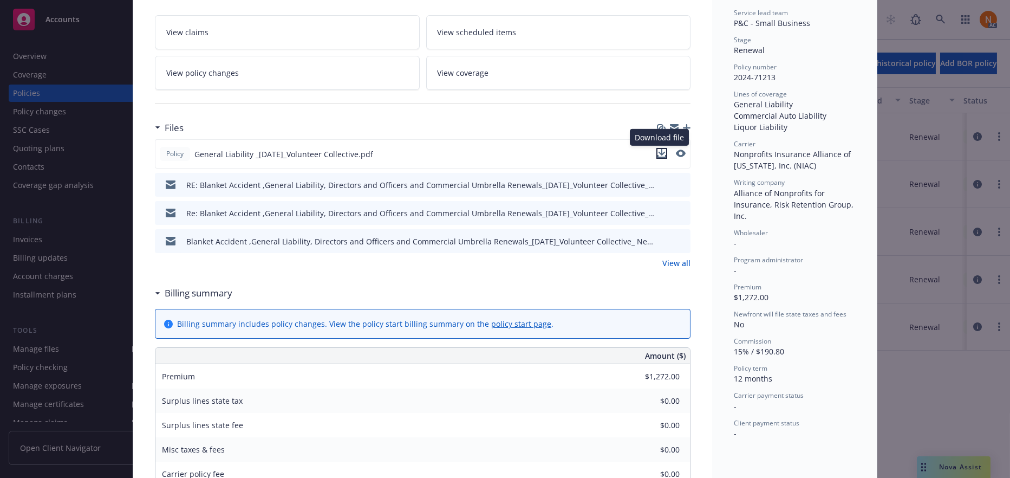
click at [661, 151] on icon "download file" at bounding box center [661, 152] width 7 height 6
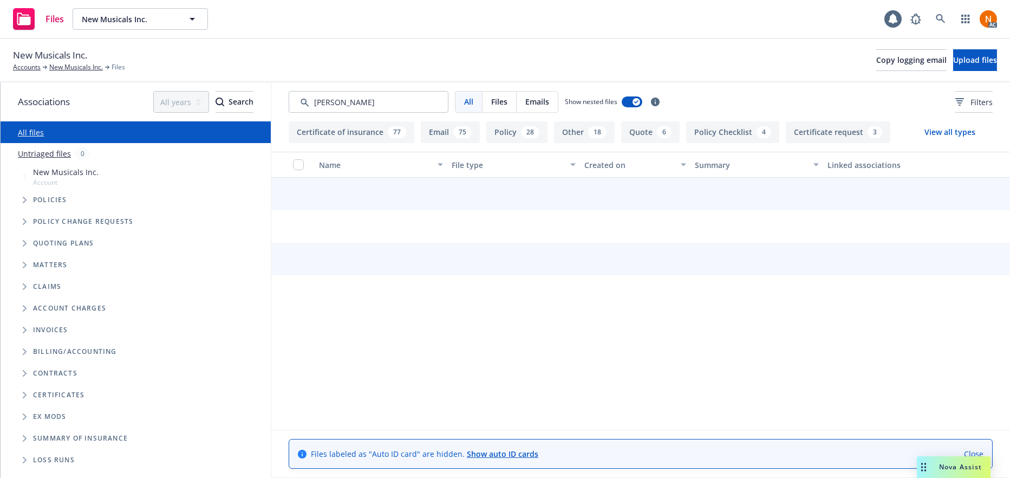
type input "[PERSON_NAME]"
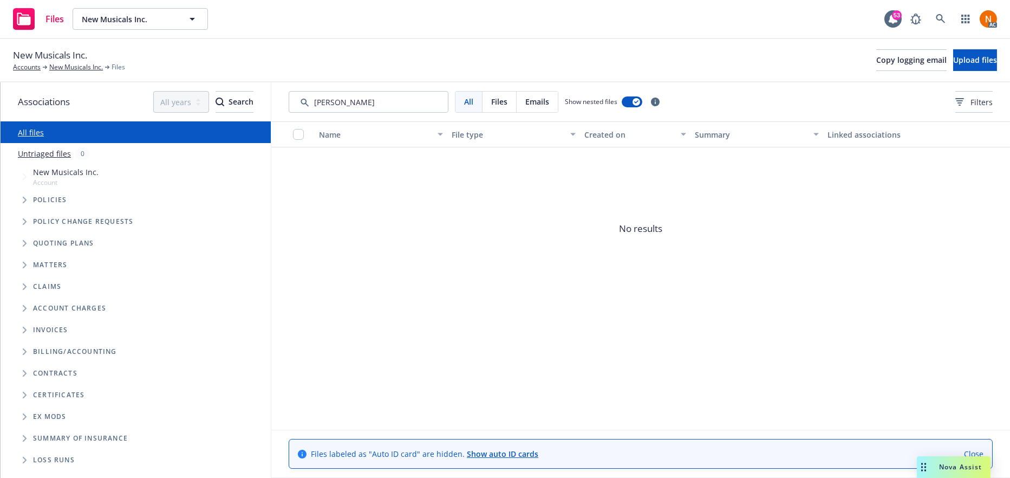
click at [387, 102] on input "Search by keyword..." at bounding box center [369, 102] width 160 height 22
click at [79, 68] on link "New Musicals Inc." at bounding box center [76, 67] width 54 height 10
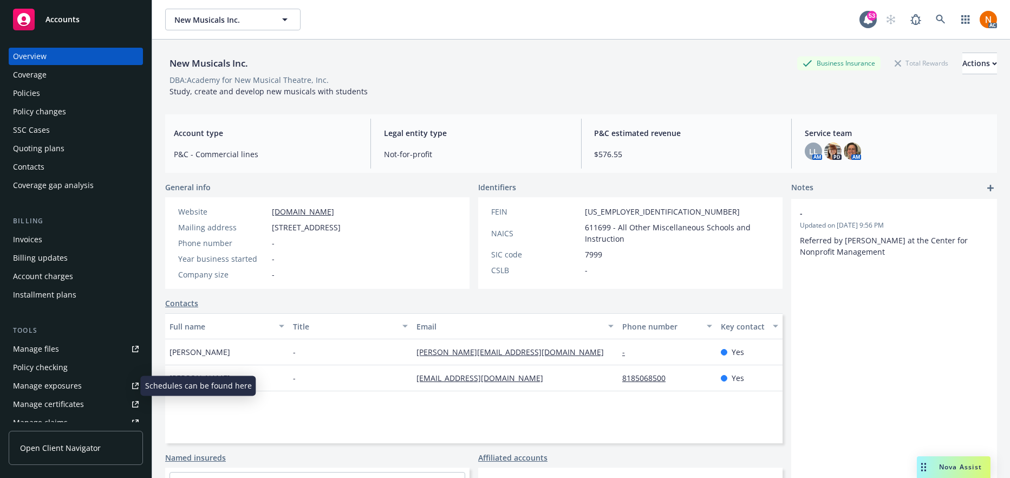
click at [66, 391] on div "Manage exposures" at bounding box center [47, 385] width 69 height 17
click at [282, 258] on div "Year business started -" at bounding box center [259, 258] width 171 height 11
drag, startPoint x: 50, startPoint y: 92, endPoint x: 61, endPoint y: 94, distance: 11.0
click at [50, 92] on div "Policies" at bounding box center [76, 92] width 126 height 17
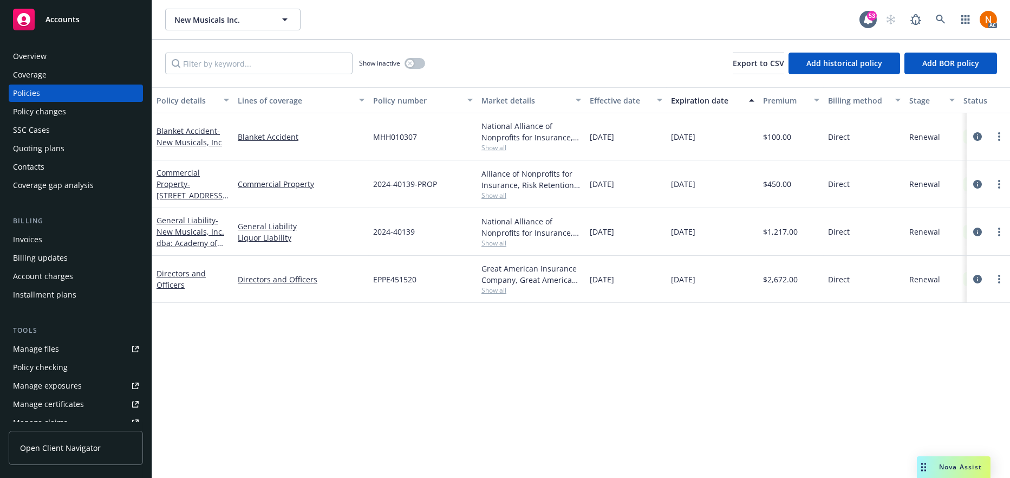
drag, startPoint x: 397, startPoint y: 343, endPoint x: 376, endPoint y: 168, distance: 176.1
click at [395, 337] on div "Policy details Lines of coverage Policy number Market details Effective date Ex…" at bounding box center [581, 282] width 858 height 390
click at [976, 279] on icon "circleInformation" at bounding box center [977, 279] width 9 height 9
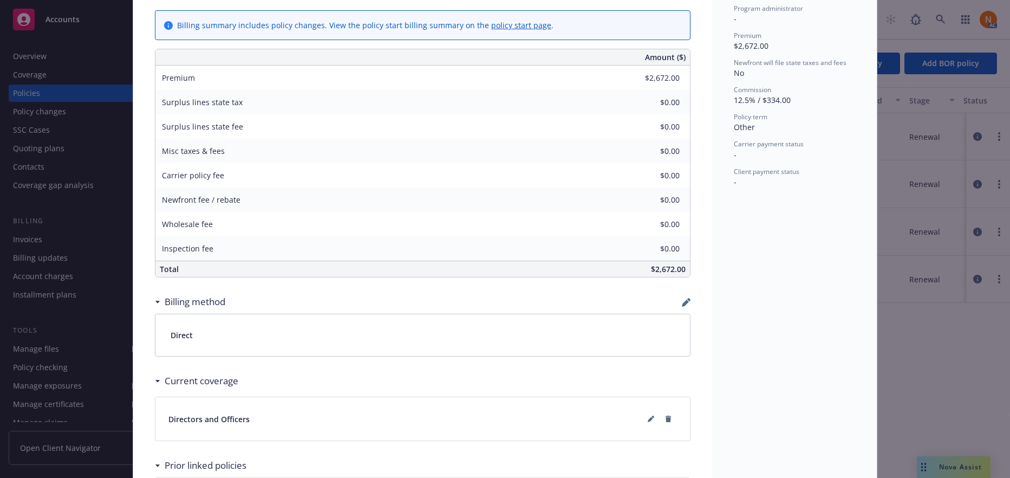
scroll to position [575, 0]
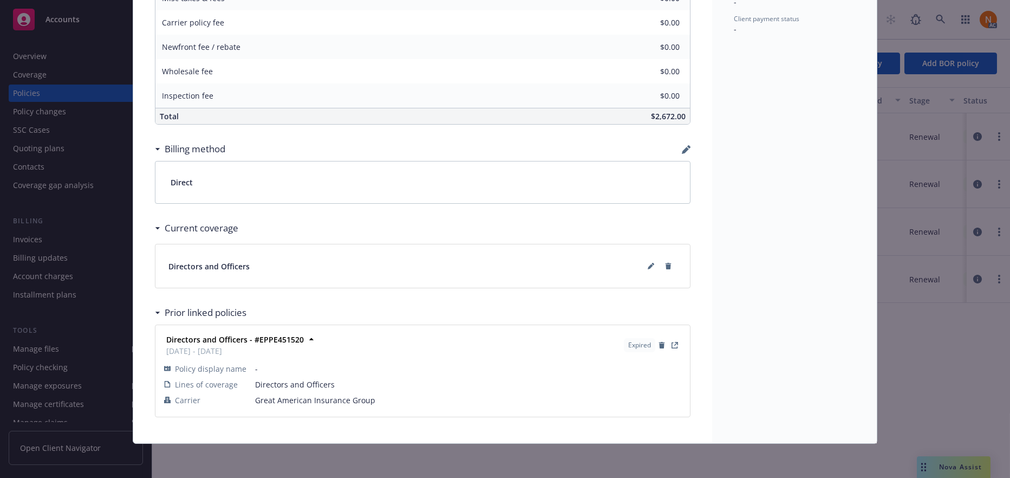
click at [240, 265] on span "Directors and Officers" at bounding box center [208, 265] width 81 height 11
drag, startPoint x: 234, startPoint y: 263, endPoint x: 224, endPoint y: 260, distance: 10.5
click at [234, 263] on span "Directors and Officers" at bounding box center [208, 265] width 81 height 11
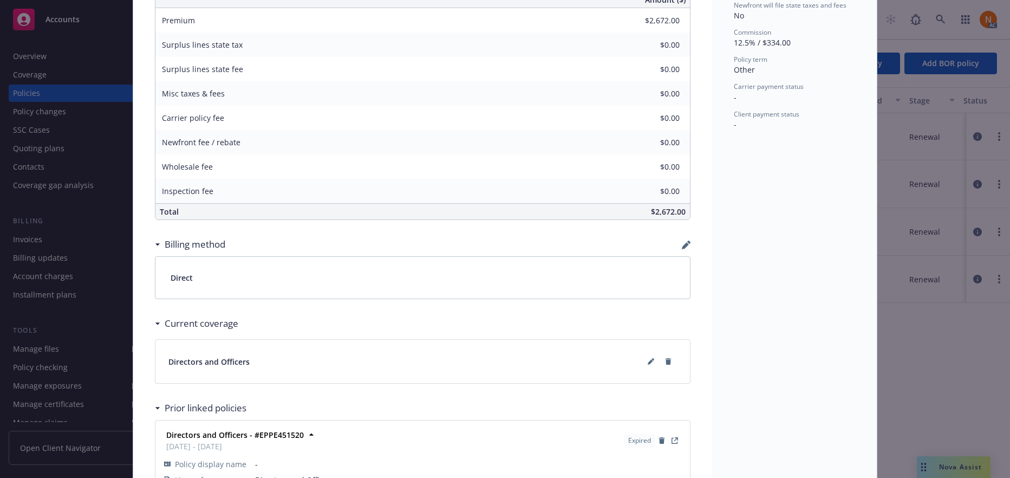
scroll to position [413, 0]
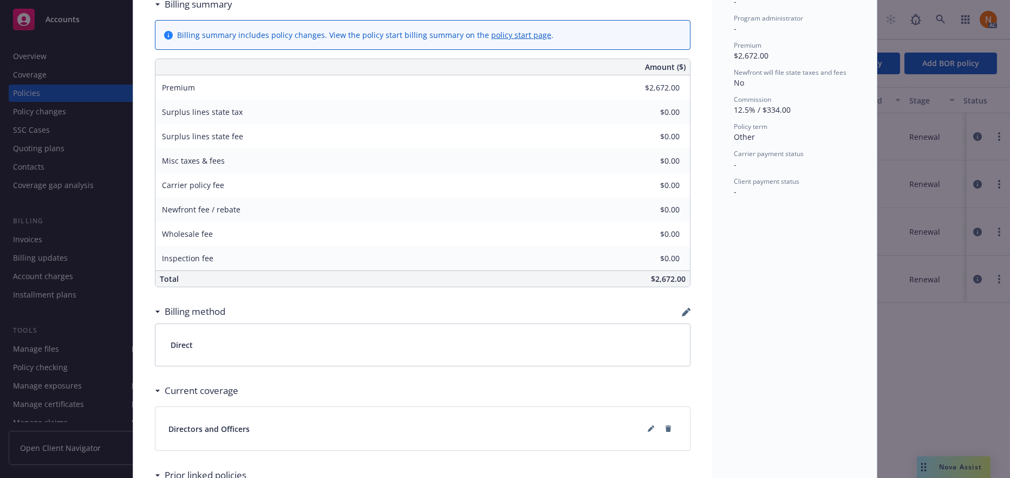
click at [155, 390] on icon at bounding box center [157, 390] width 5 height 3
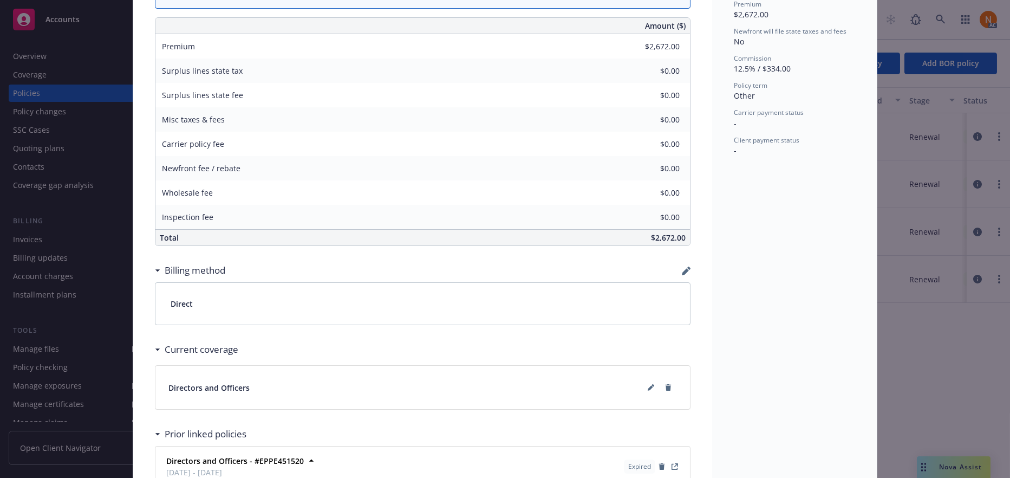
scroll to position [575, 0]
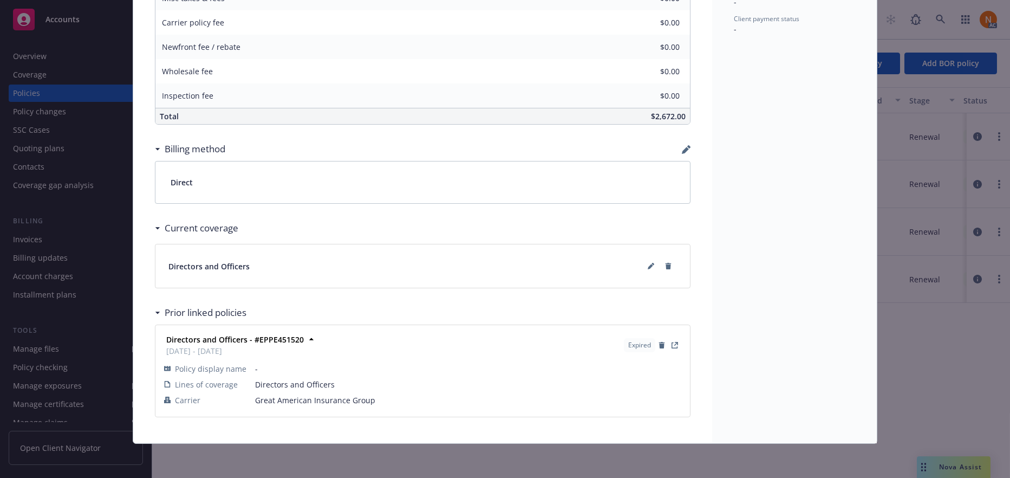
click at [198, 264] on span "Directors and Officers" at bounding box center [208, 265] width 81 height 11
click at [648, 266] on icon at bounding box center [650, 266] width 5 height 5
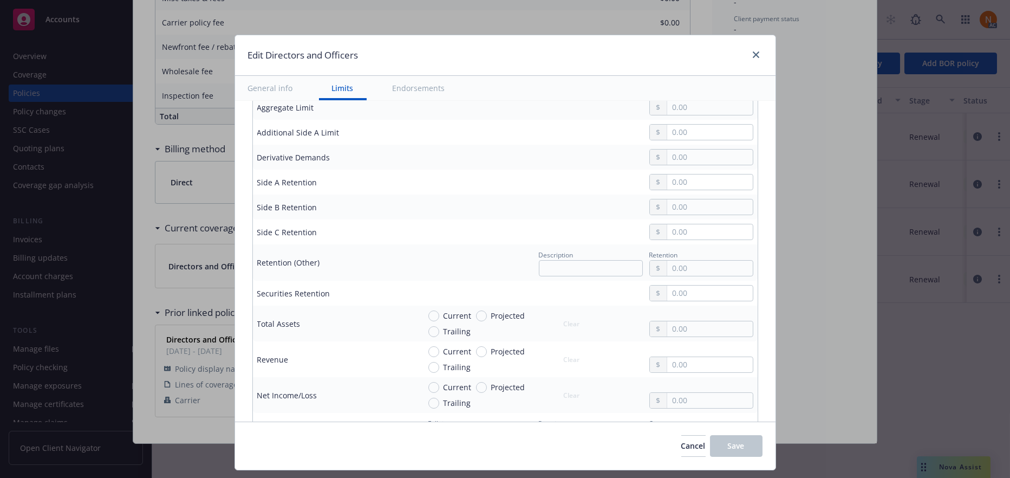
scroll to position [108, 0]
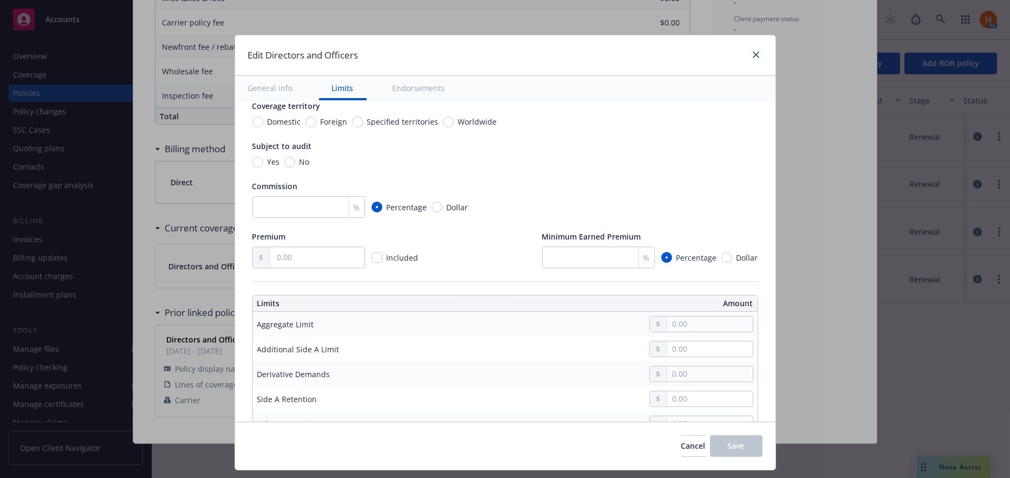
click at [277, 87] on button "General info" at bounding box center [270, 88] width 71 height 24
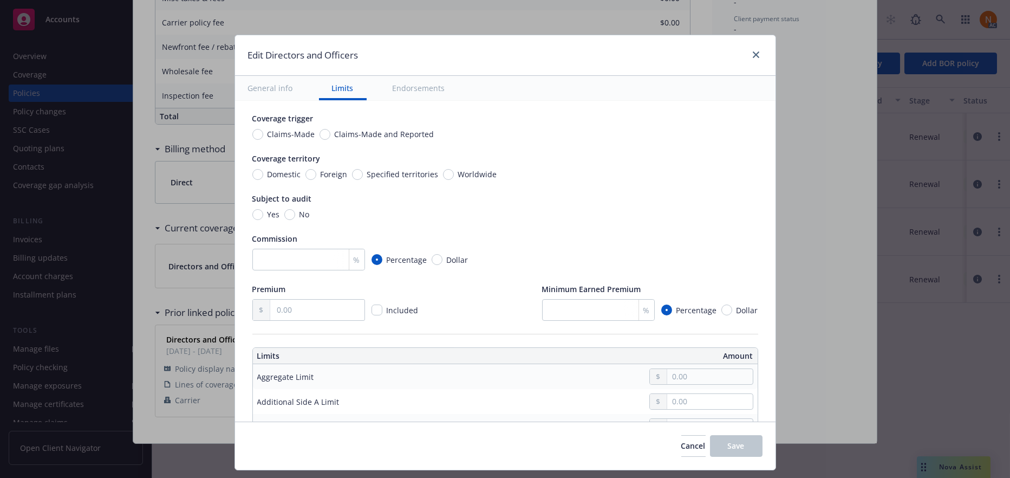
scroll to position [0, 0]
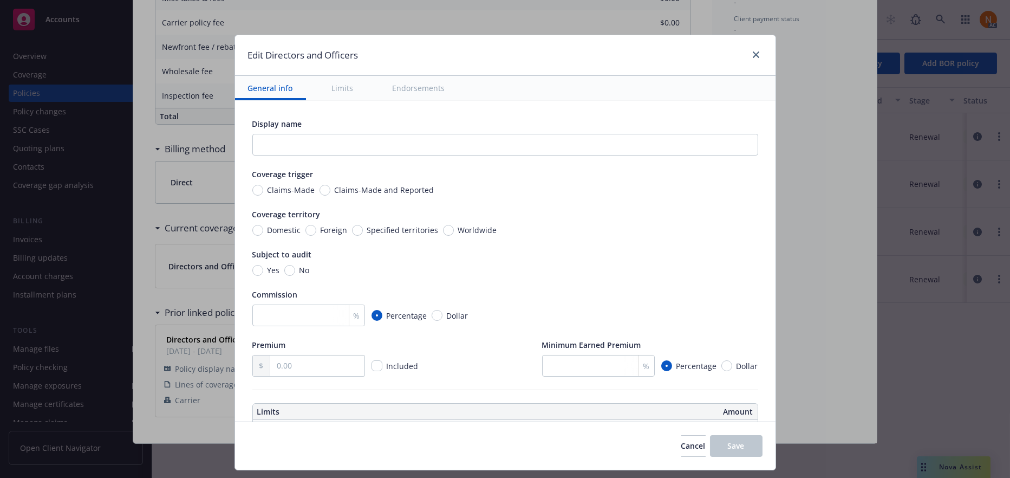
click at [427, 94] on button "Endorsements" at bounding box center [419, 88] width 79 height 24
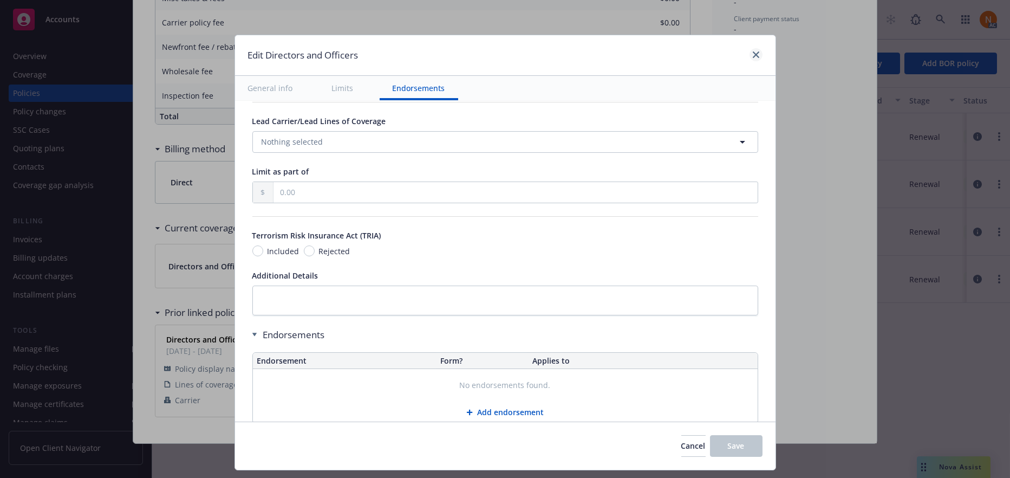
scroll to position [808, 0]
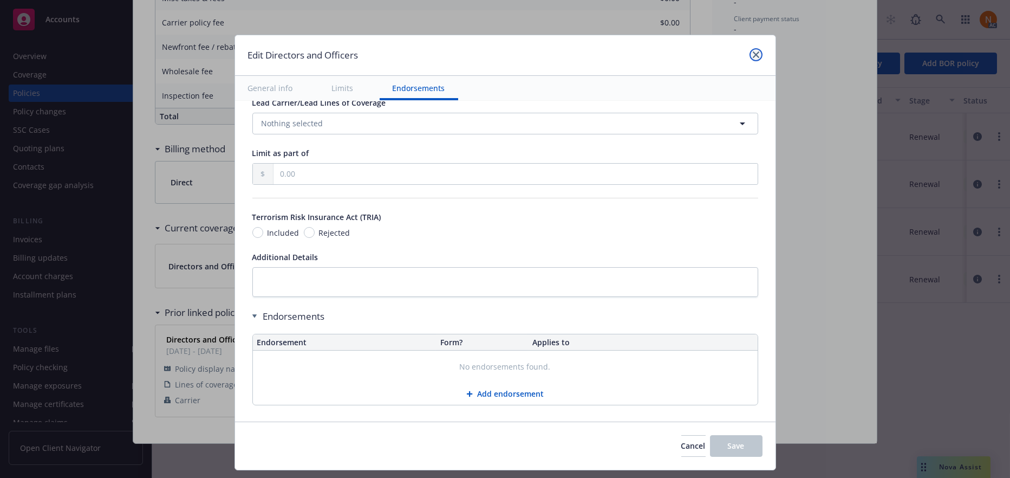
click at [756, 53] on icon "close" at bounding box center [756, 54] width 6 height 6
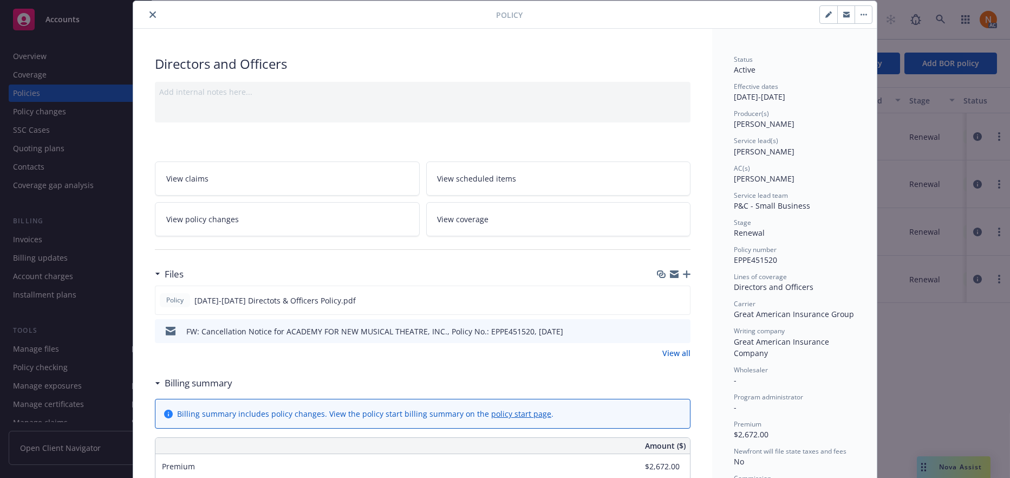
scroll to position [0, 0]
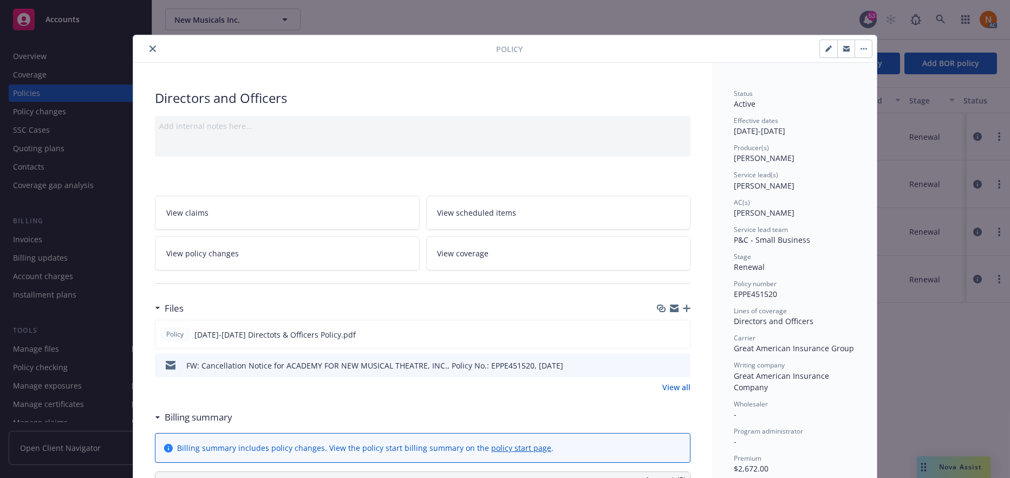
click at [151, 49] on icon "close" at bounding box center [152, 48] width 6 height 6
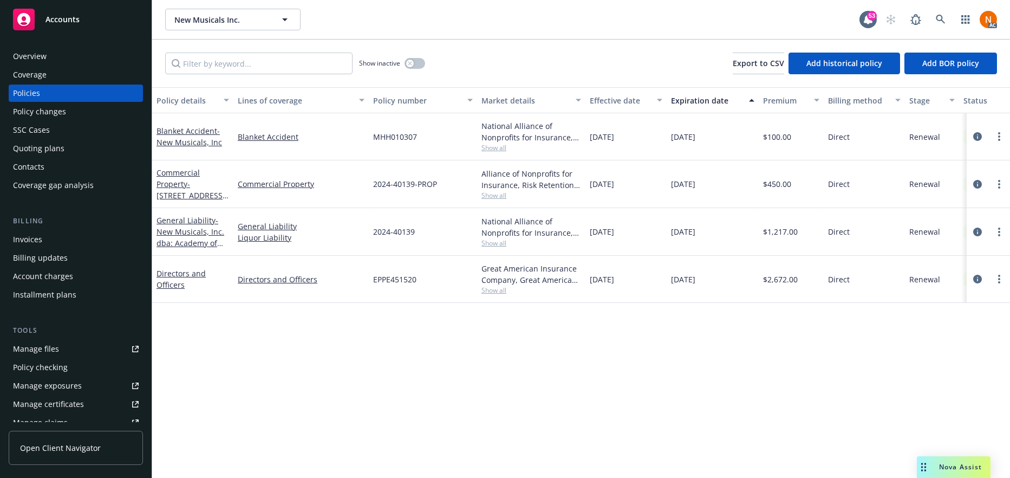
click at [234, 347] on div "Policy details Lines of coverage Policy number Market details Effective date Ex…" at bounding box center [581, 282] width 858 height 390
click at [196, 275] on link "Directors and Officers" at bounding box center [180, 279] width 49 height 22
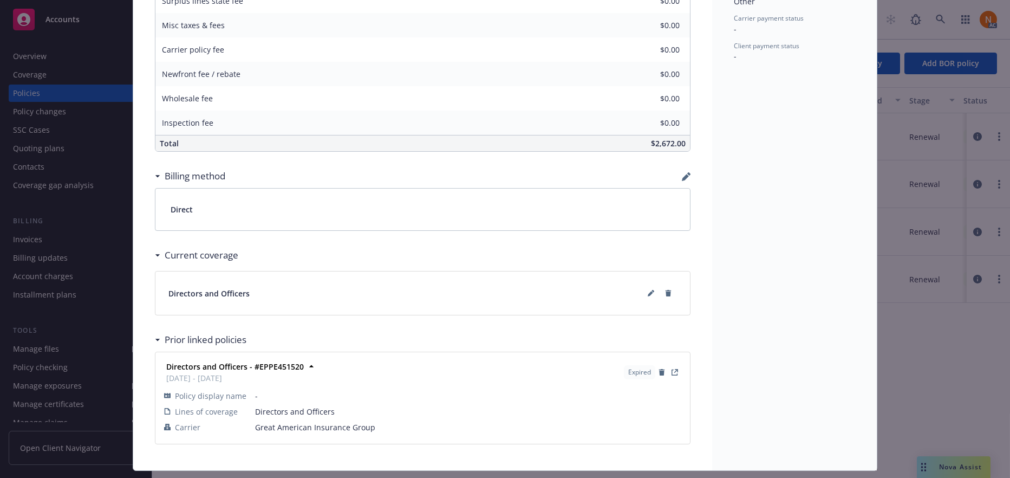
scroll to position [575, 0]
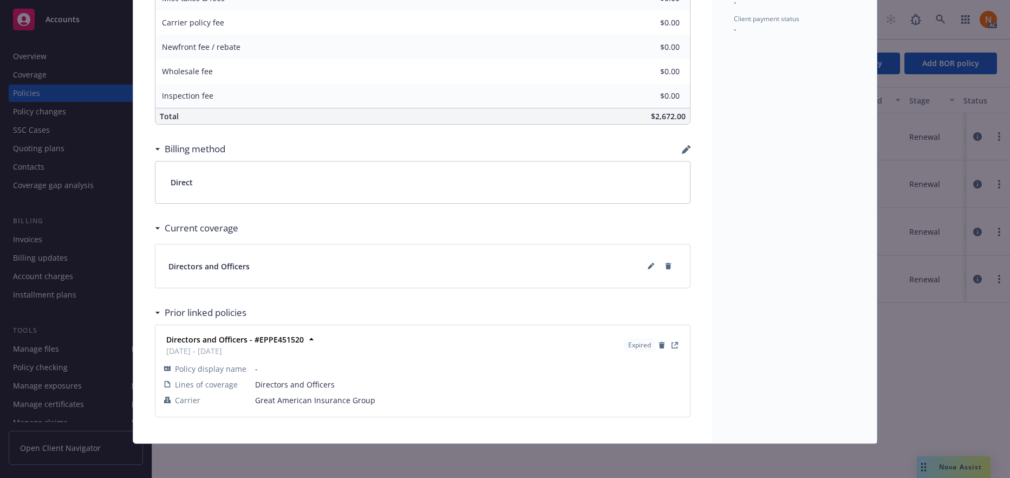
click at [276, 392] on td "Great American Insurance Group" at bounding box center [468, 400] width 426 height 16
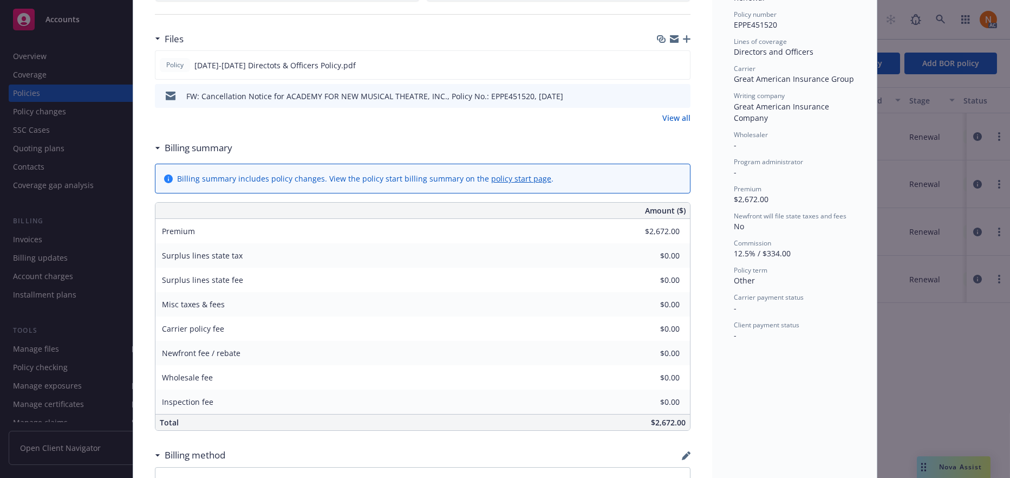
scroll to position [250, 0]
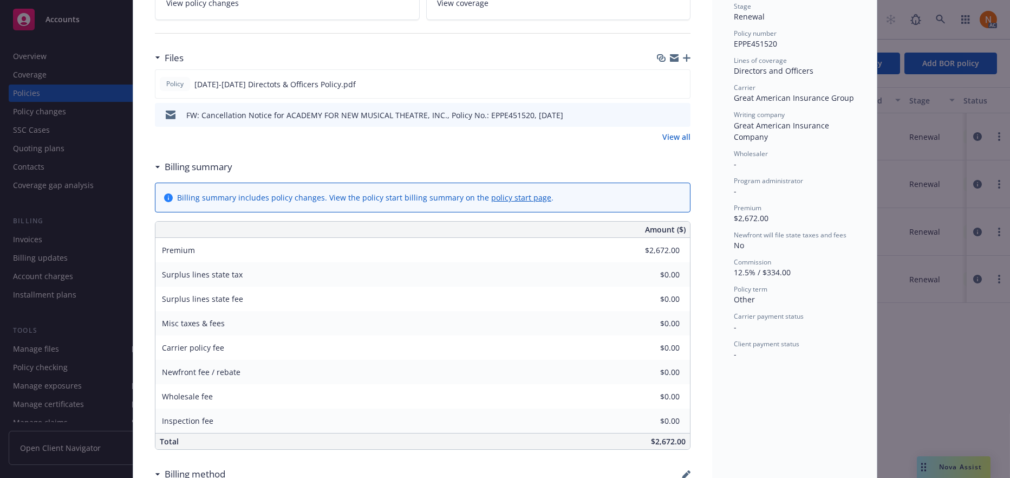
click at [680, 139] on link "View all" at bounding box center [676, 136] width 28 height 11
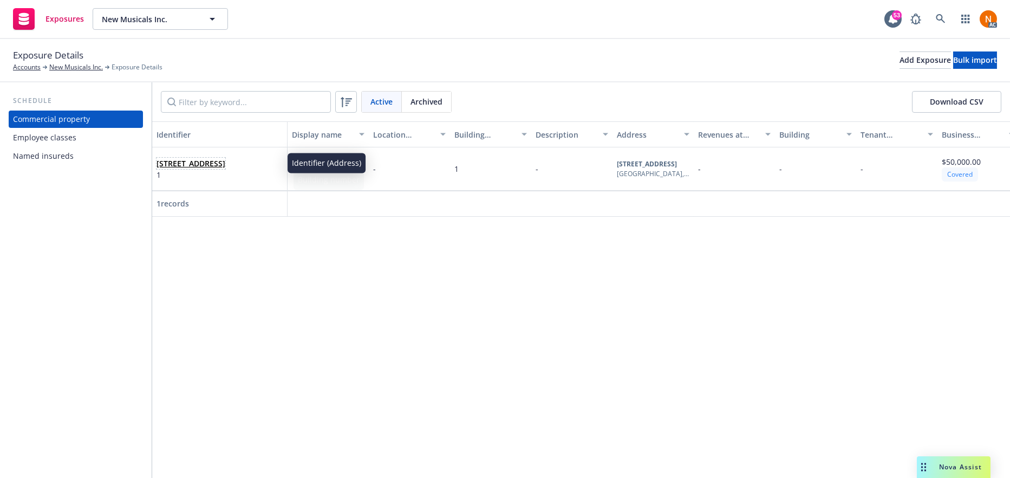
click at [178, 158] on link "[STREET_ADDRESS]" at bounding box center [190, 163] width 69 height 10
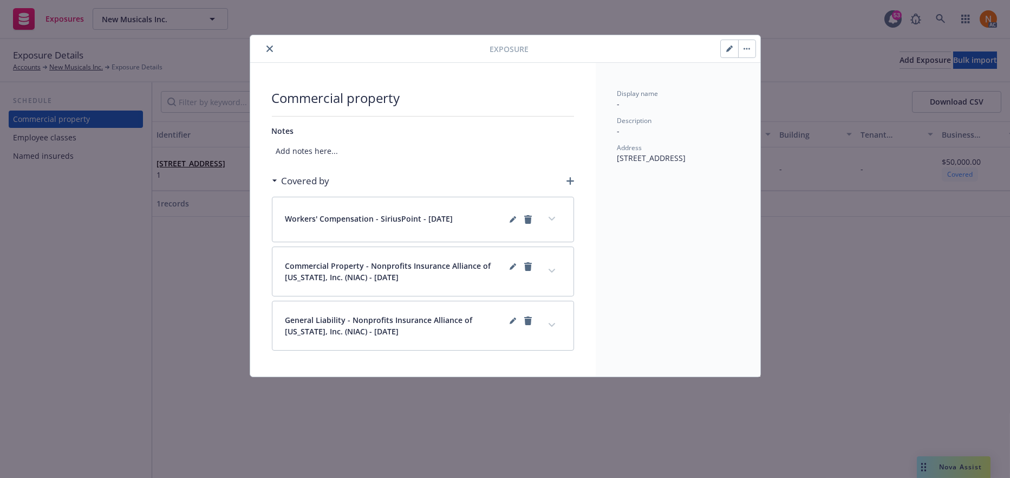
click at [341, 275] on span "Commercial Property - Nonprofits Insurance Alliance of [US_STATE], Inc. (NIAC) …" at bounding box center [395, 271] width 221 height 23
click at [552, 269] on icon "expand content" at bounding box center [551, 271] width 6 height 4
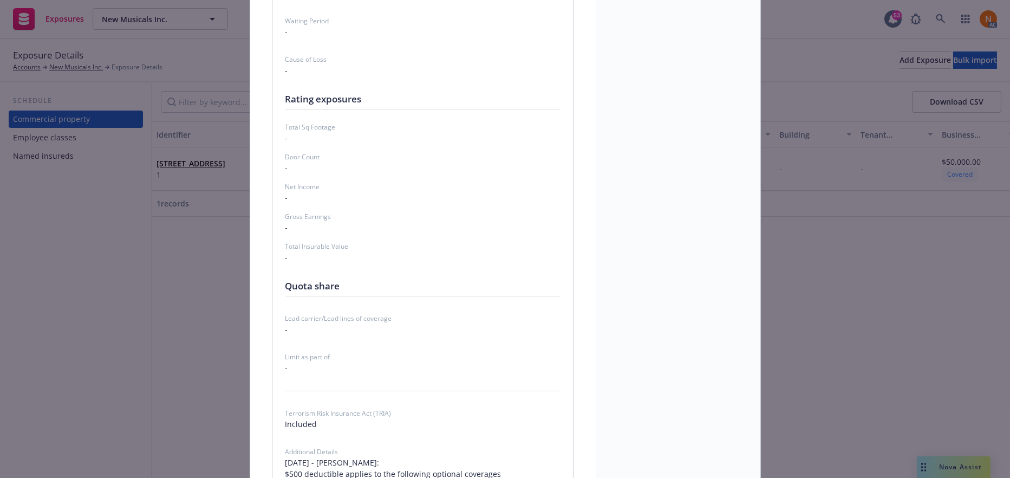
scroll to position [5087, 0]
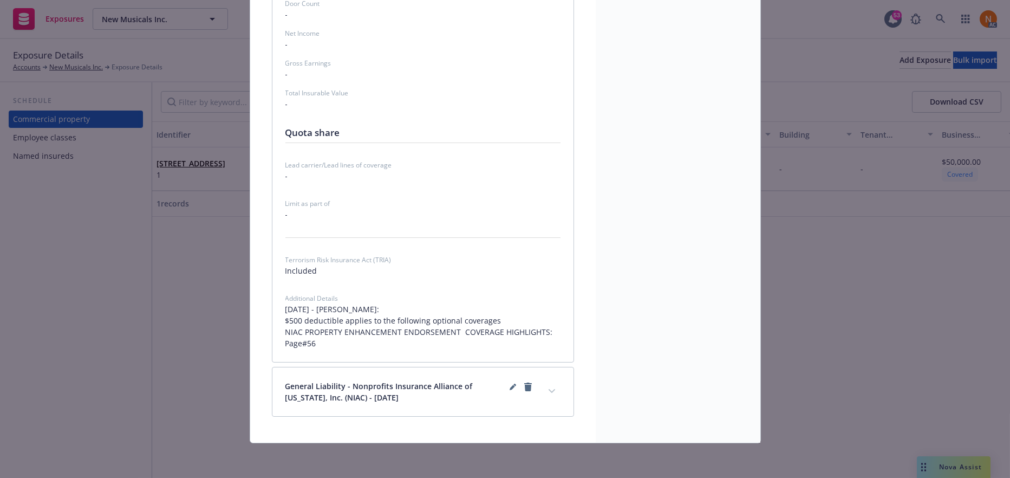
click at [34, 293] on div "Exposure Commercial property Notes Add notes here... Covered by Workers' Compen…" at bounding box center [505, 239] width 1010 height 478
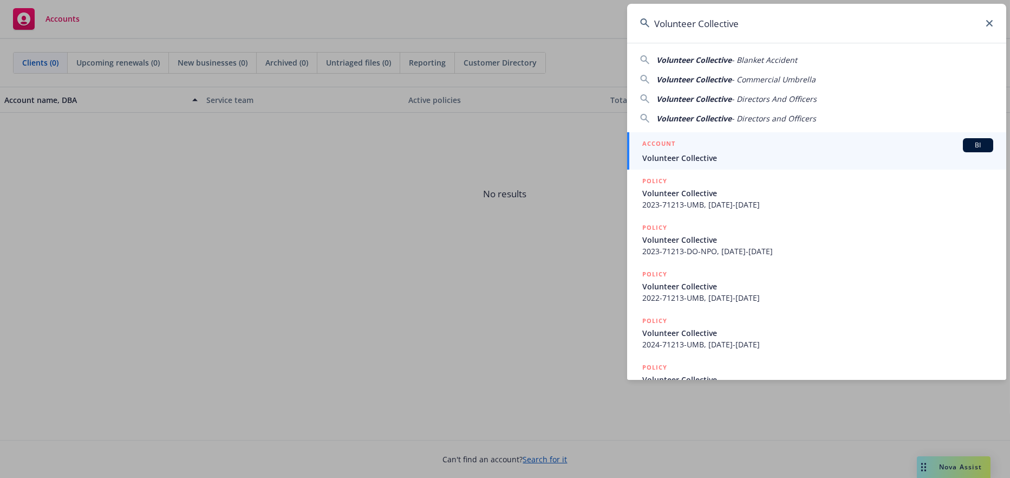
type input "Volunteer Collective"
click at [736, 152] on span "Volunteer Collective" at bounding box center [817, 157] width 351 height 11
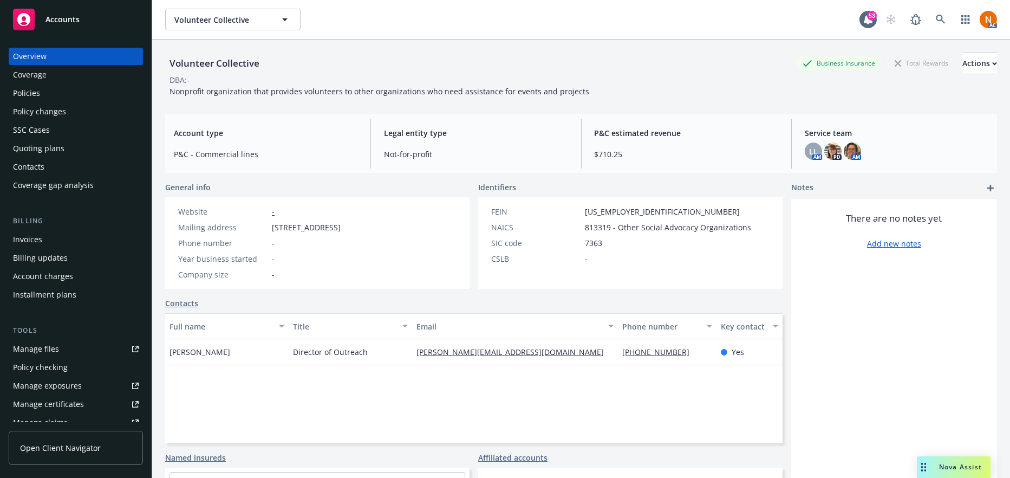
click at [51, 93] on div "Policies" at bounding box center [76, 92] width 126 height 17
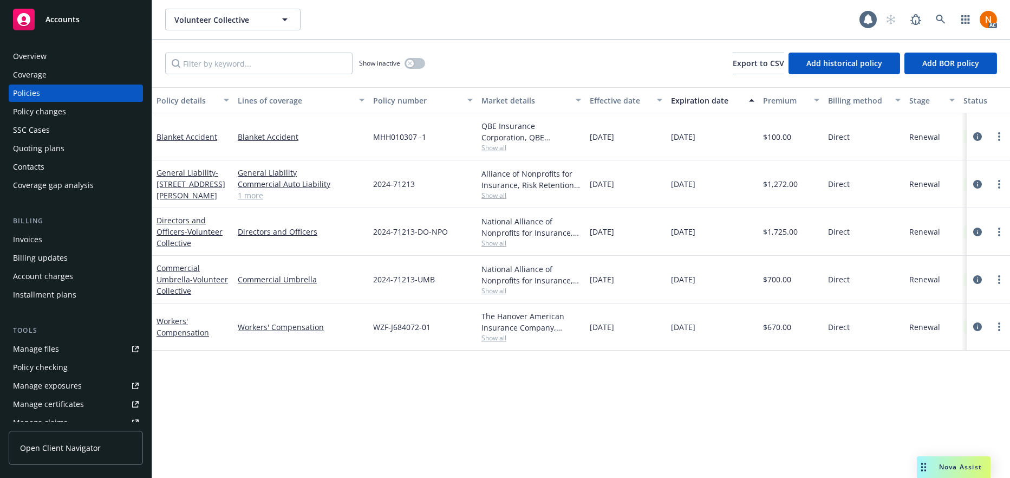
click at [558, 365] on div "Policy details Lines of coverage Policy number Market details Effective date Ex…" at bounding box center [581, 282] width 858 height 390
click at [980, 277] on icon "circleInformation" at bounding box center [977, 279] width 9 height 9
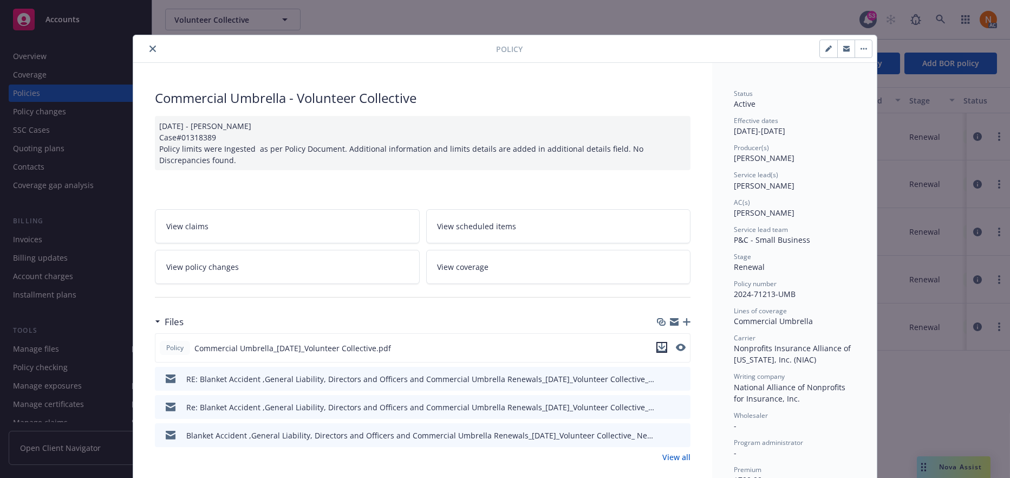
click at [661, 349] on icon "download file" at bounding box center [661, 347] width 9 height 9
click at [683, 456] on link "View all" at bounding box center [676, 456] width 28 height 11
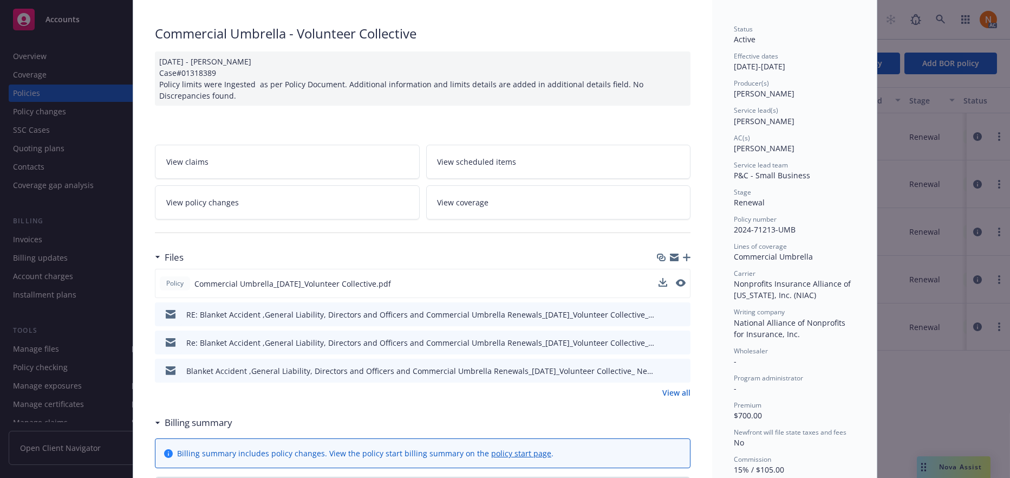
scroll to position [108, 0]
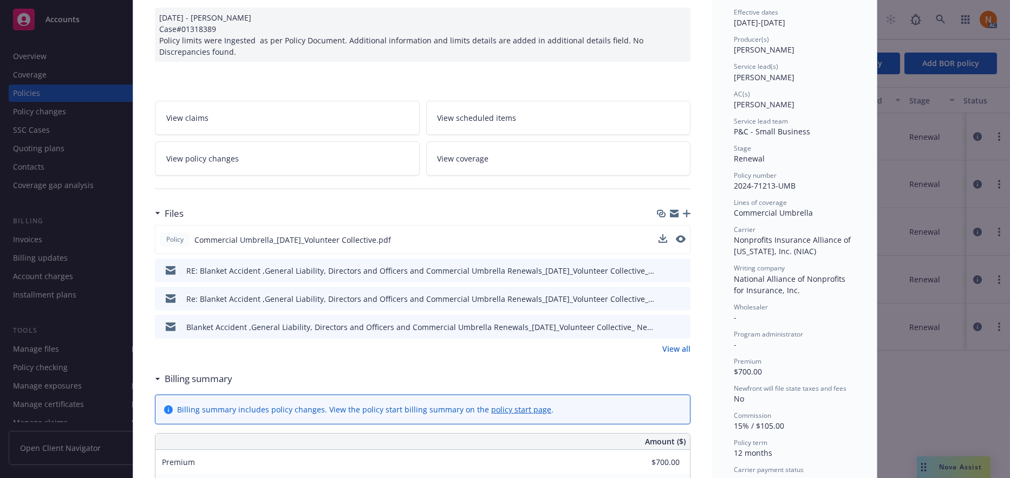
click at [668, 344] on link "View all" at bounding box center [676, 348] width 28 height 11
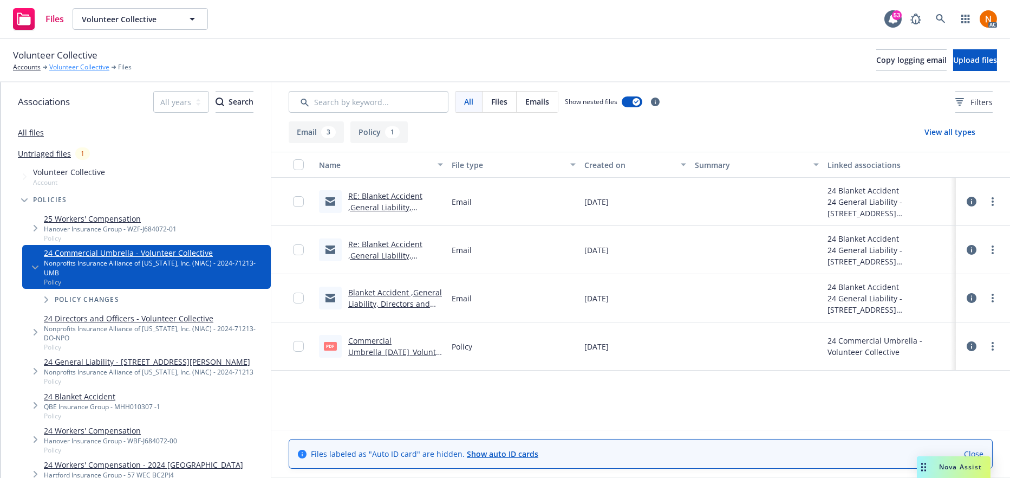
click at [80, 67] on link "Volunteer Collective" at bounding box center [79, 67] width 60 height 10
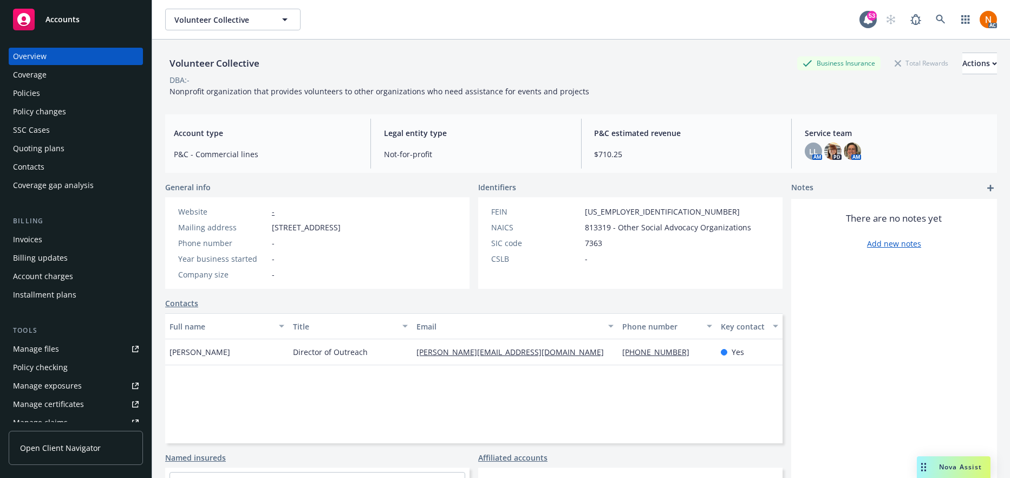
drag, startPoint x: 63, startPoint y: 94, endPoint x: 75, endPoint y: 93, distance: 12.0
click at [63, 94] on div "Policies" at bounding box center [76, 92] width 126 height 17
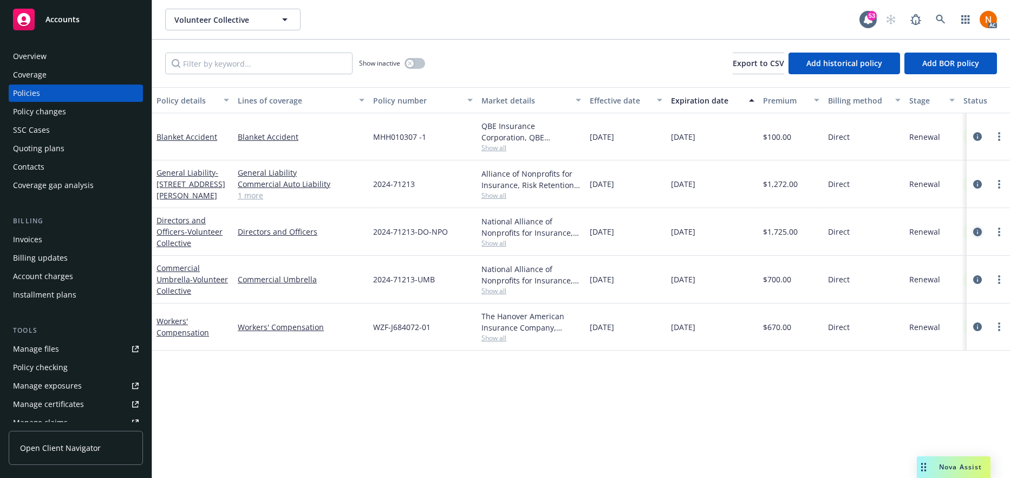
click at [978, 236] on link "circleInformation" at bounding box center [977, 231] width 13 height 13
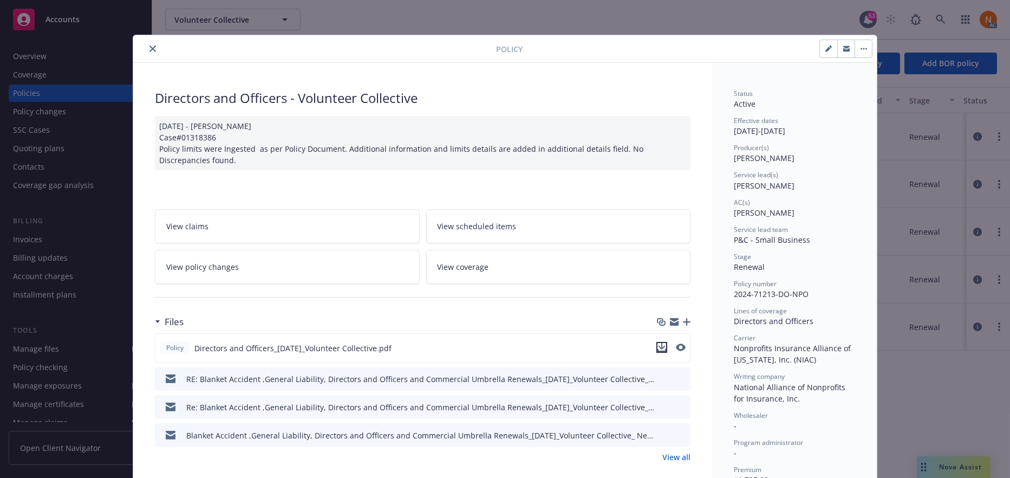
click at [657, 348] on icon "download file" at bounding box center [661, 347] width 9 height 9
click at [676, 460] on link "View all" at bounding box center [676, 456] width 28 height 11
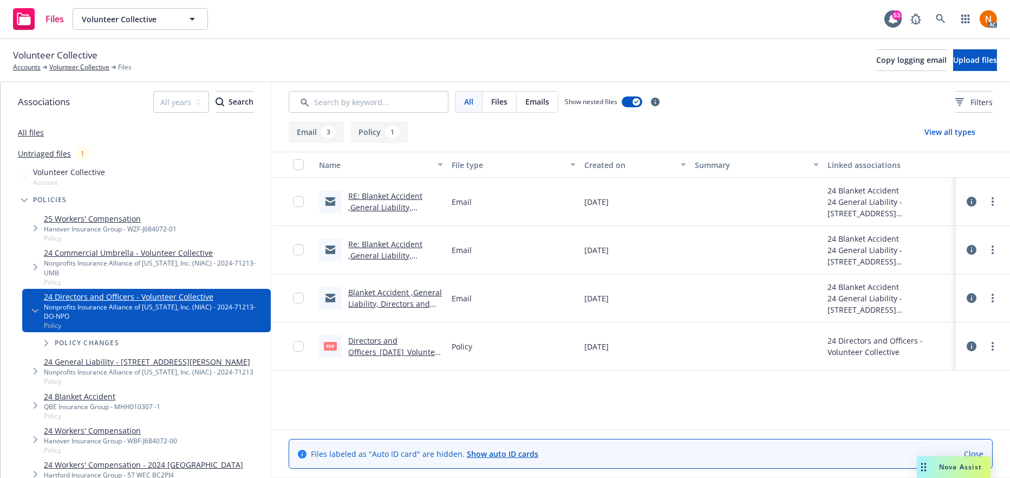
click at [470, 25] on div "Files Volunteer Collective Volunteer Collective 53 AC" at bounding box center [505, 19] width 1010 height 39
click at [392, 339] on link "Directors and Officers_11-01-2024_Volunteer Collective.pdf" at bounding box center [395, 351] width 94 height 33
click at [83, 64] on link "Volunteer Collective" at bounding box center [79, 67] width 60 height 10
